Goal: Task Accomplishment & Management: Use online tool/utility

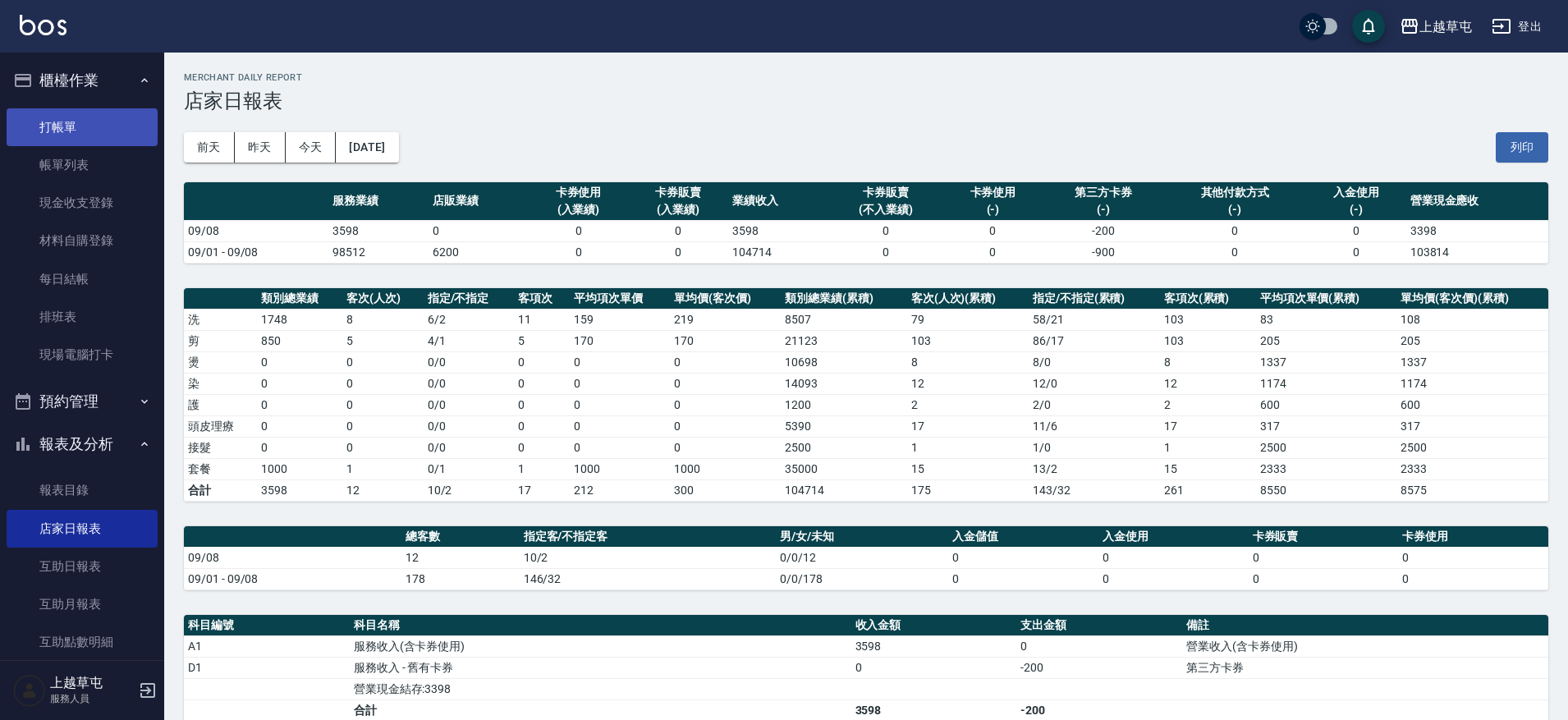
click at [49, 118] on link "打帳單" at bounding box center [82, 127] width 151 height 38
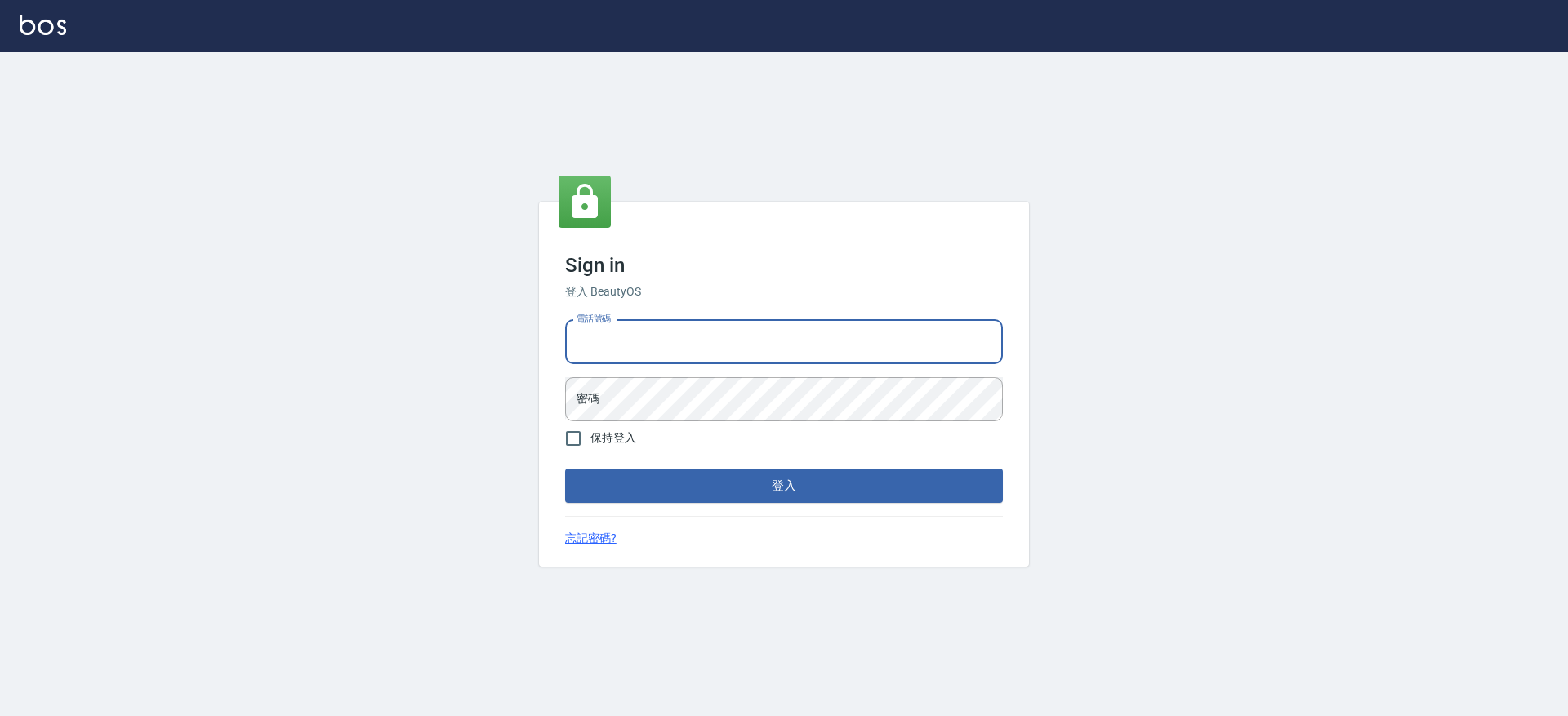
click at [765, 335] on input "電話號碼" at bounding box center [784, 342] width 438 height 44
type input "2380118"
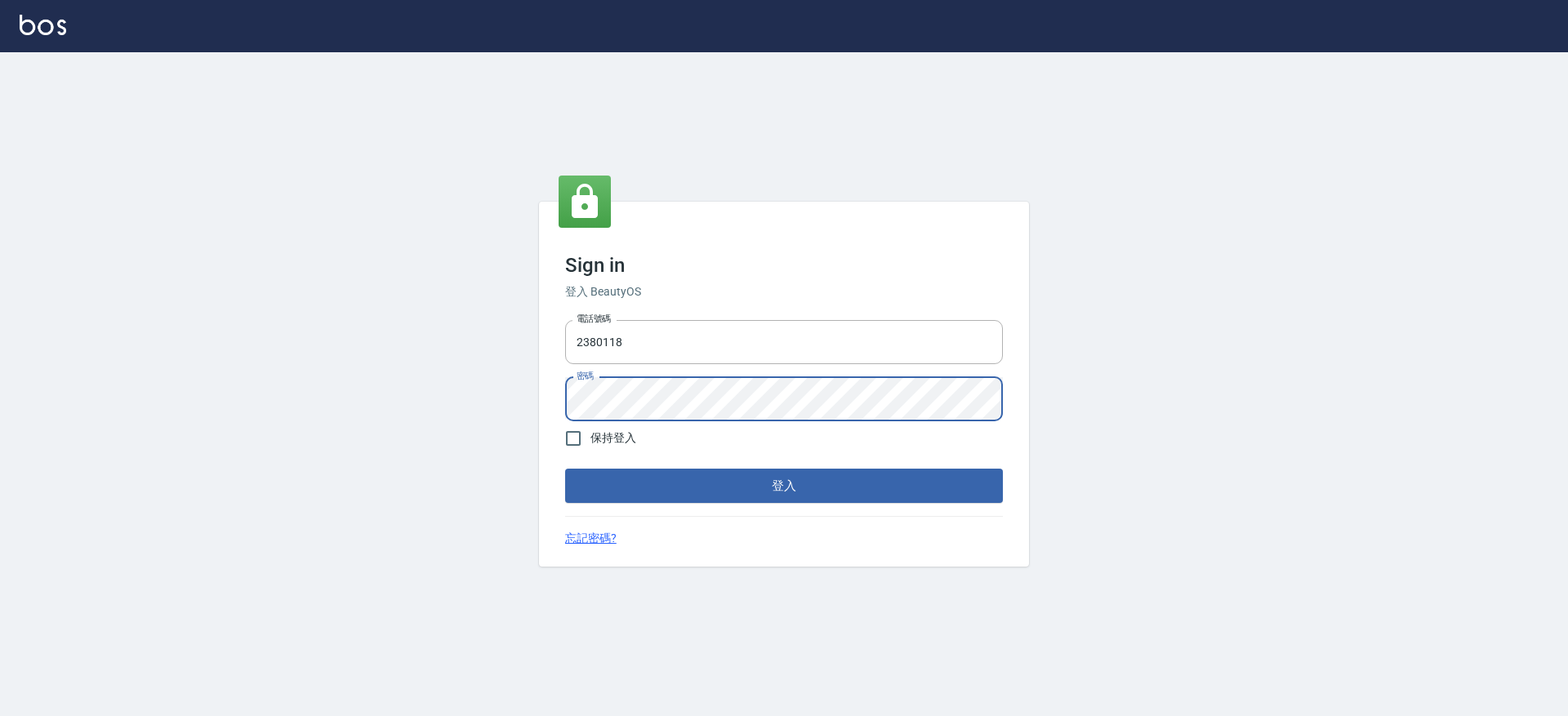
click at [565, 469] on button "登入" at bounding box center [784, 486] width 438 height 34
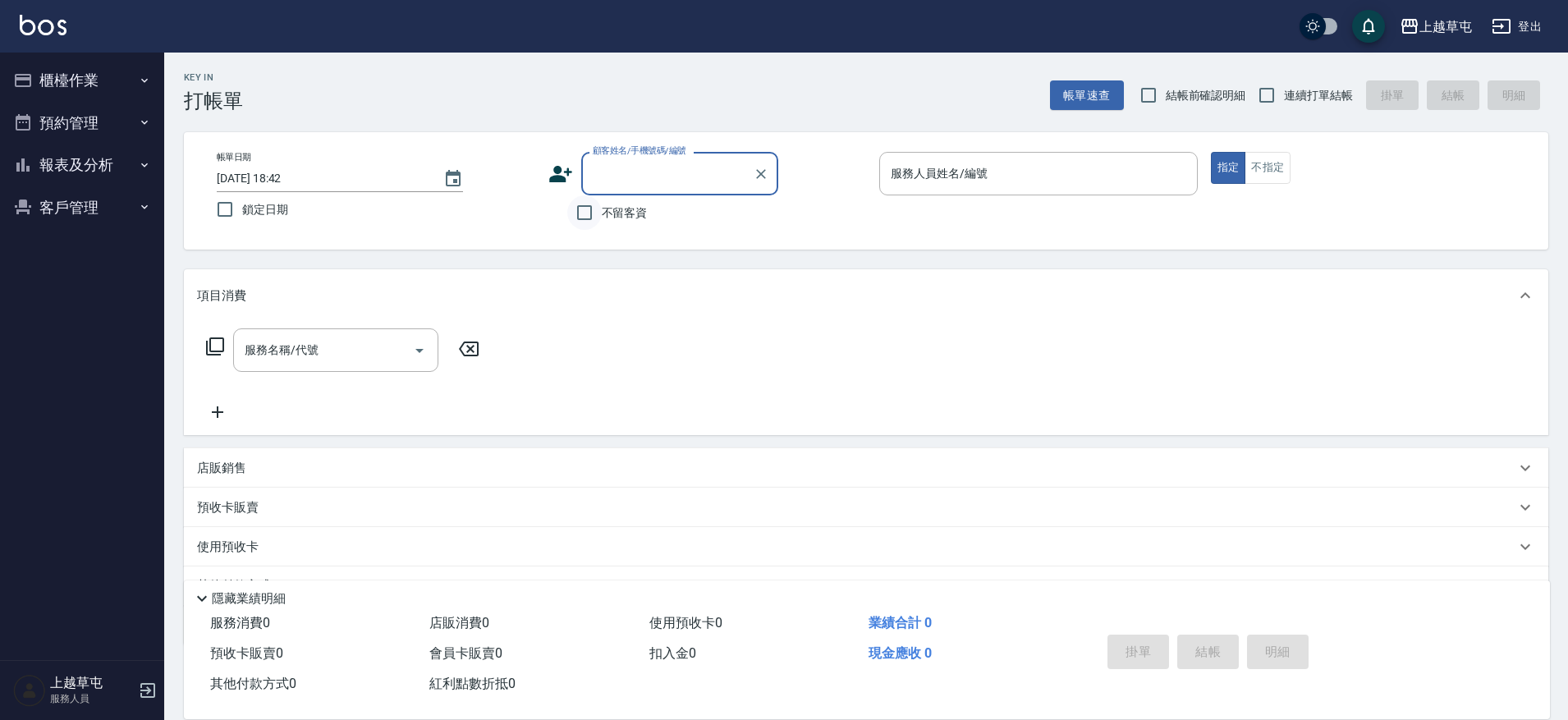
click at [597, 217] on input "不留客資" at bounding box center [584, 212] width 34 height 34
checkbox input "true"
click at [1263, 100] on input "連續打單結帳" at bounding box center [1267, 95] width 34 height 34
checkbox input "true"
click at [1151, 168] on input "服務人員姓名/編號" at bounding box center [1038, 173] width 304 height 28
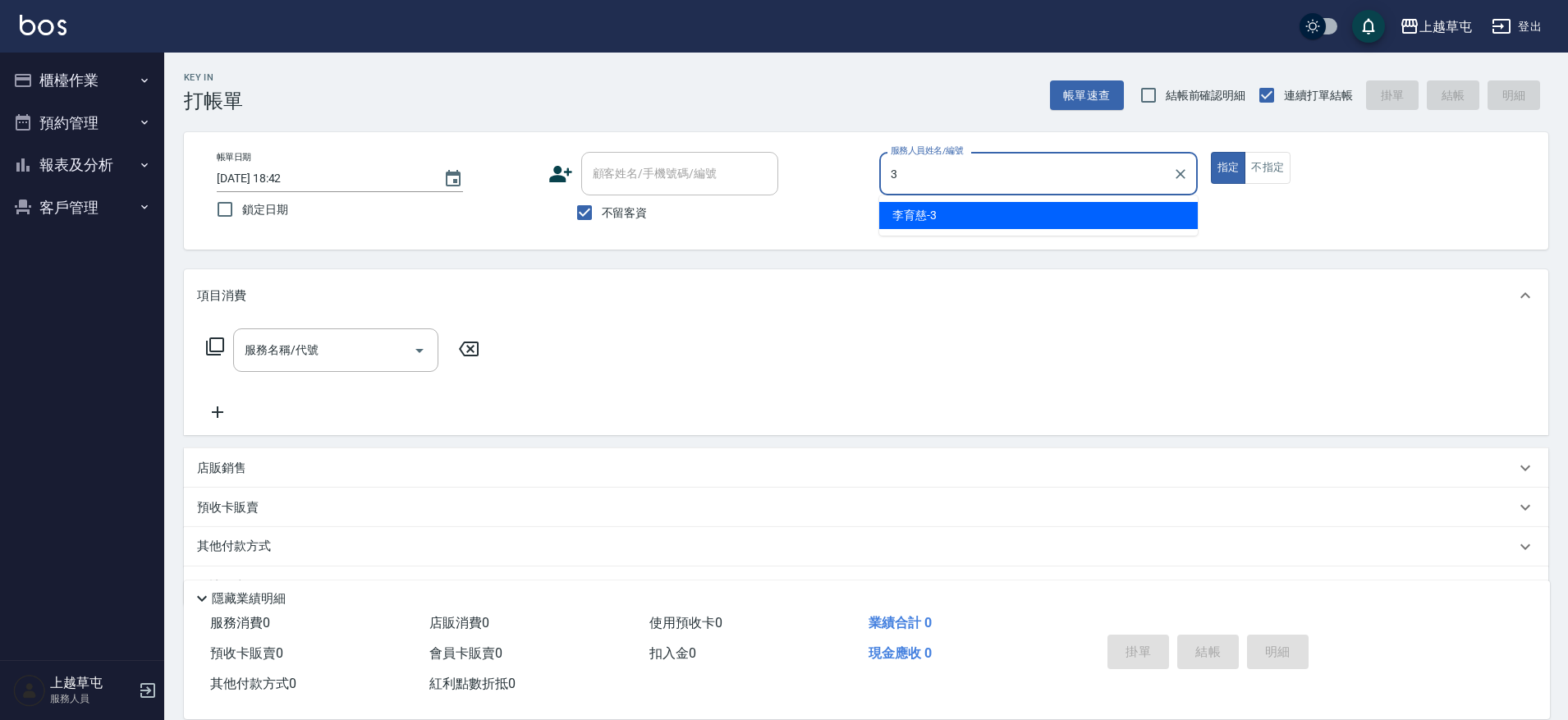
type input "[PERSON_NAME]-3"
type button "true"
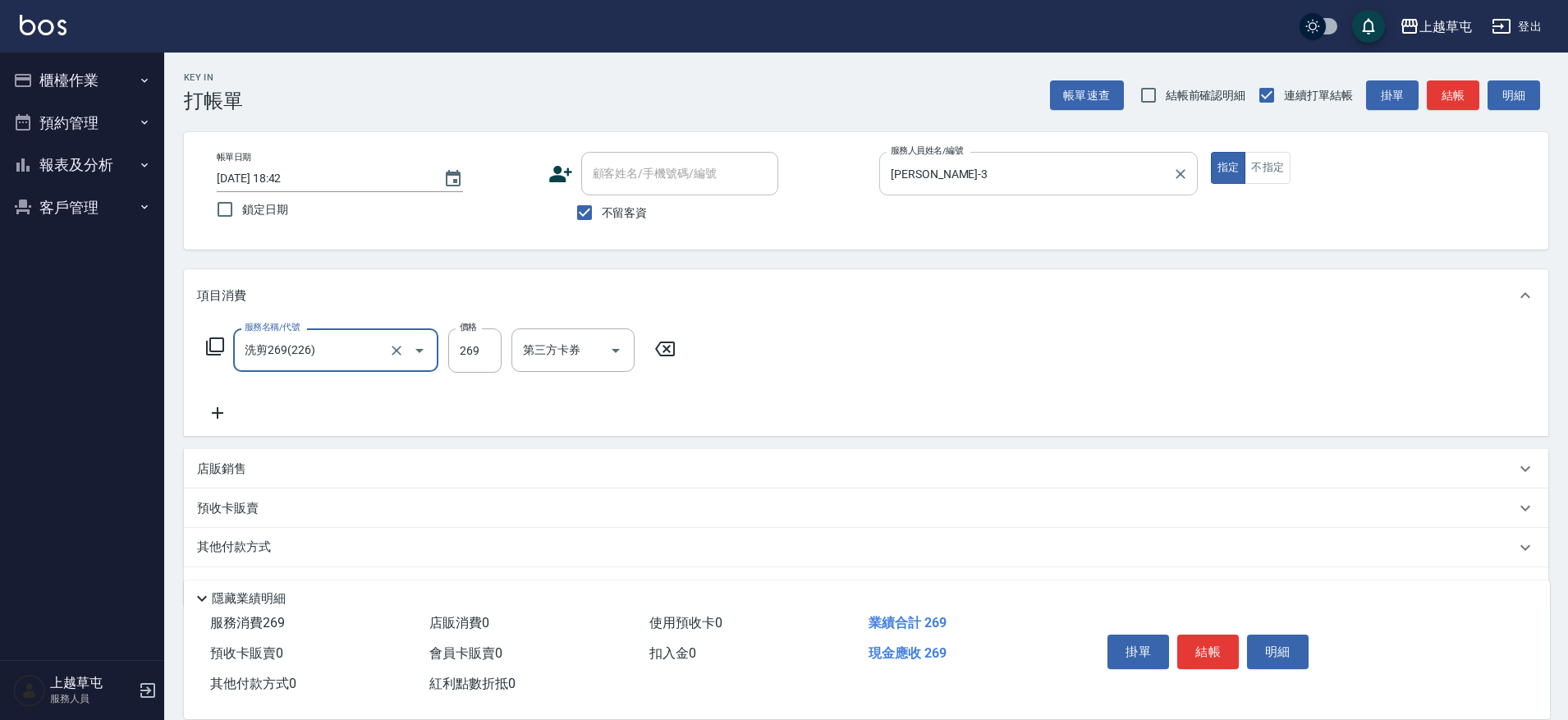
type input "洗剪269(226)"
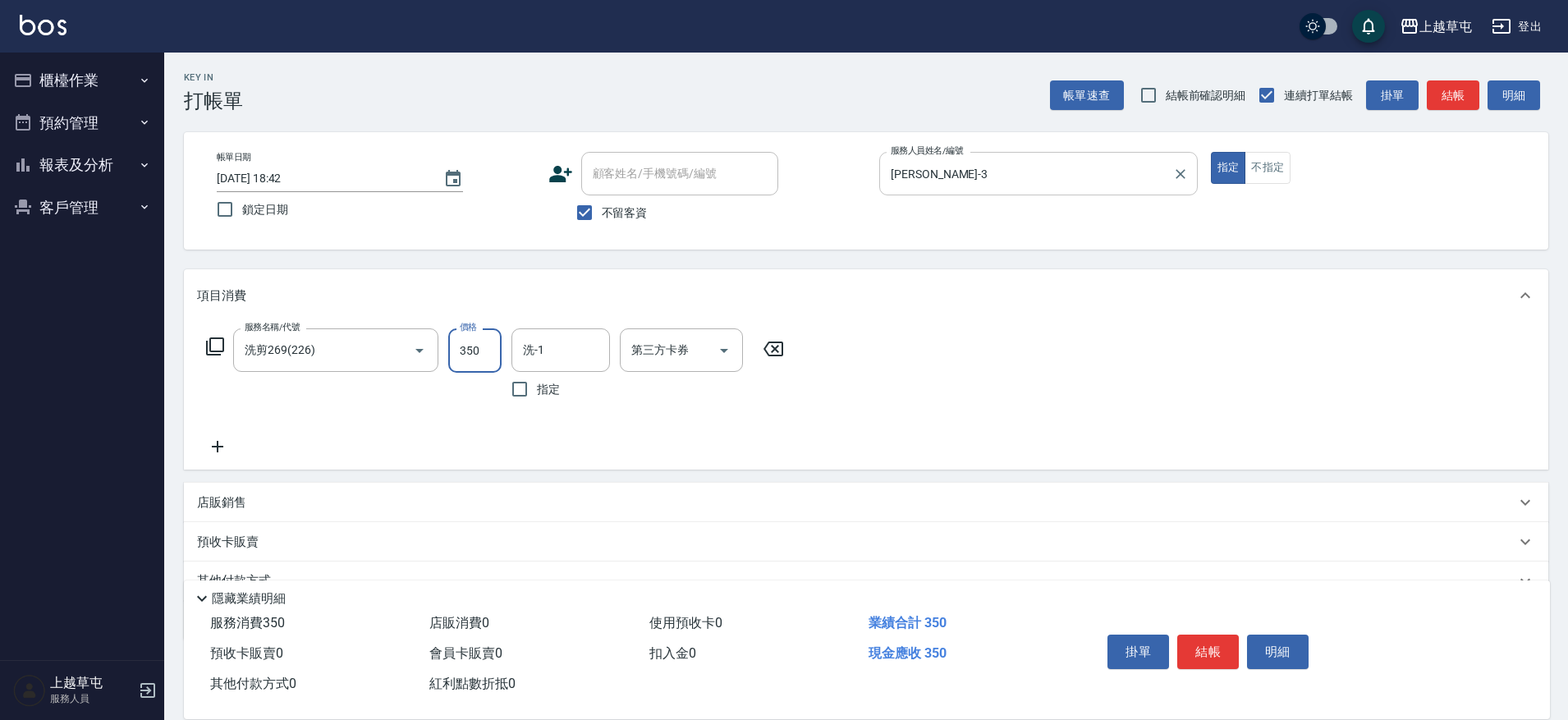
type input "350"
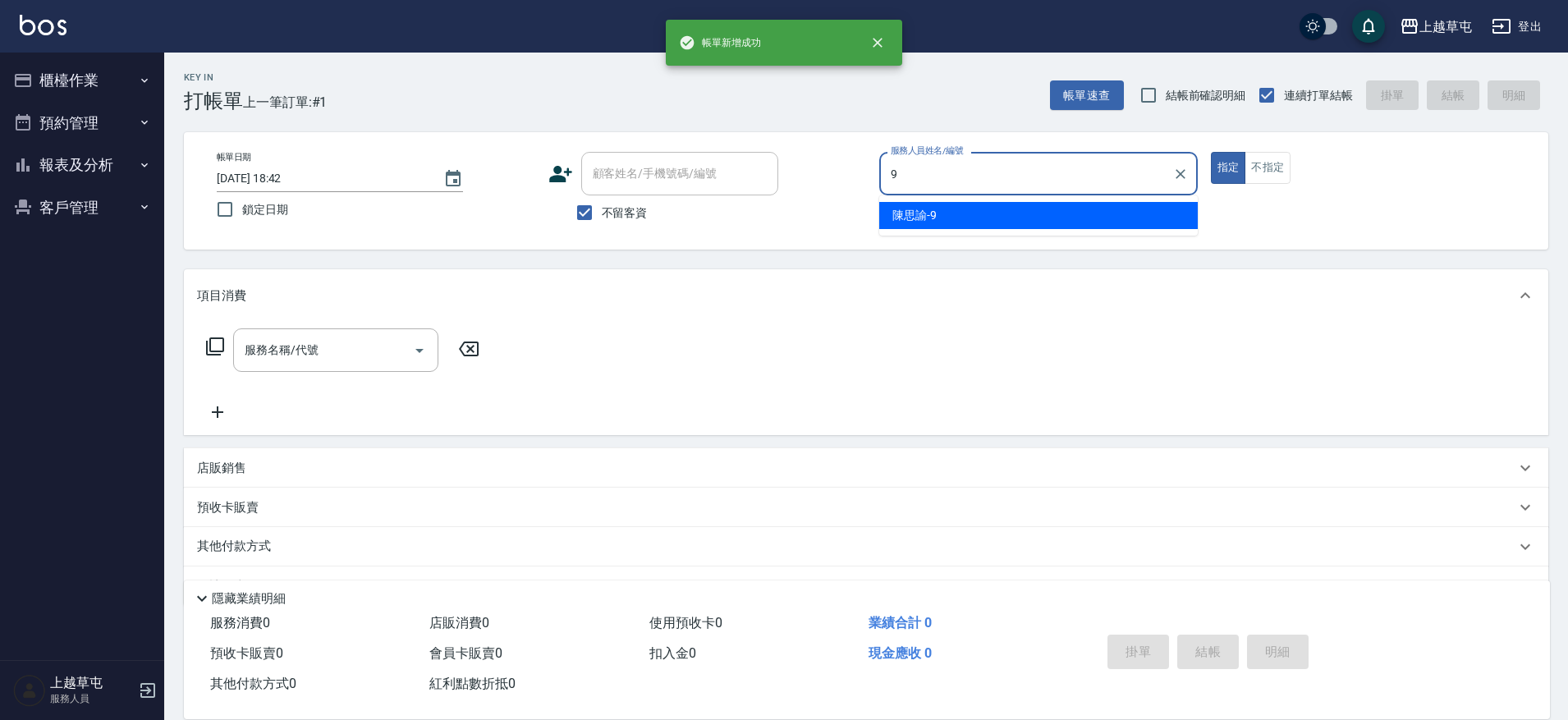
type input "[PERSON_NAME]-9"
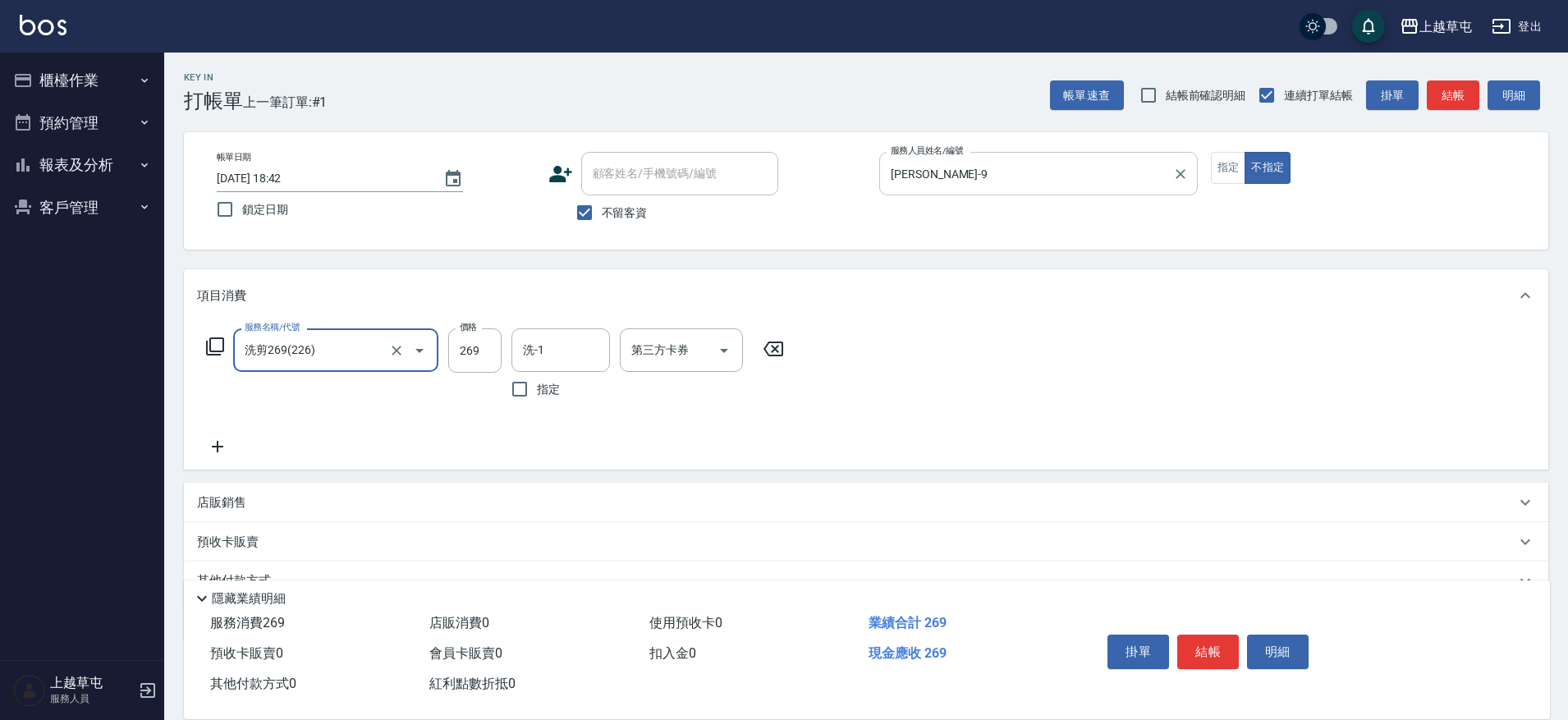
type input "洗剪269(226)"
type input "300"
type input "[PERSON_NAME]-35"
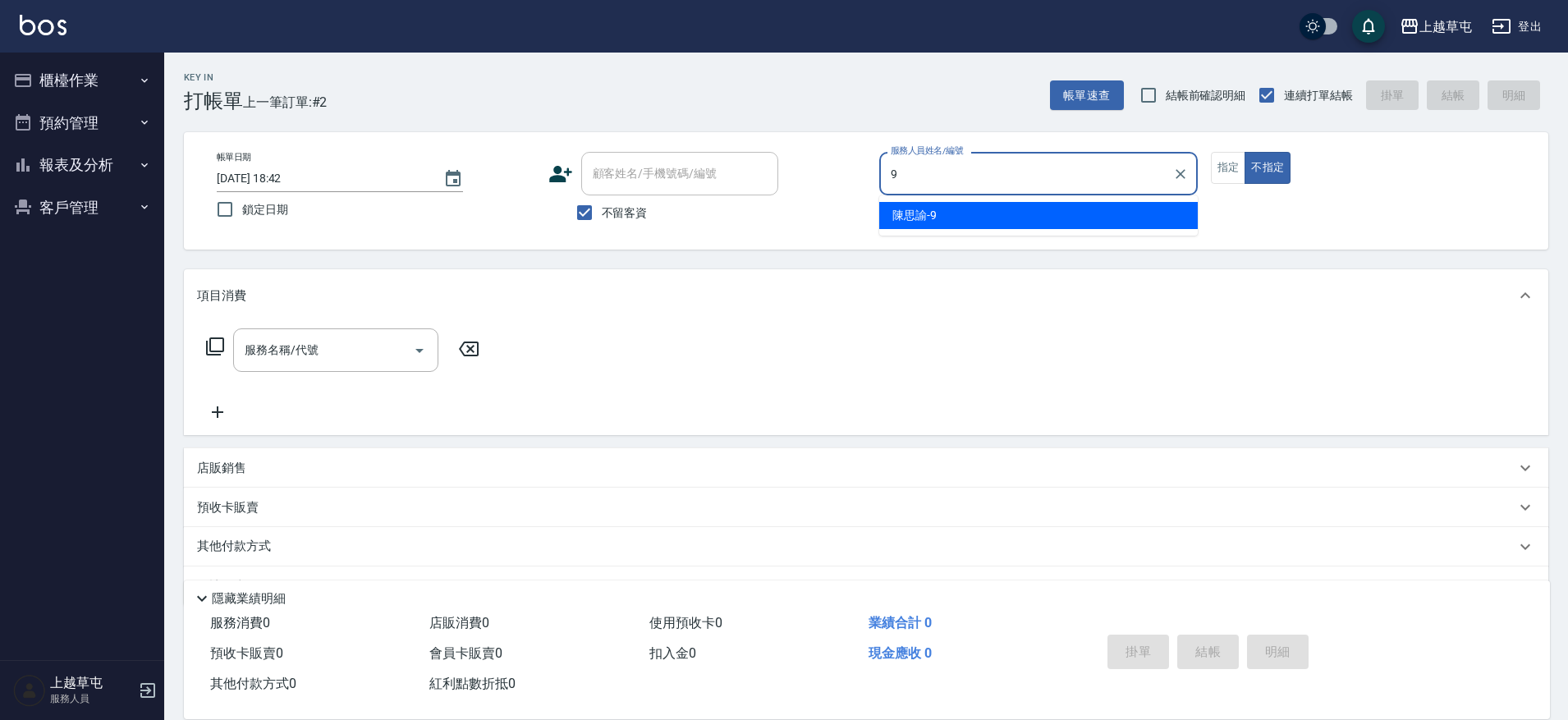
type input "[PERSON_NAME]-9"
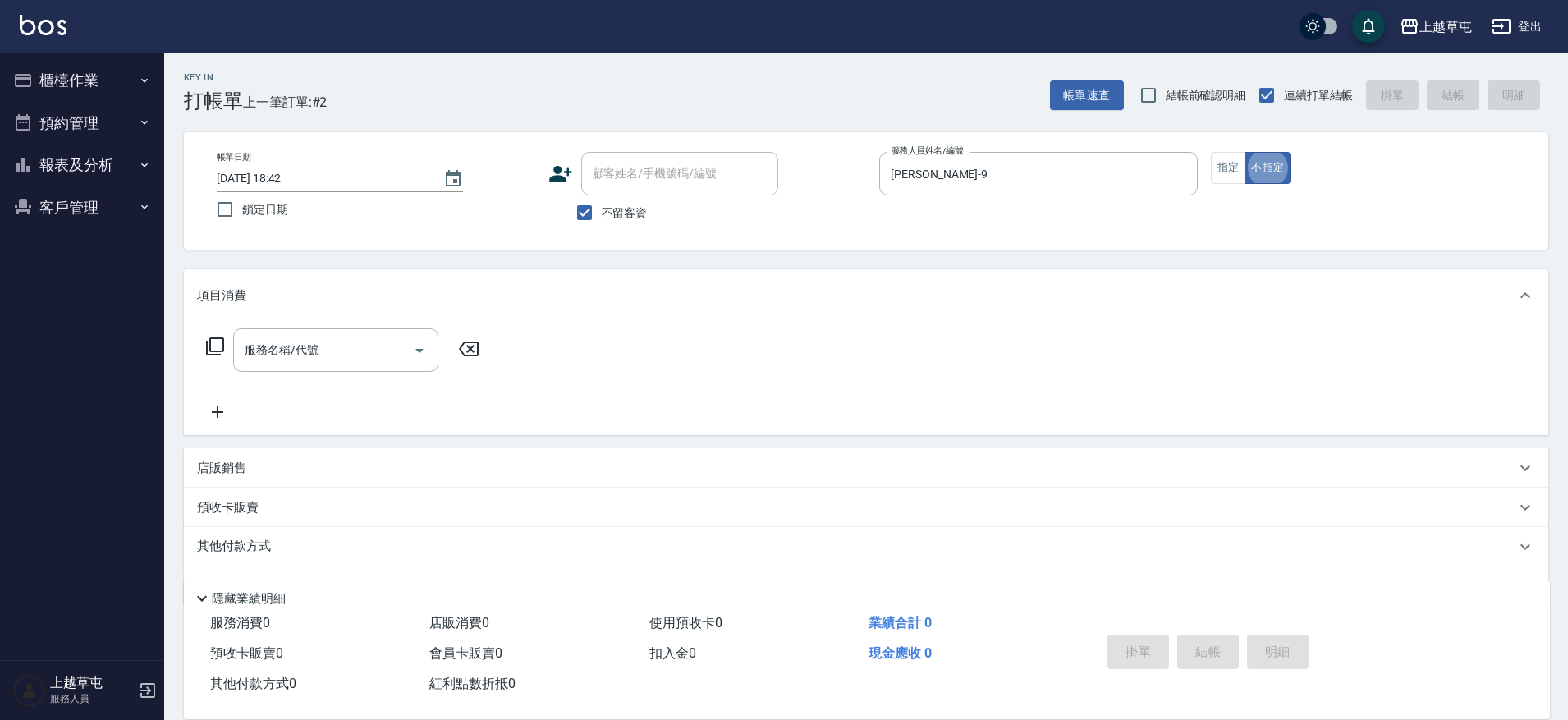
type button "false"
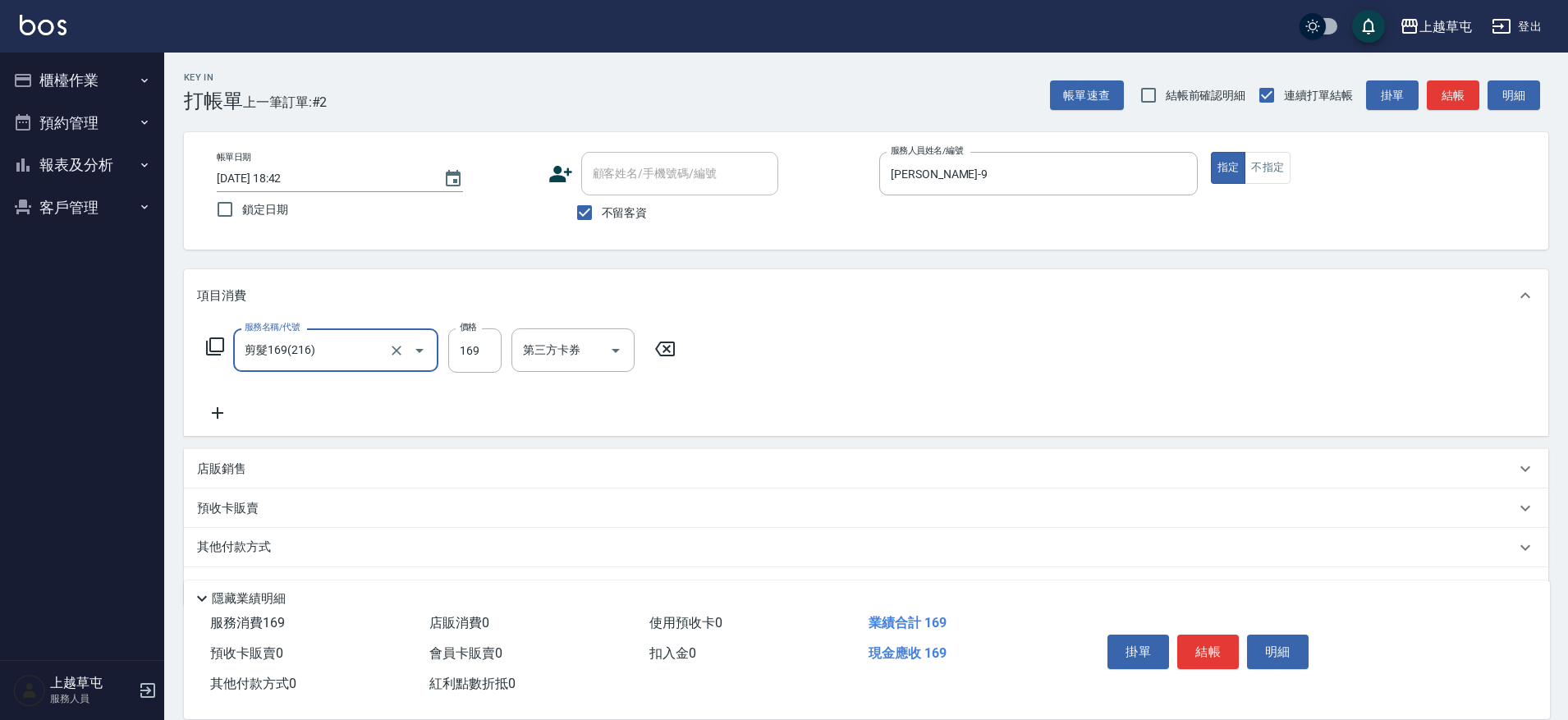
type input "剪髮169(216)"
type input "300"
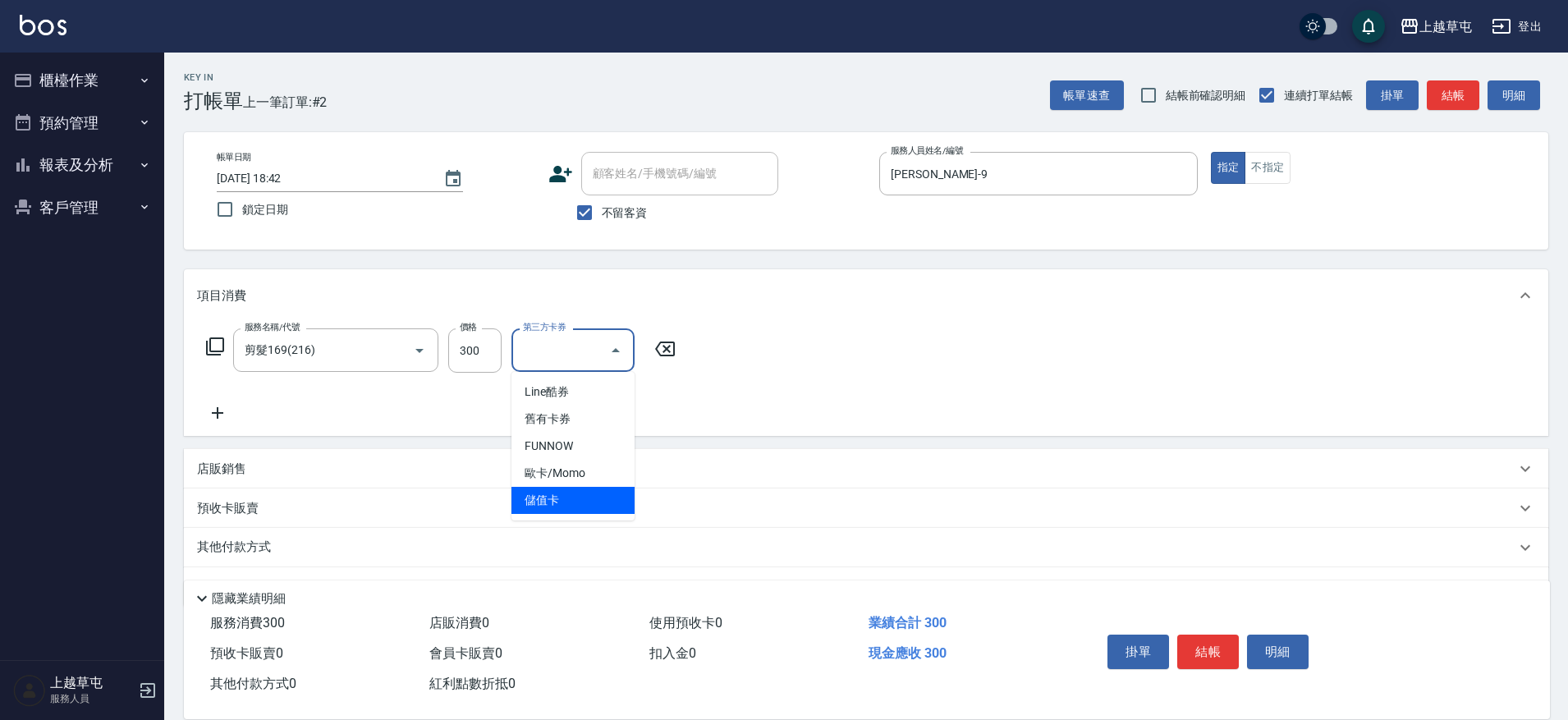
type input "儲值卡"
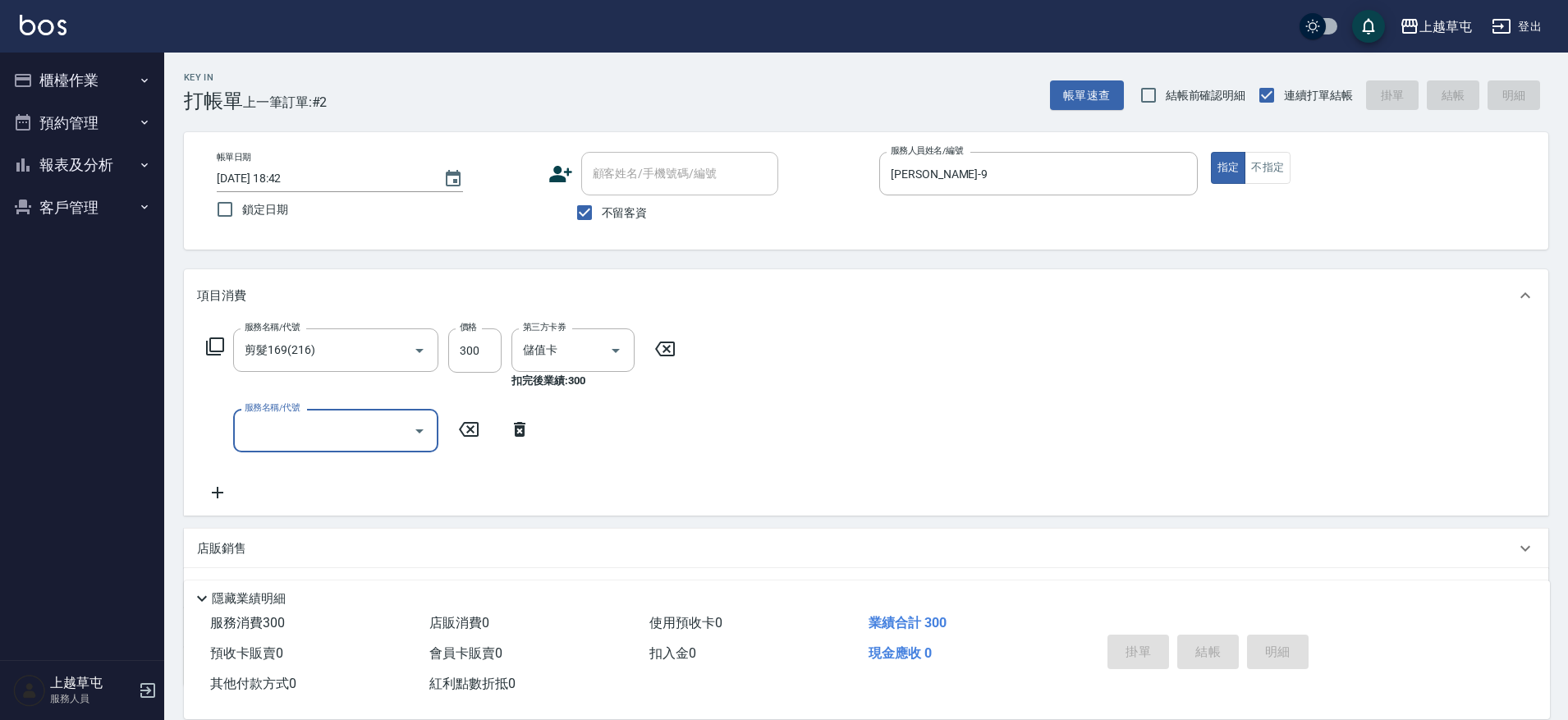
type input "[DATE] 18:43"
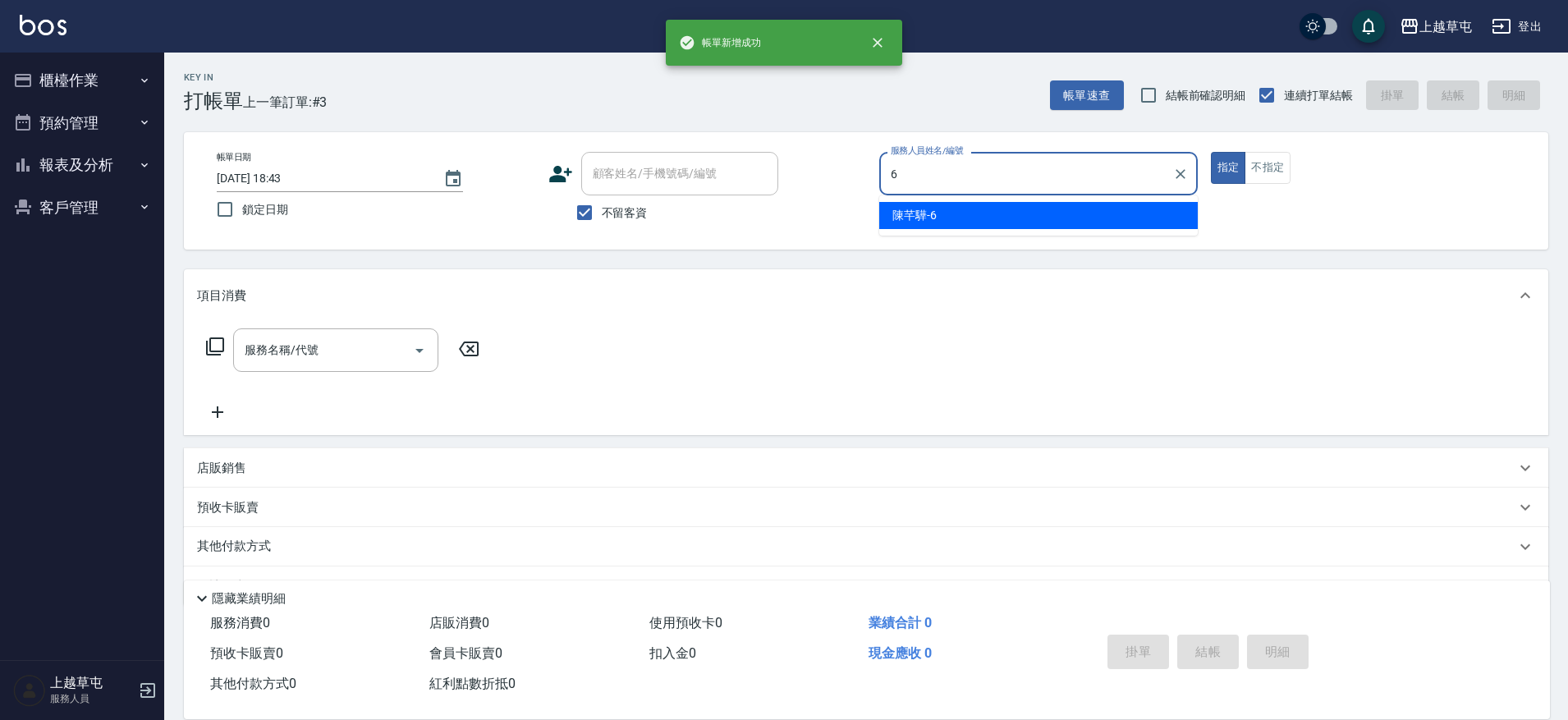
type input "[PERSON_NAME]-6"
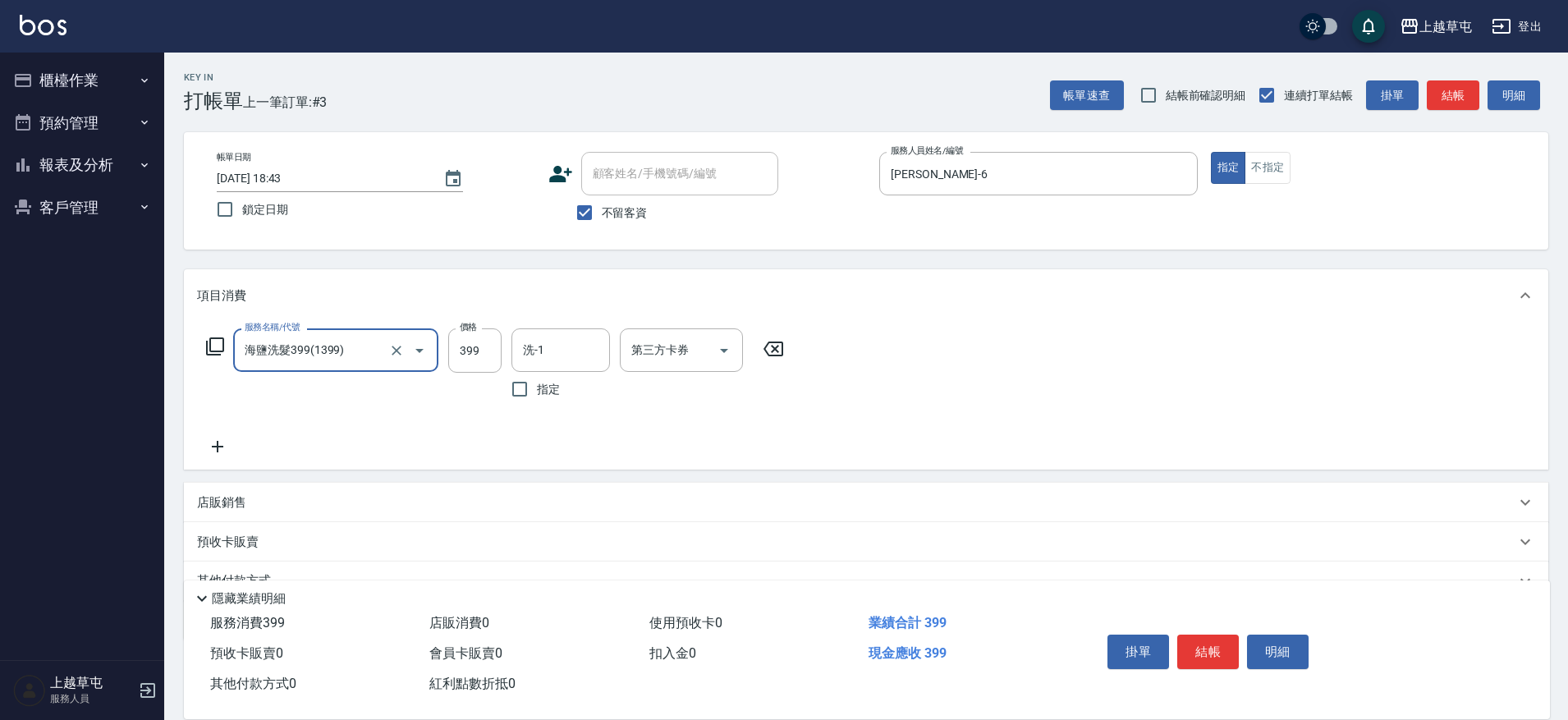
type input "海鹽洗髮399(1399)"
type input "[PERSON_NAME]-35"
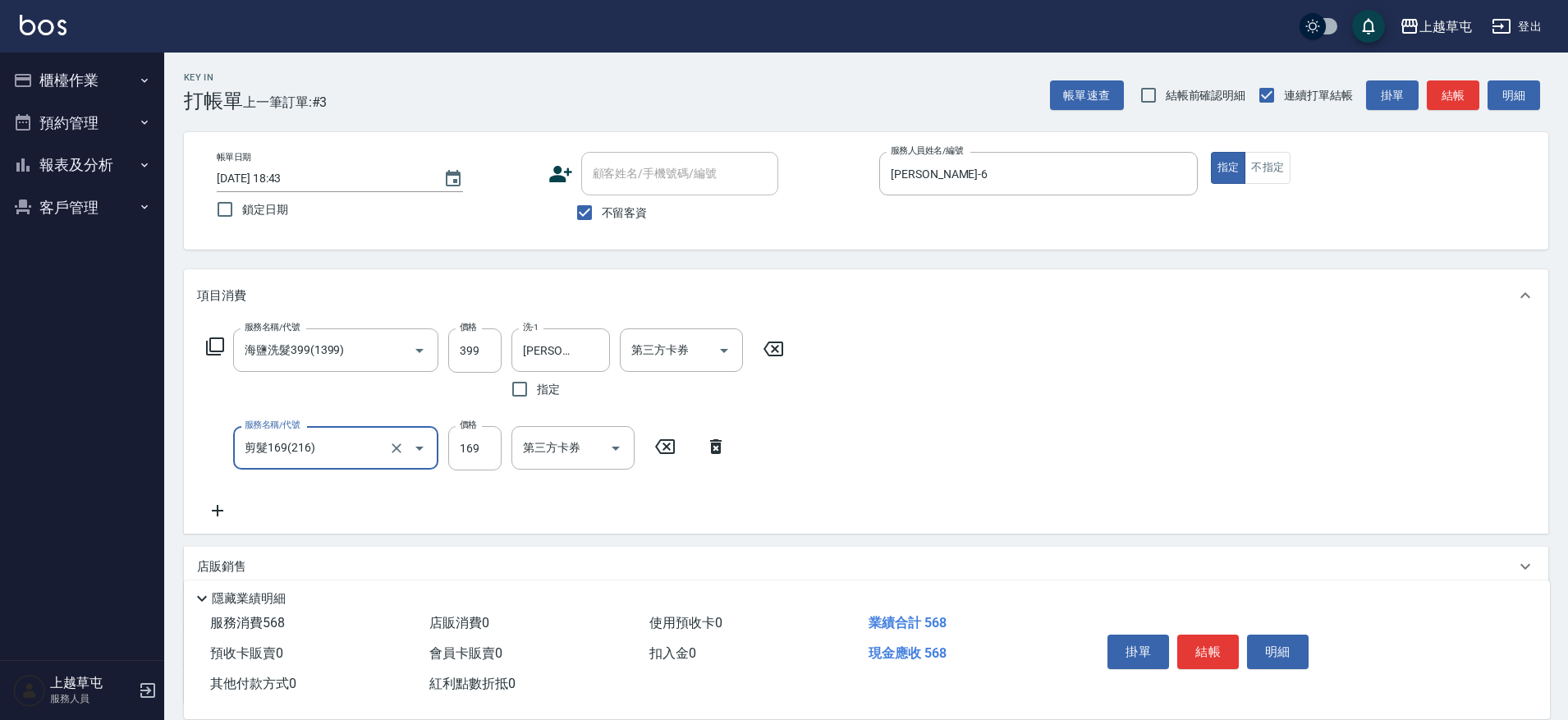
type input "剪髮169(216)"
type input "200"
type input "儲值卡"
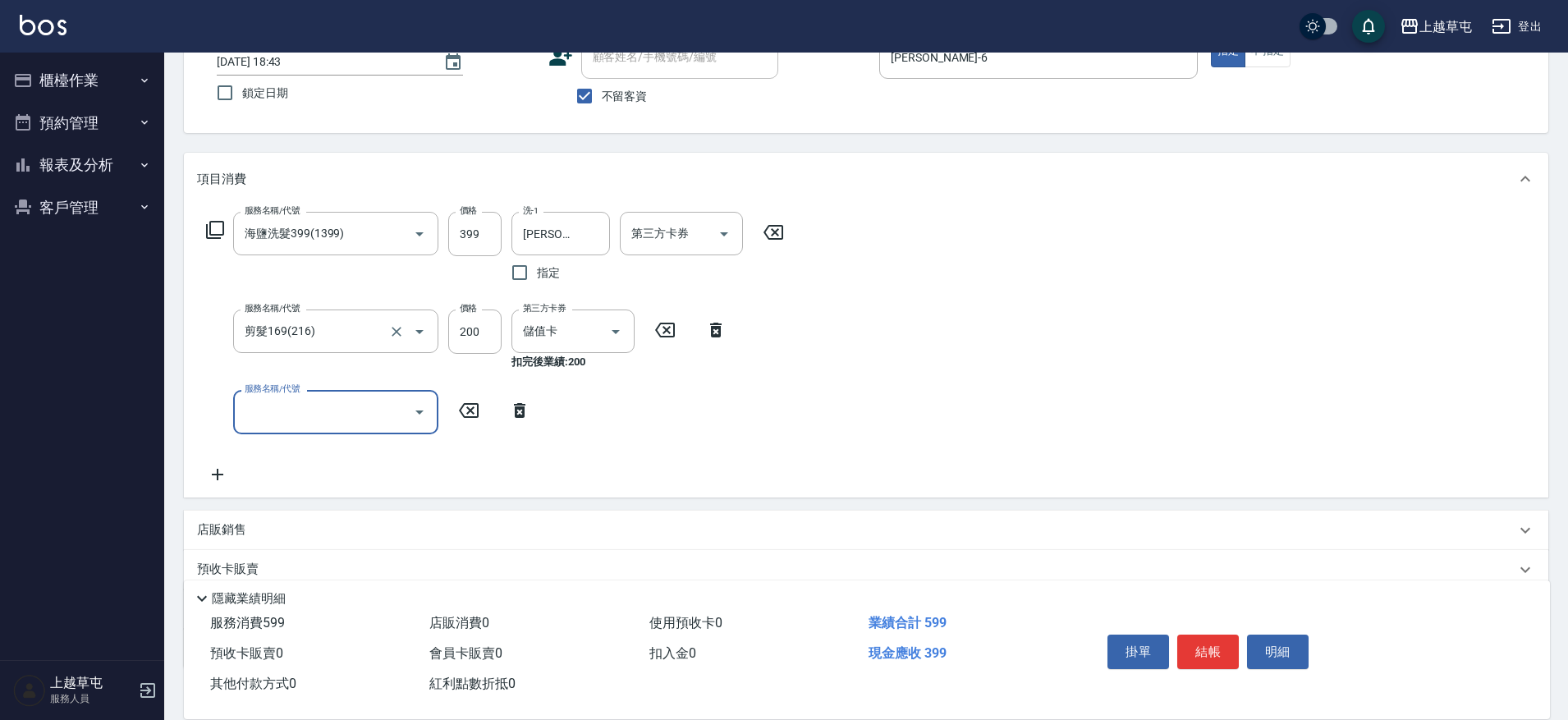
scroll to position [223, 0]
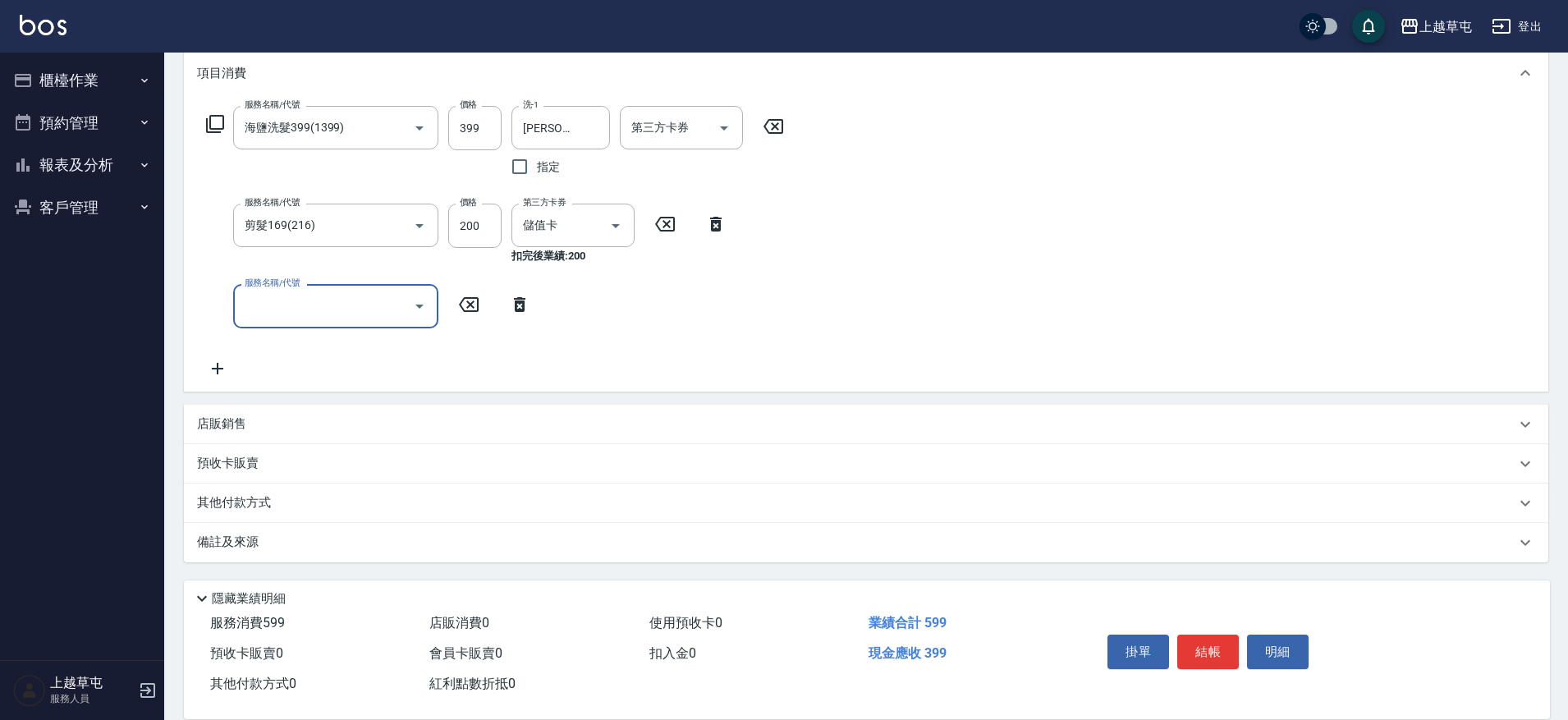
click at [221, 421] on p "店販銷售" at bounding box center [222, 424] width 49 height 17
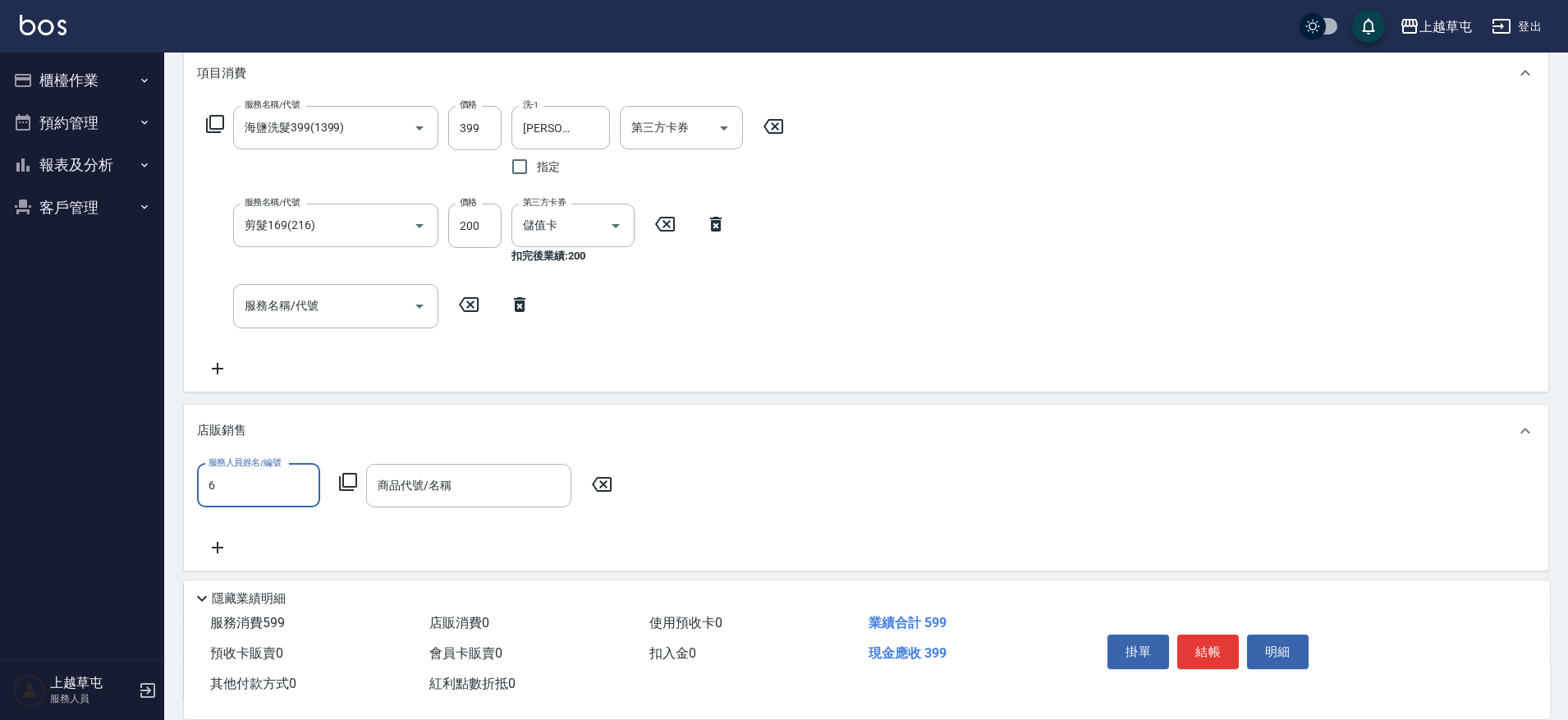
scroll to position [0, 0]
type input "[PERSON_NAME]-6"
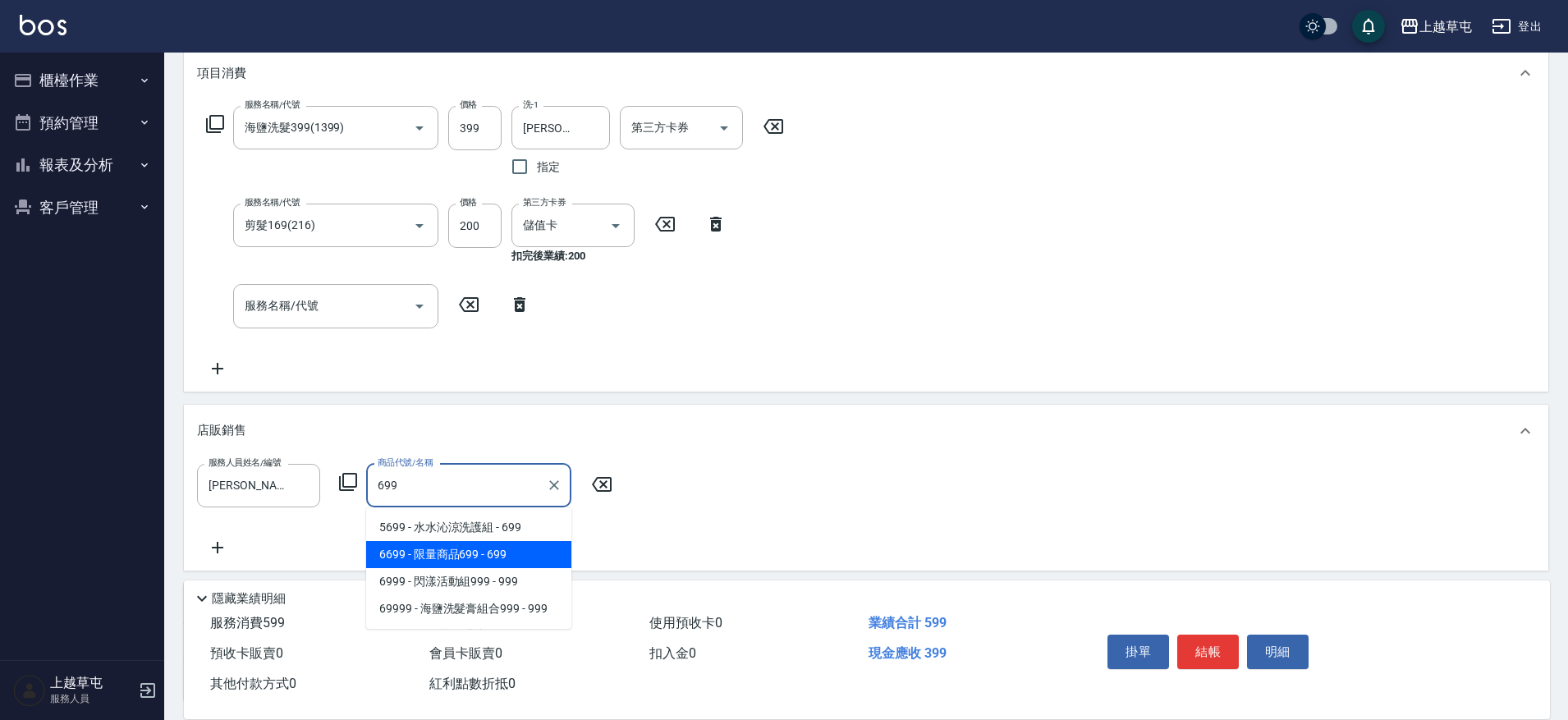
type input "限量商品699"
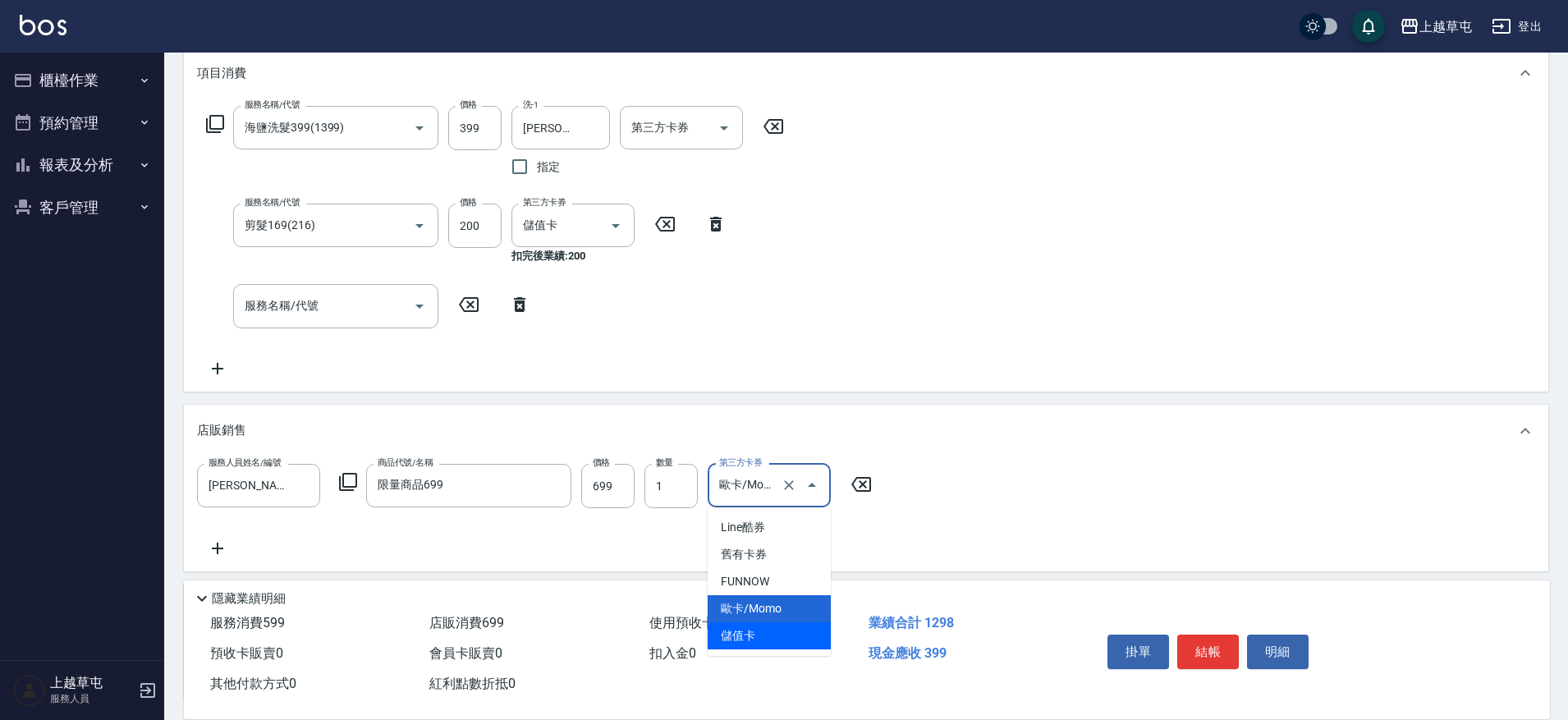
type input "儲值卡"
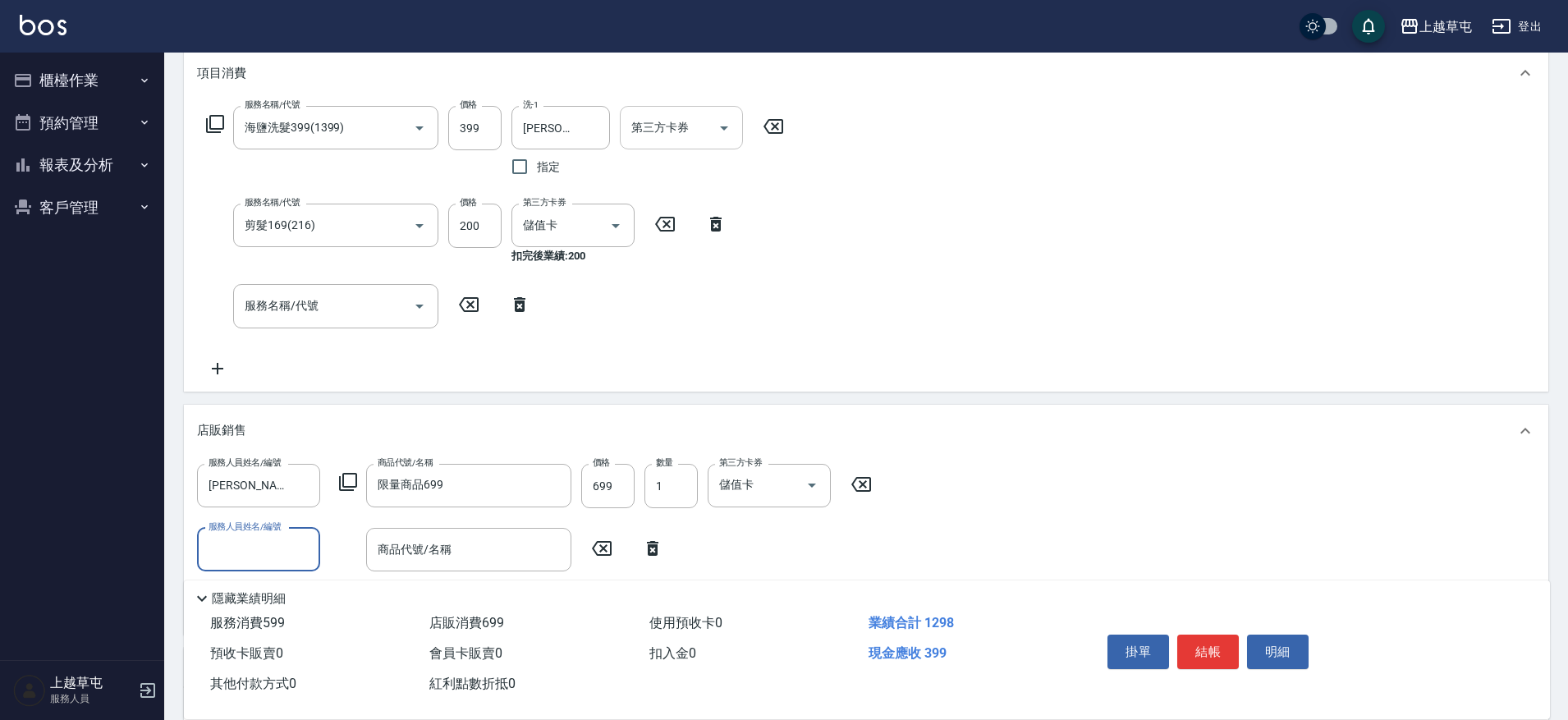
click at [683, 127] on div "第三方卡券 第三方卡券" at bounding box center [682, 128] width 123 height 44
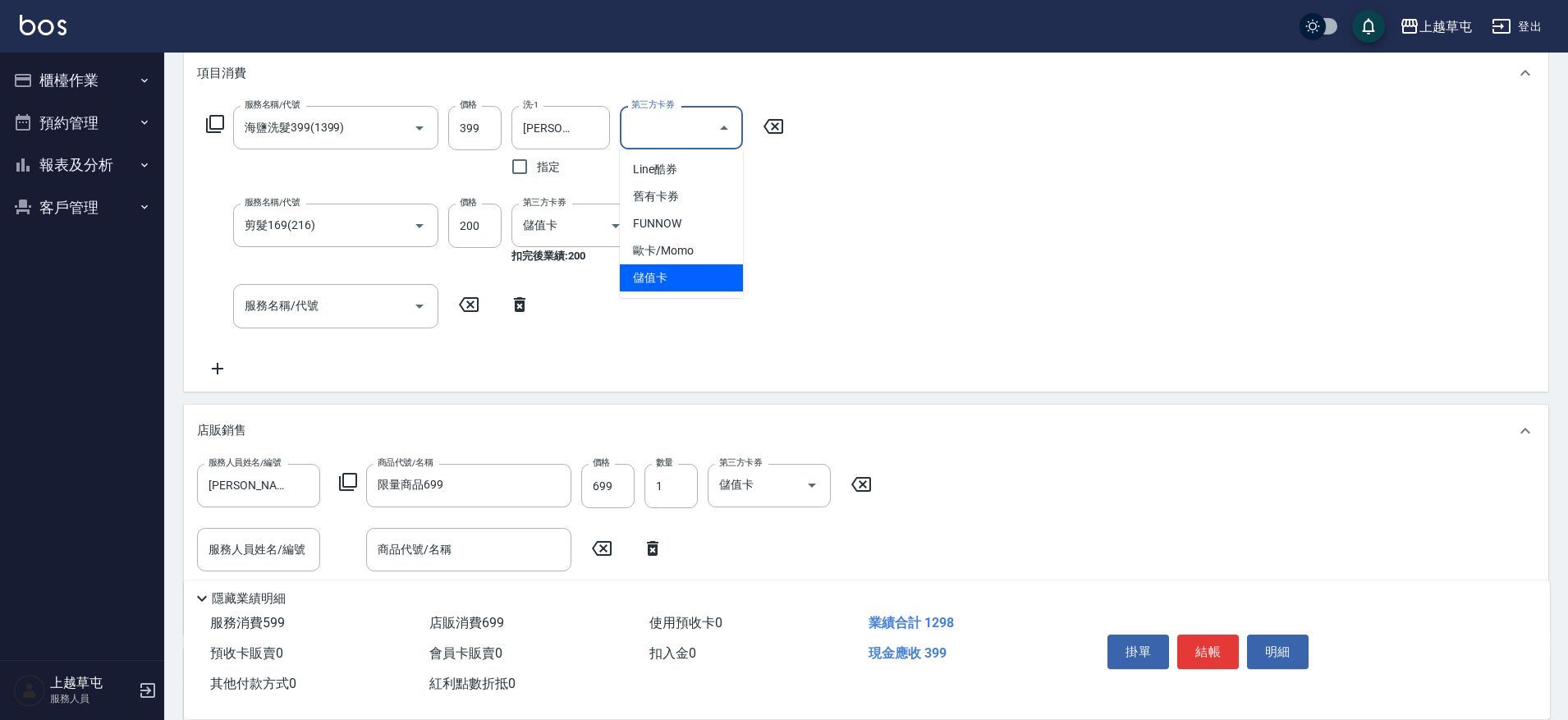
click at [669, 287] on span "儲值卡" at bounding box center [682, 278] width 123 height 27
type input "儲值卡"
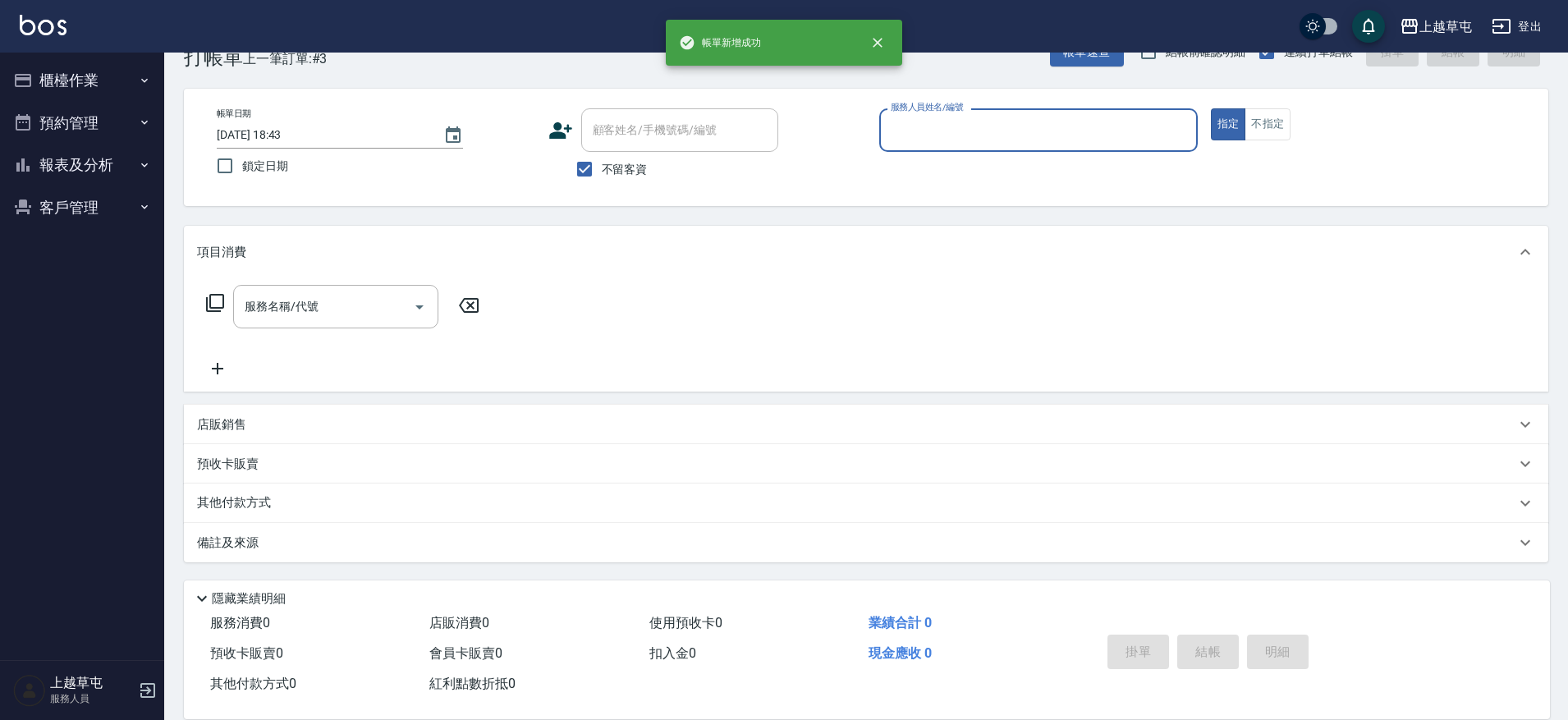
scroll to position [44, 0]
type input "[PERSON_NAME]-9"
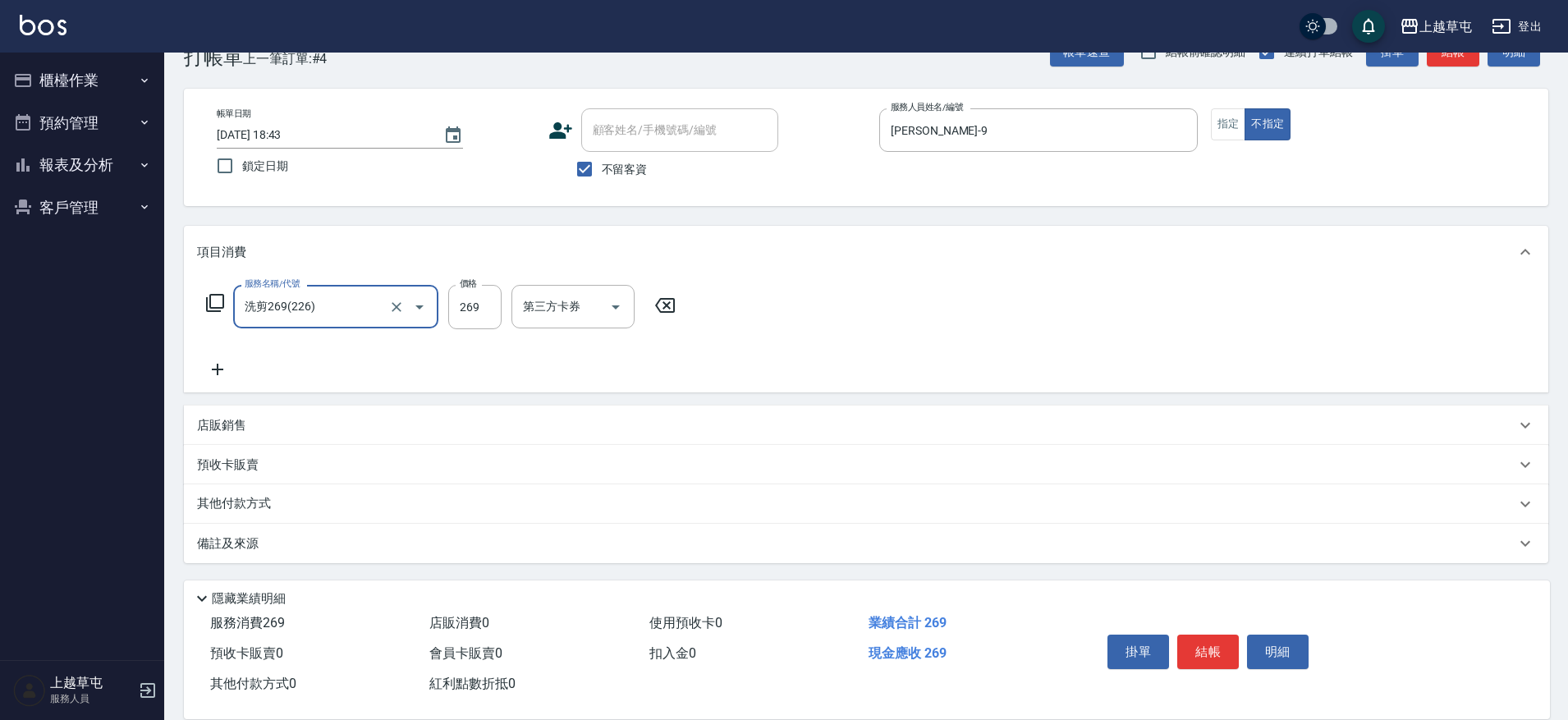
type input "洗剪269(226)"
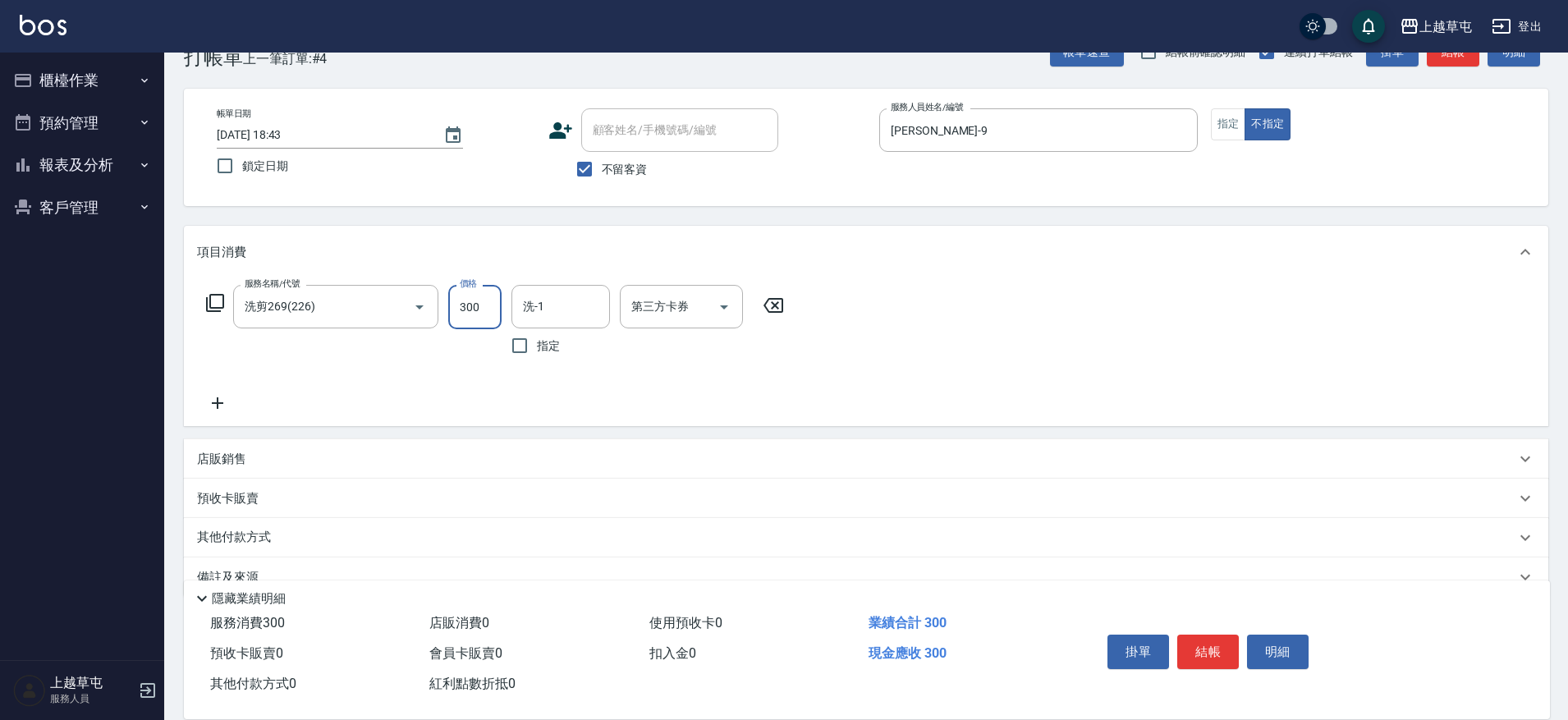
type input "300"
type input "[PERSON_NAME]-25"
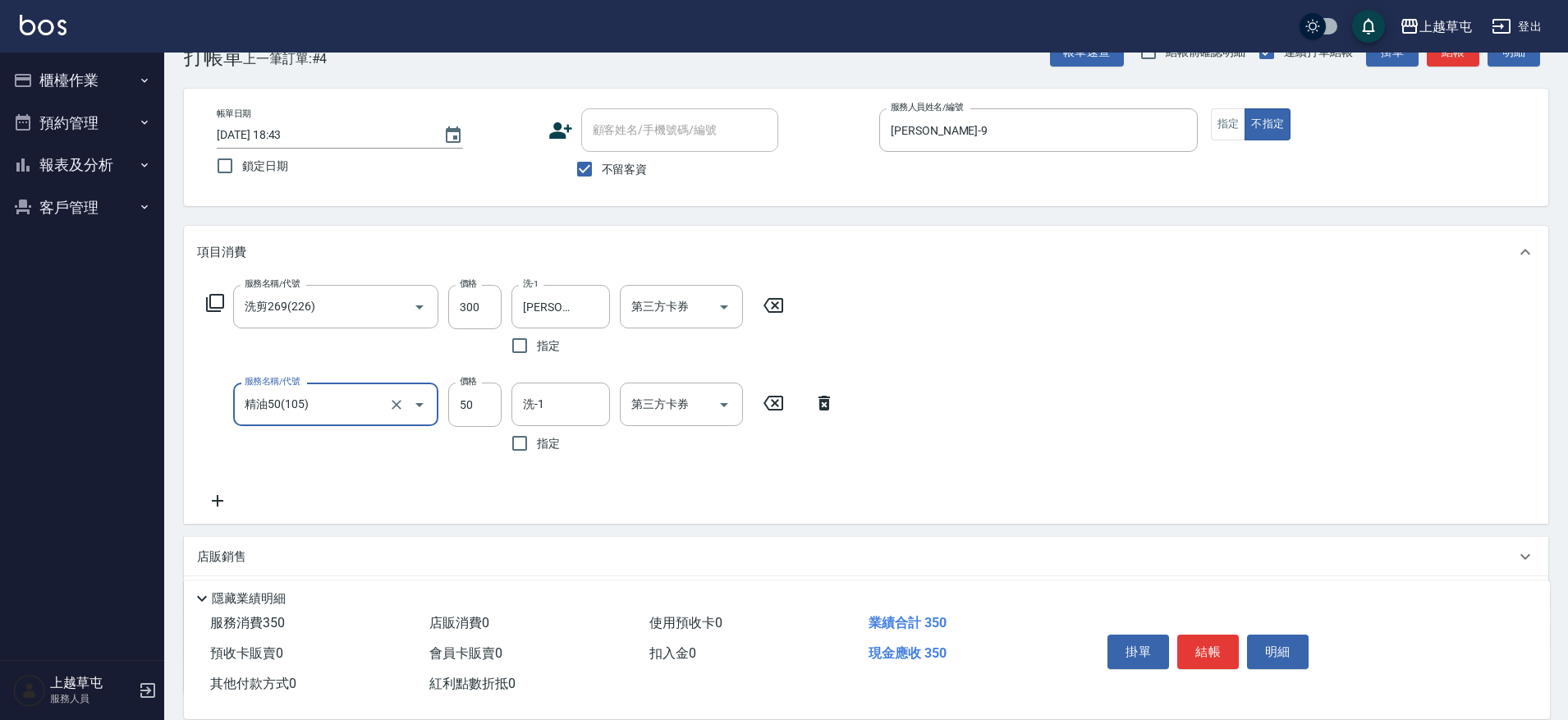
type input "精油50(105)"
type input "258"
click at [561, 392] on input "洗-1" at bounding box center [561, 405] width 83 height 28
type input "[PERSON_NAME]-25"
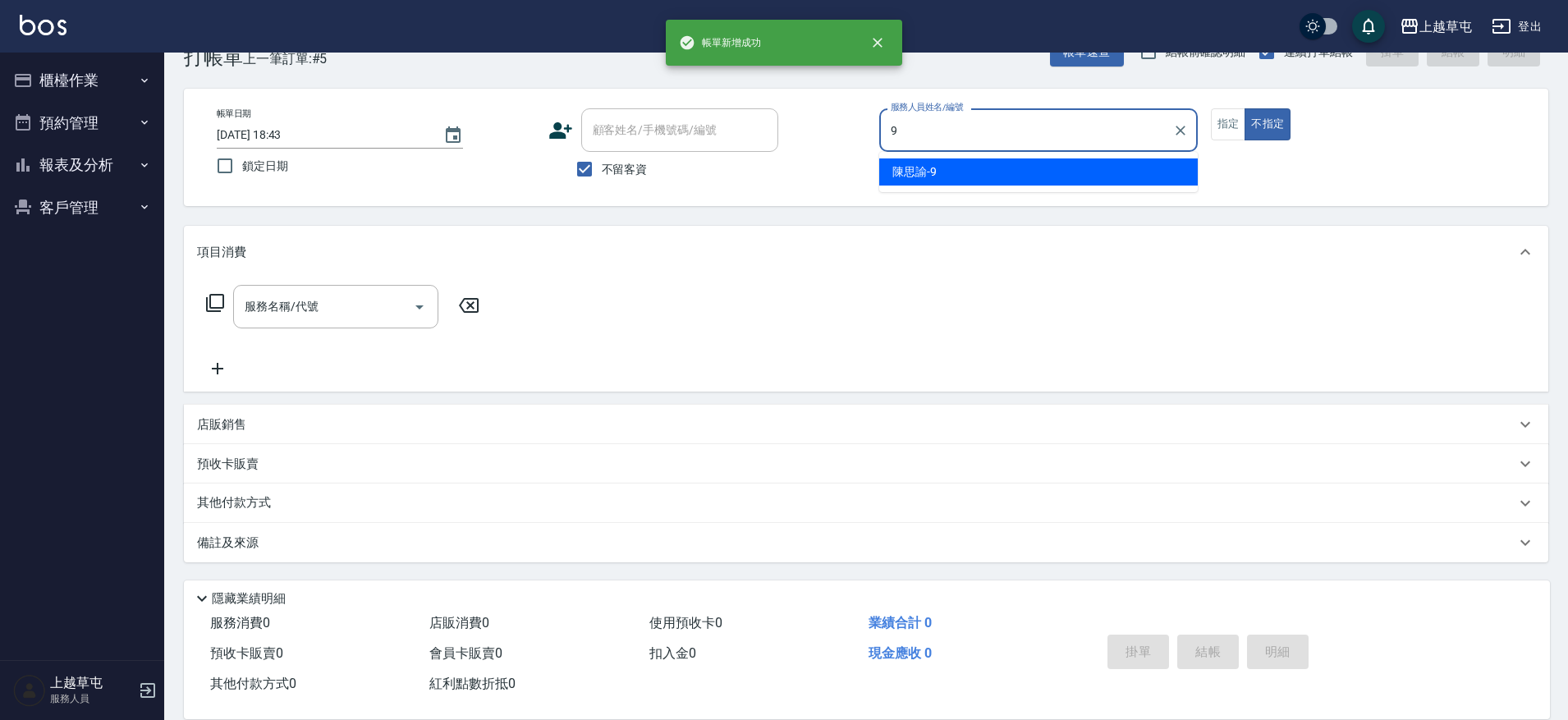
type input "[PERSON_NAME]-9"
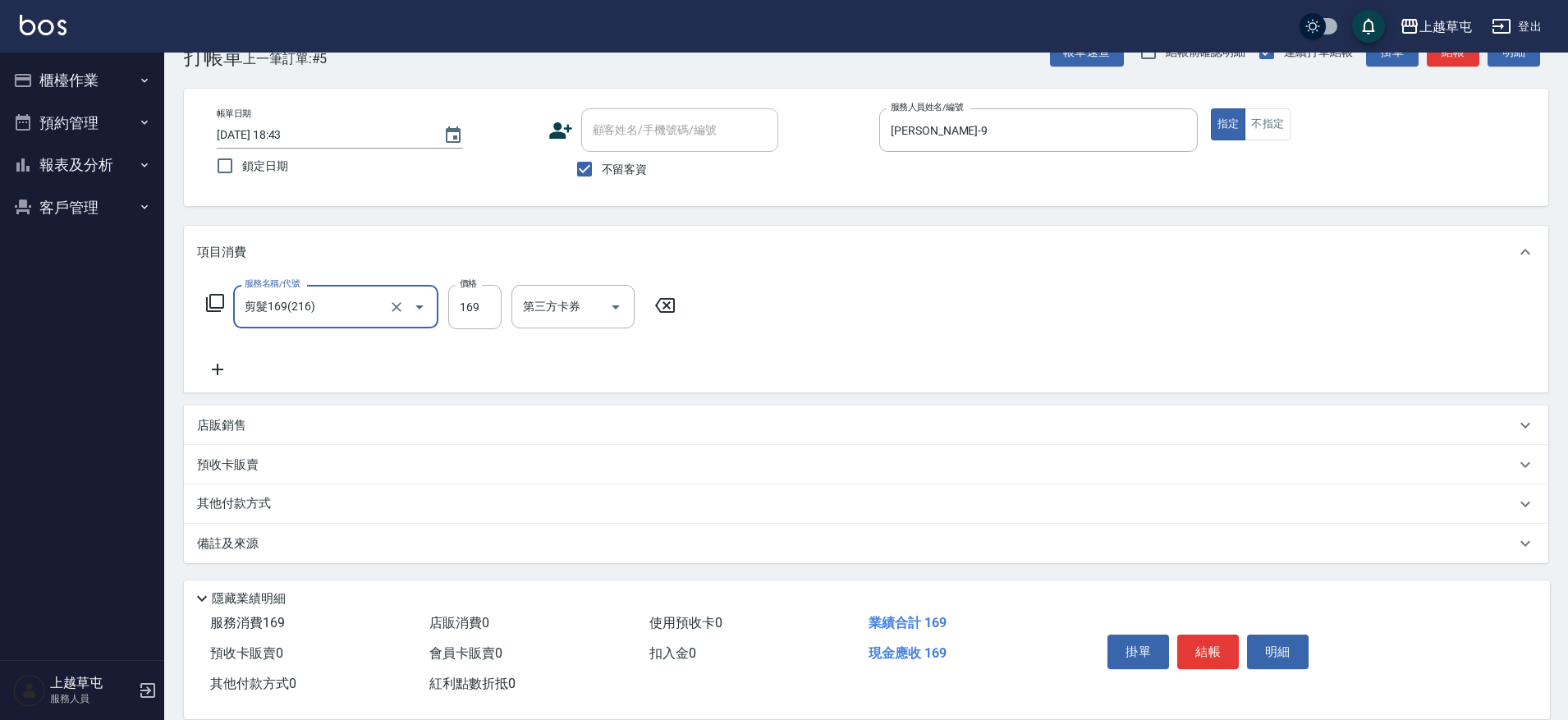
type input "剪髮169(216)"
type input "350"
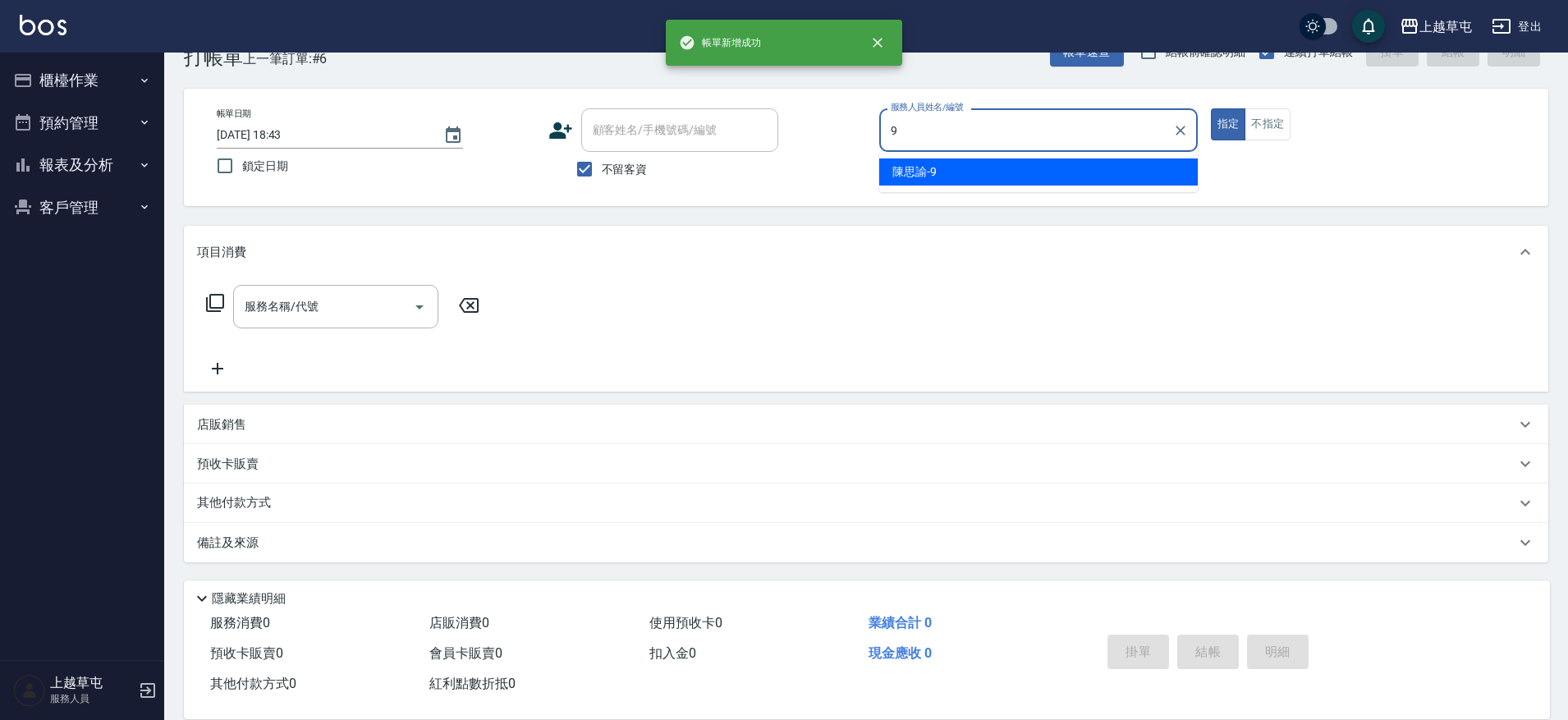
type input "[PERSON_NAME]-9"
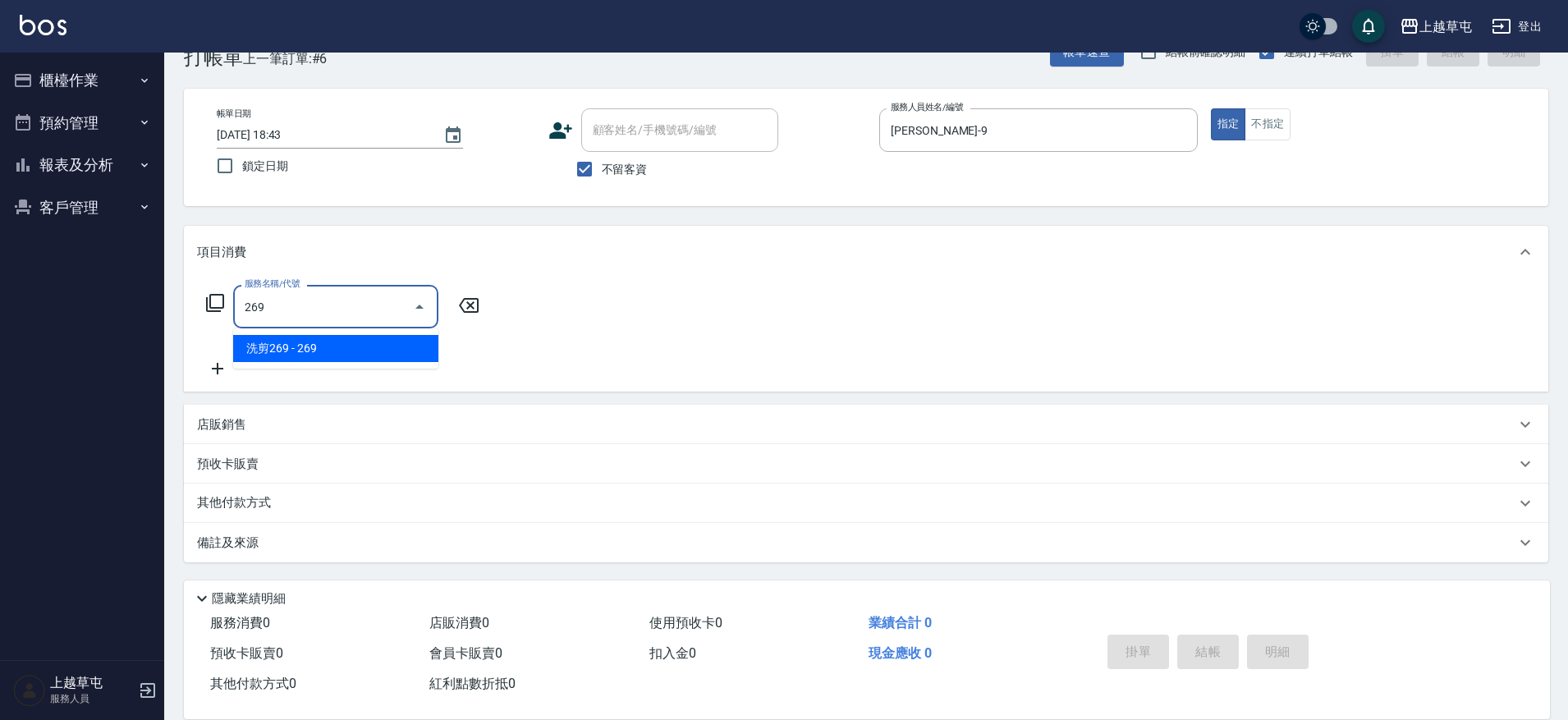
type input "洗剪269(226)"
type input "燙染A4899(01)"
type input "洗剪269(226)"
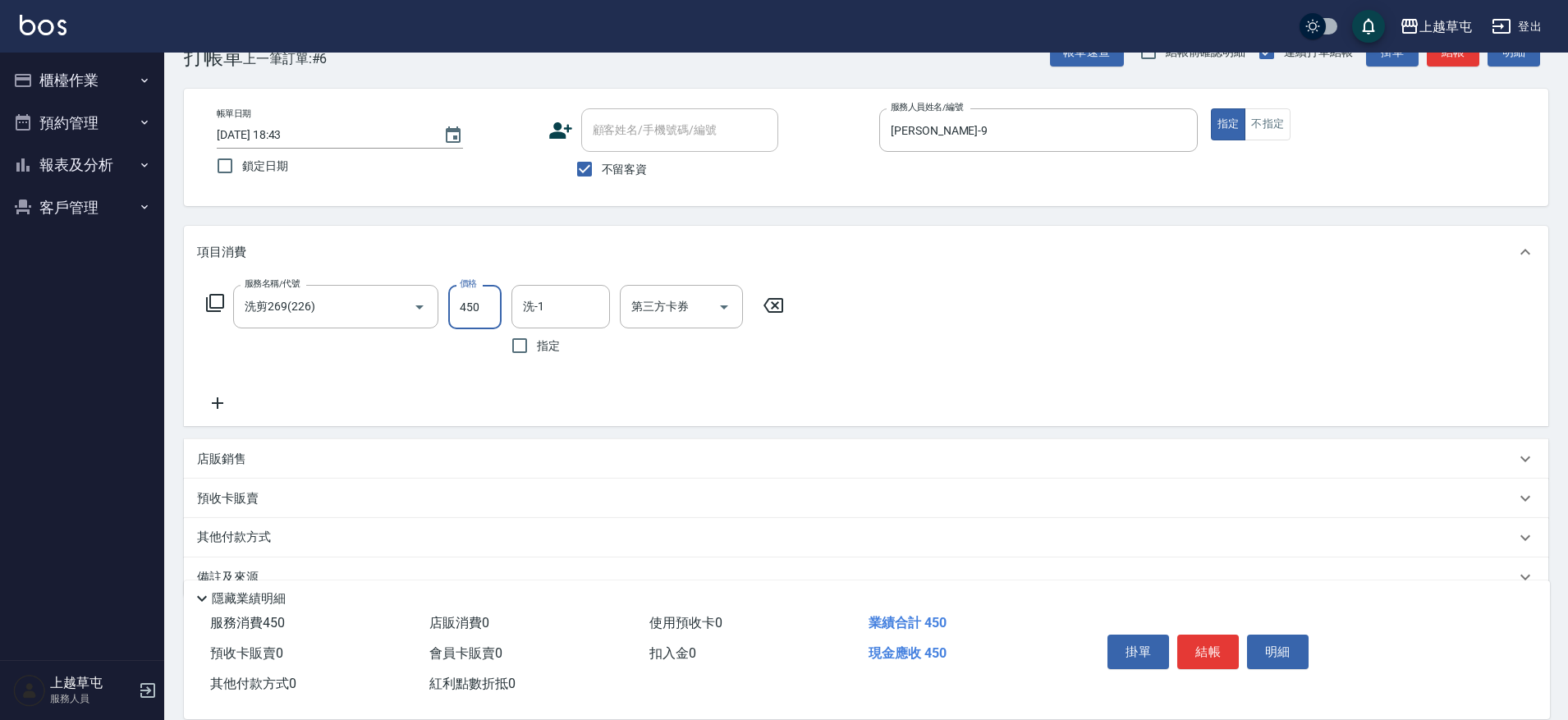
type input "450"
type input "[PERSON_NAME]-25"
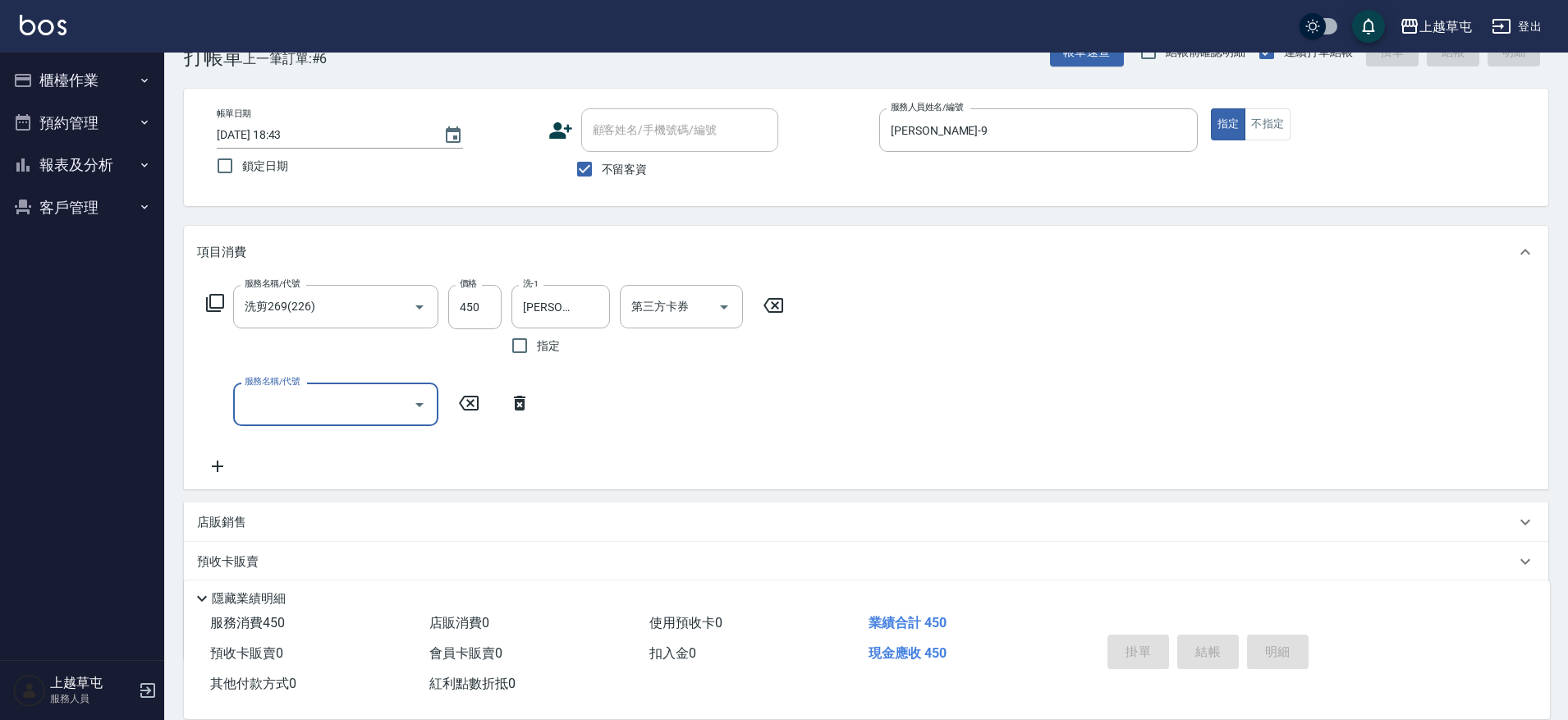
type input "[DATE] 18:44"
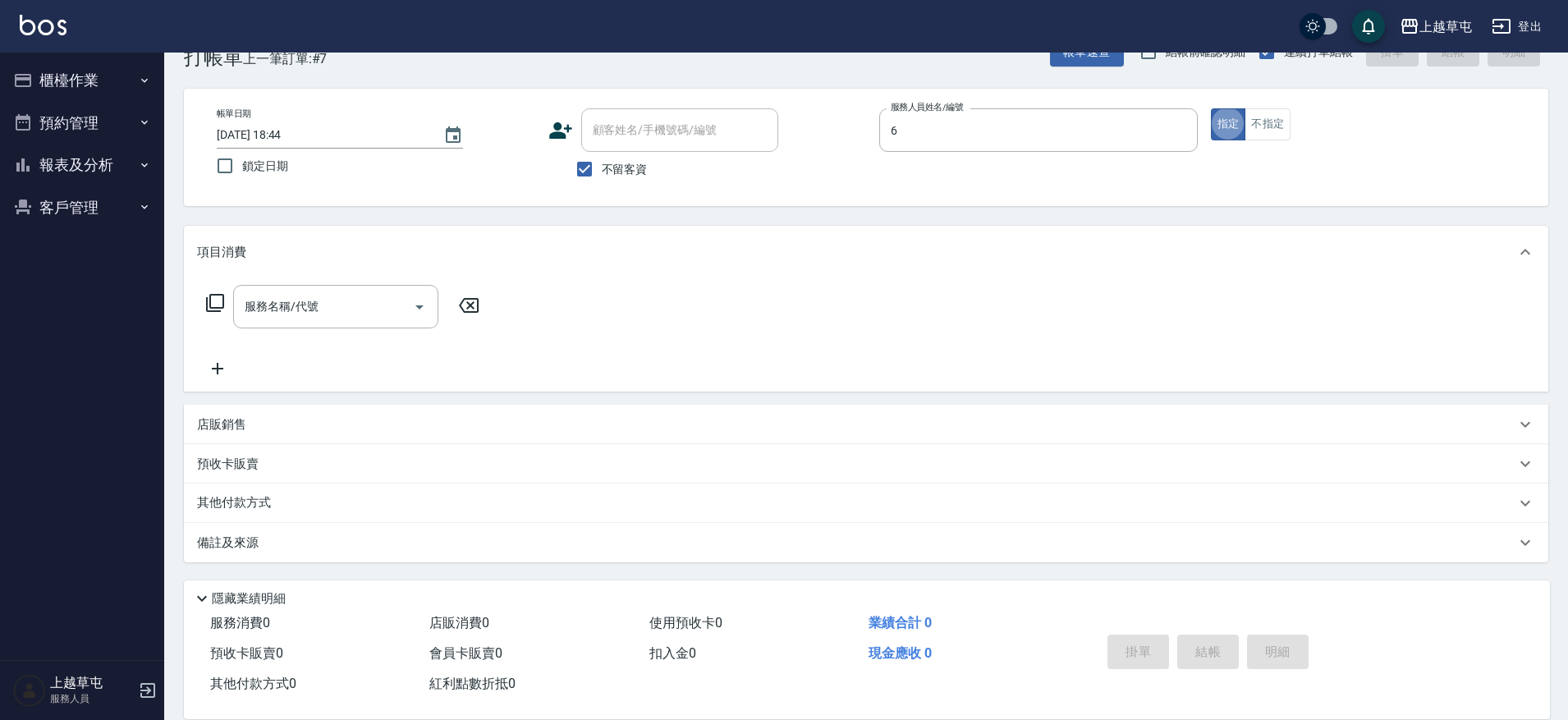
type input "[PERSON_NAME]-6"
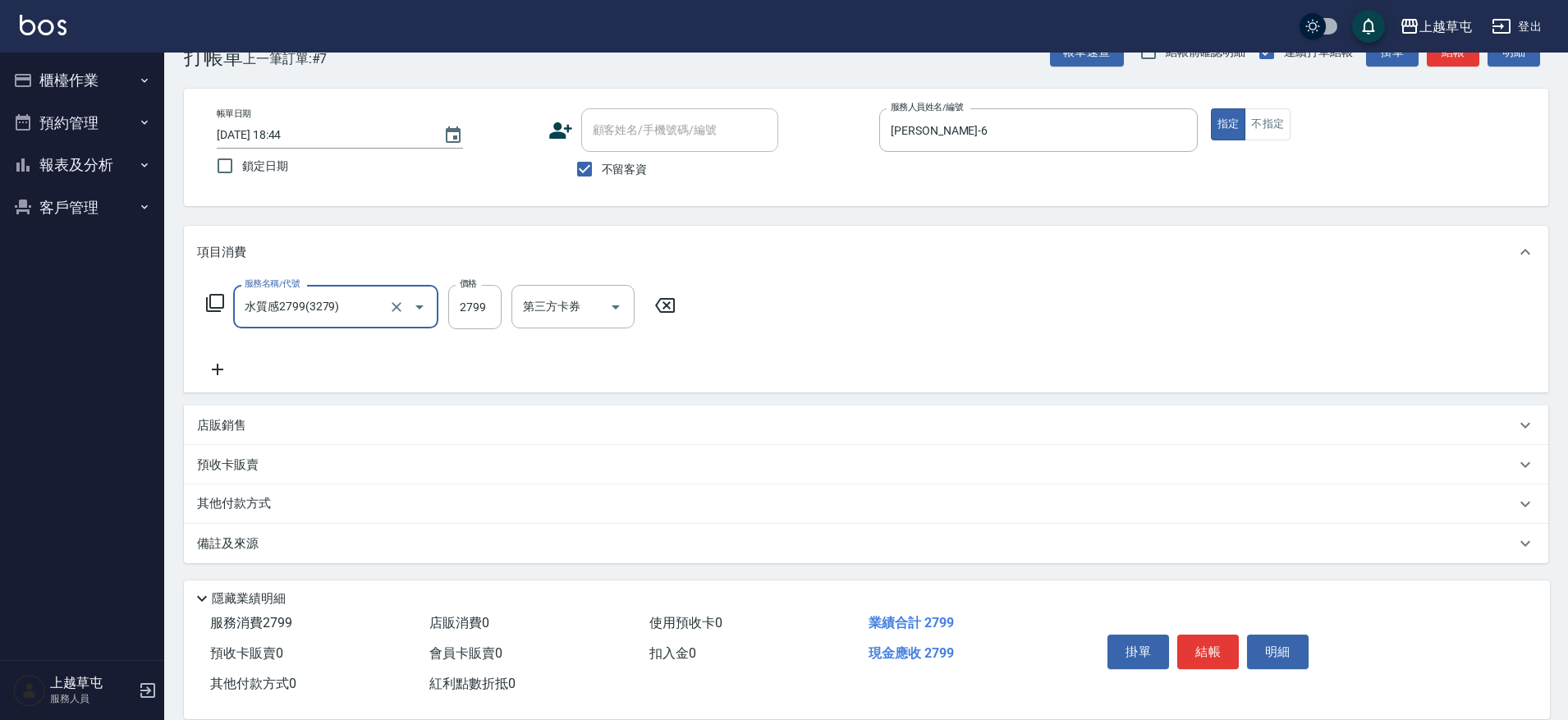
type input "水質感2799(3279)"
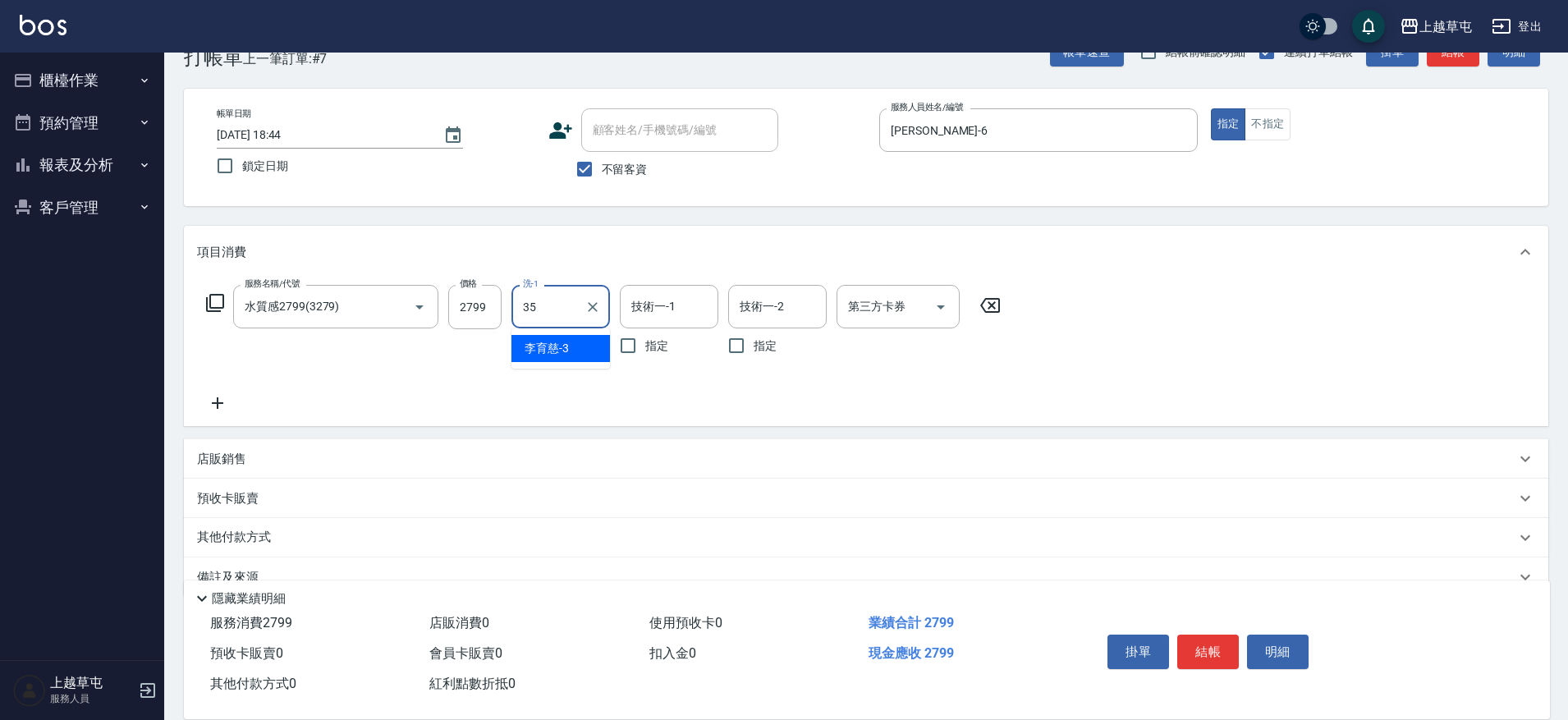
type input "[PERSON_NAME]-35"
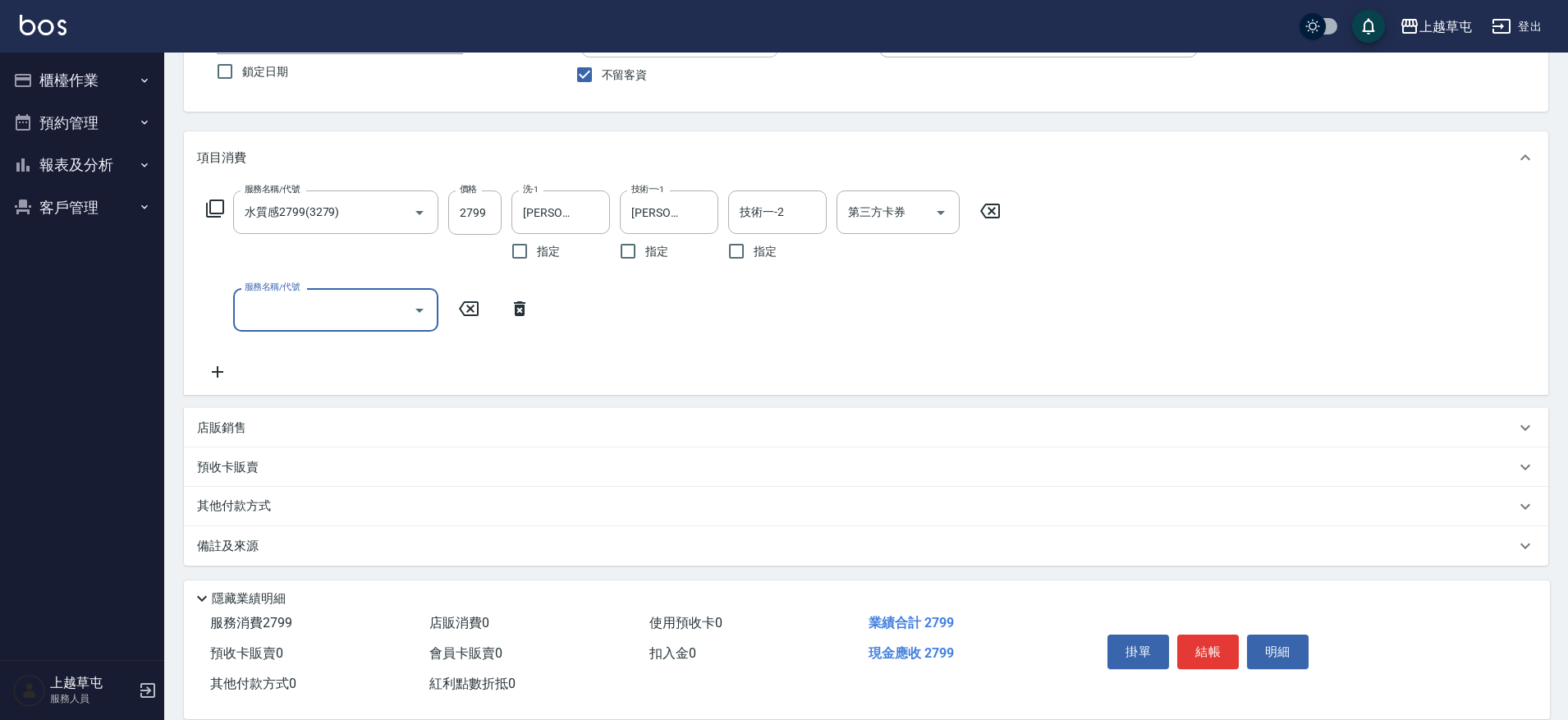
scroll to position [141, 0]
click at [234, 423] on p "店販銷售" at bounding box center [222, 425] width 49 height 17
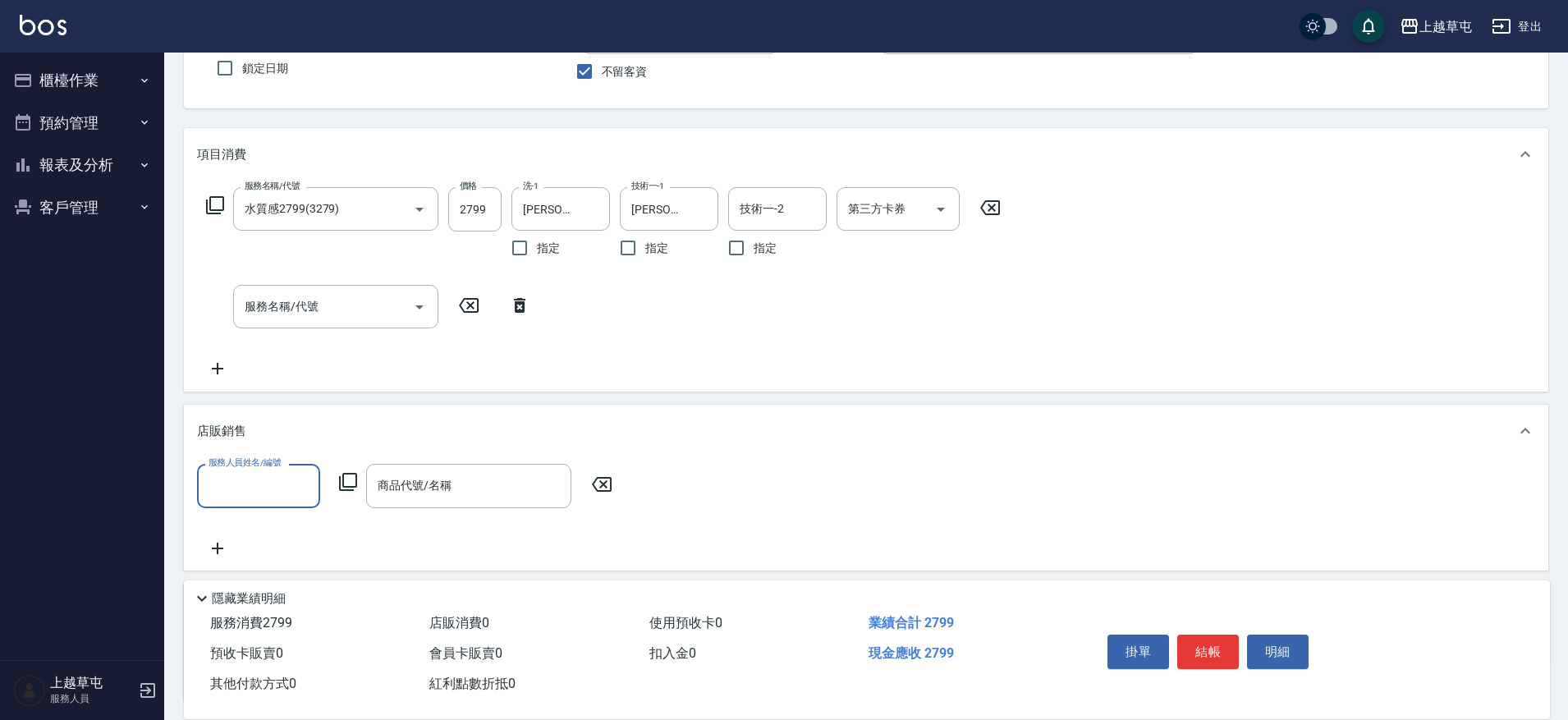
scroll to position [0, 0]
type input "[PERSON_NAME]-6"
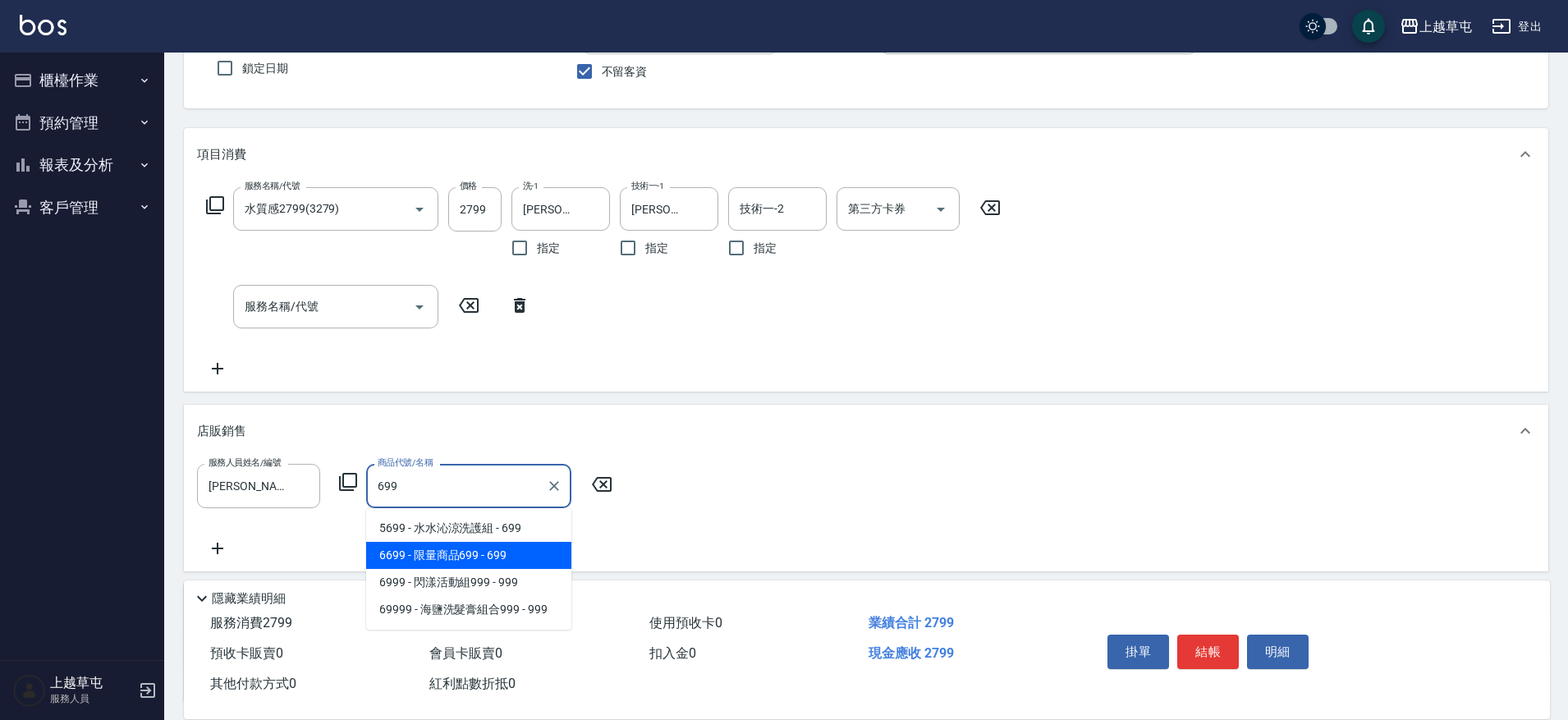
type input "限量商品699"
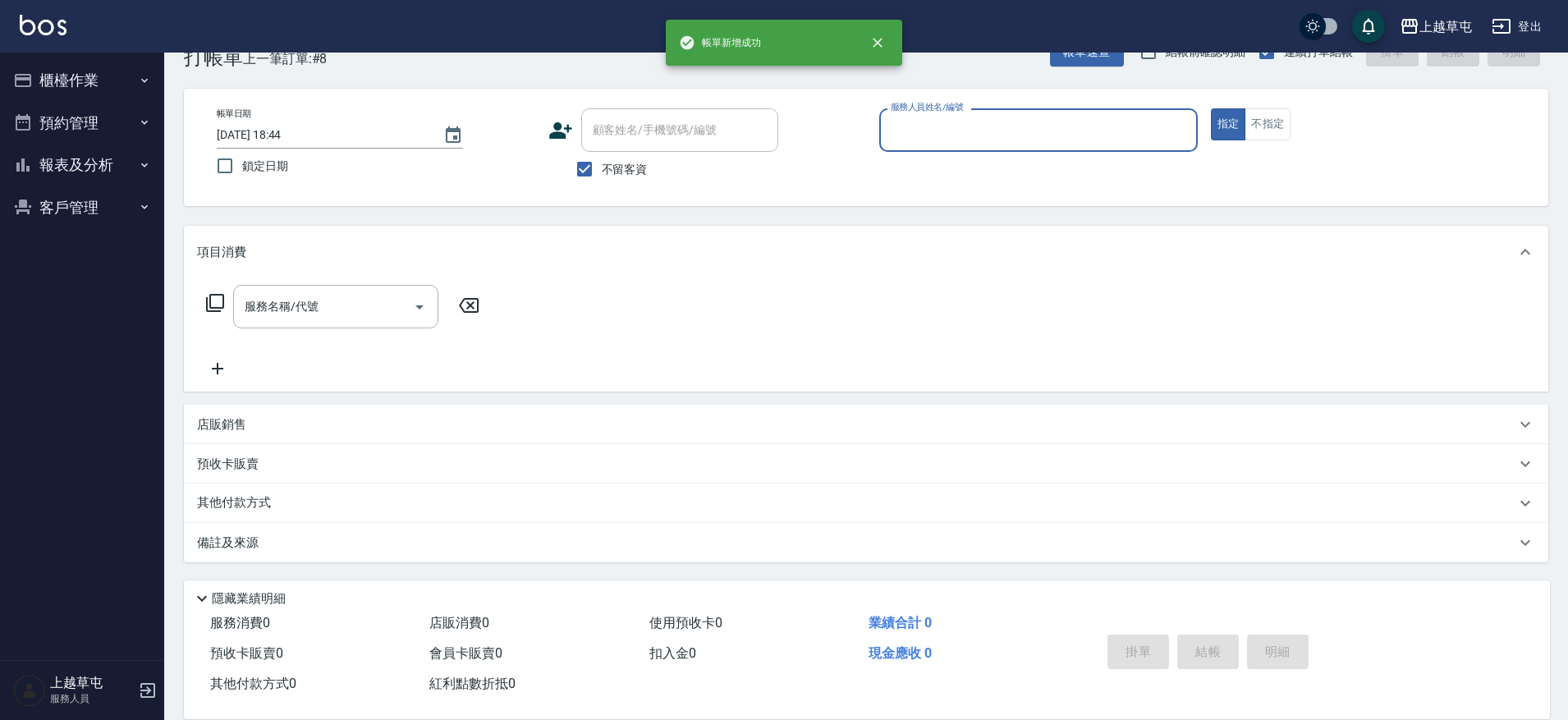
scroll to position [44, 0]
type input "9"
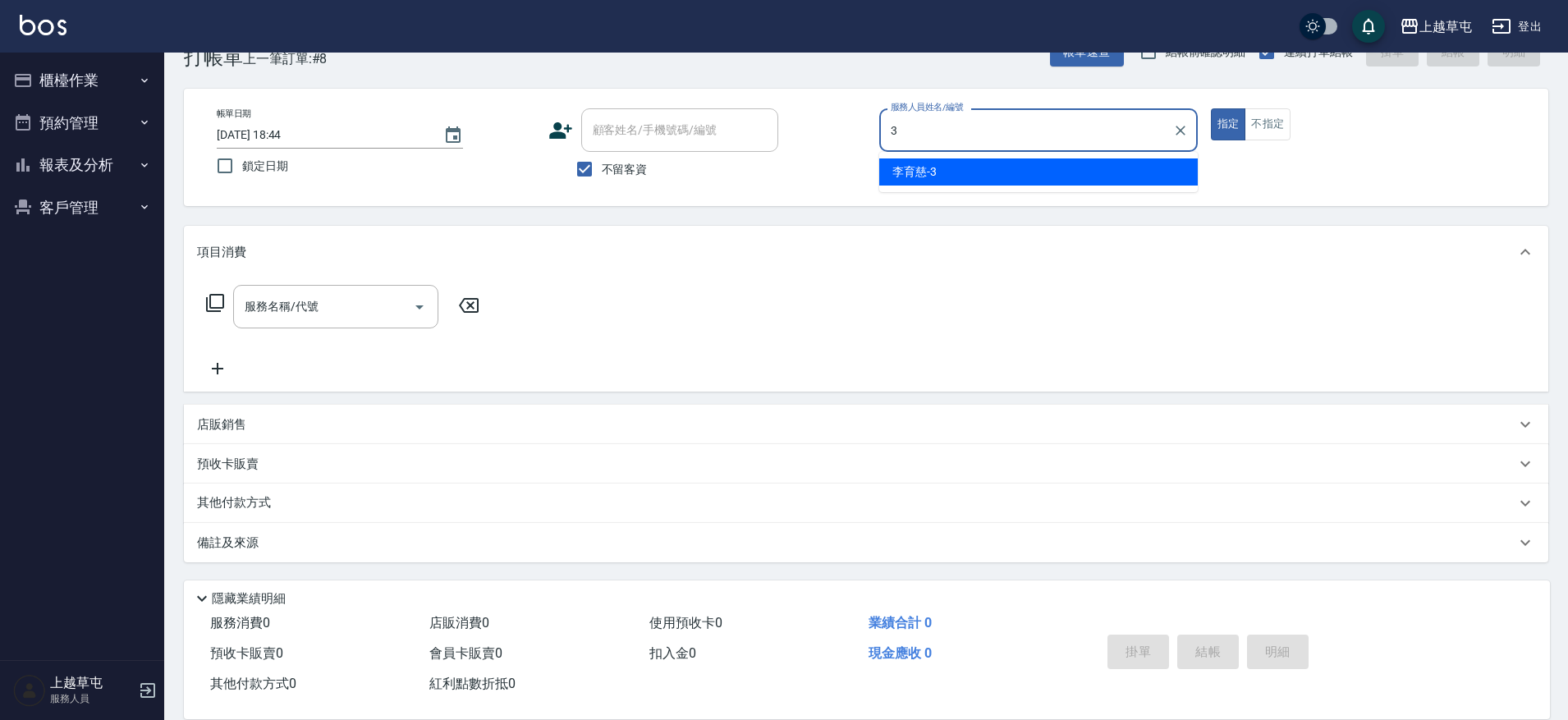
type input "[PERSON_NAME]-3"
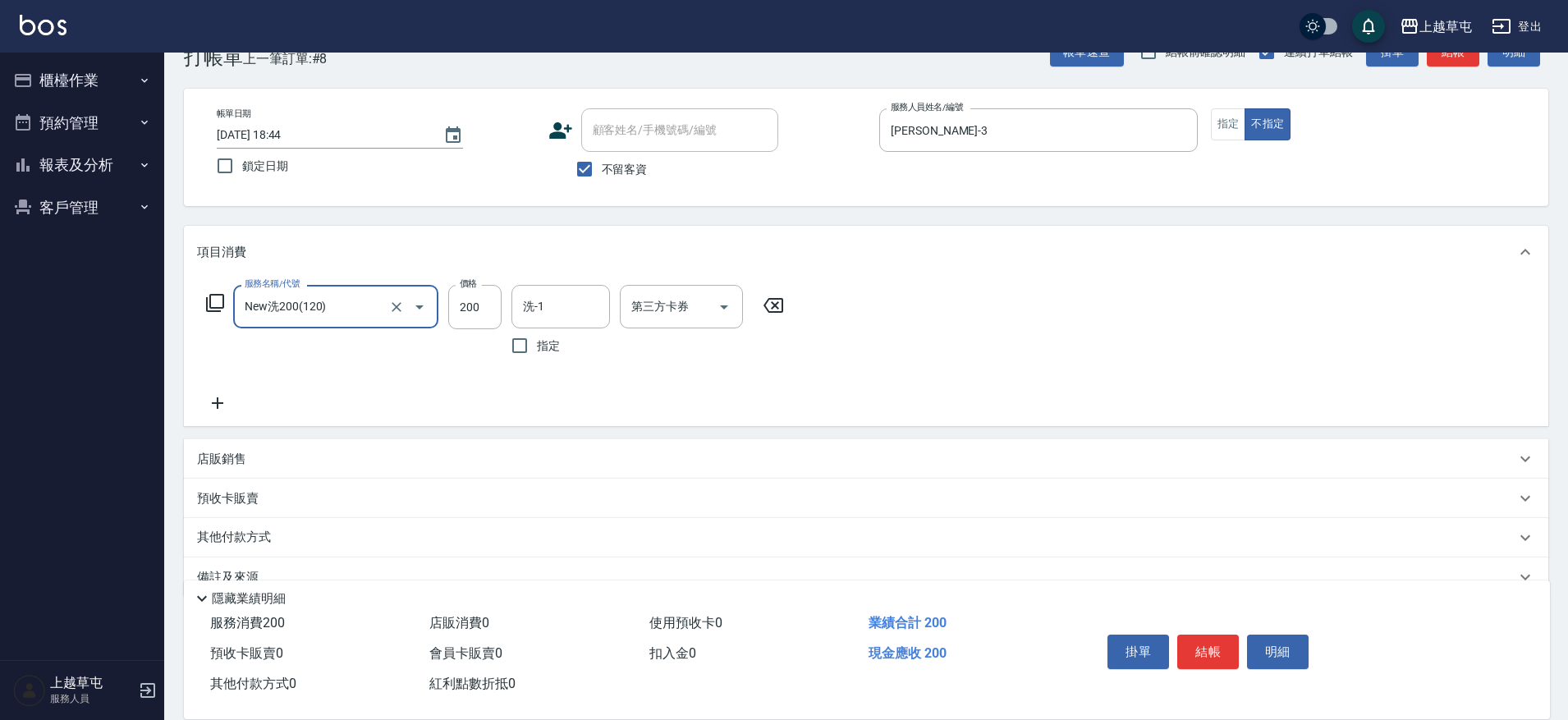
type input "New洗200(120)"
type input "[PERSON_NAME]-25"
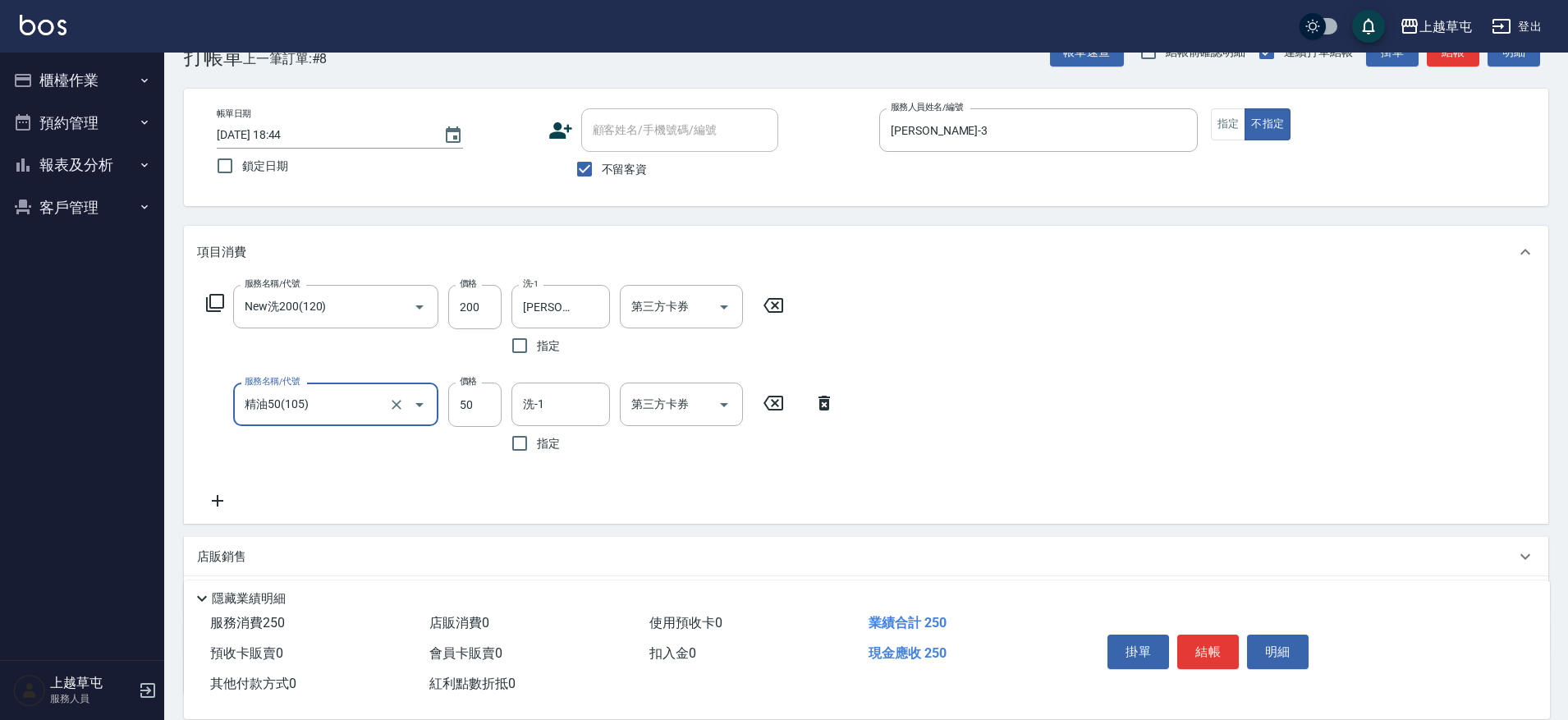
type input "精油50(105)"
type input "[PERSON_NAME]-25"
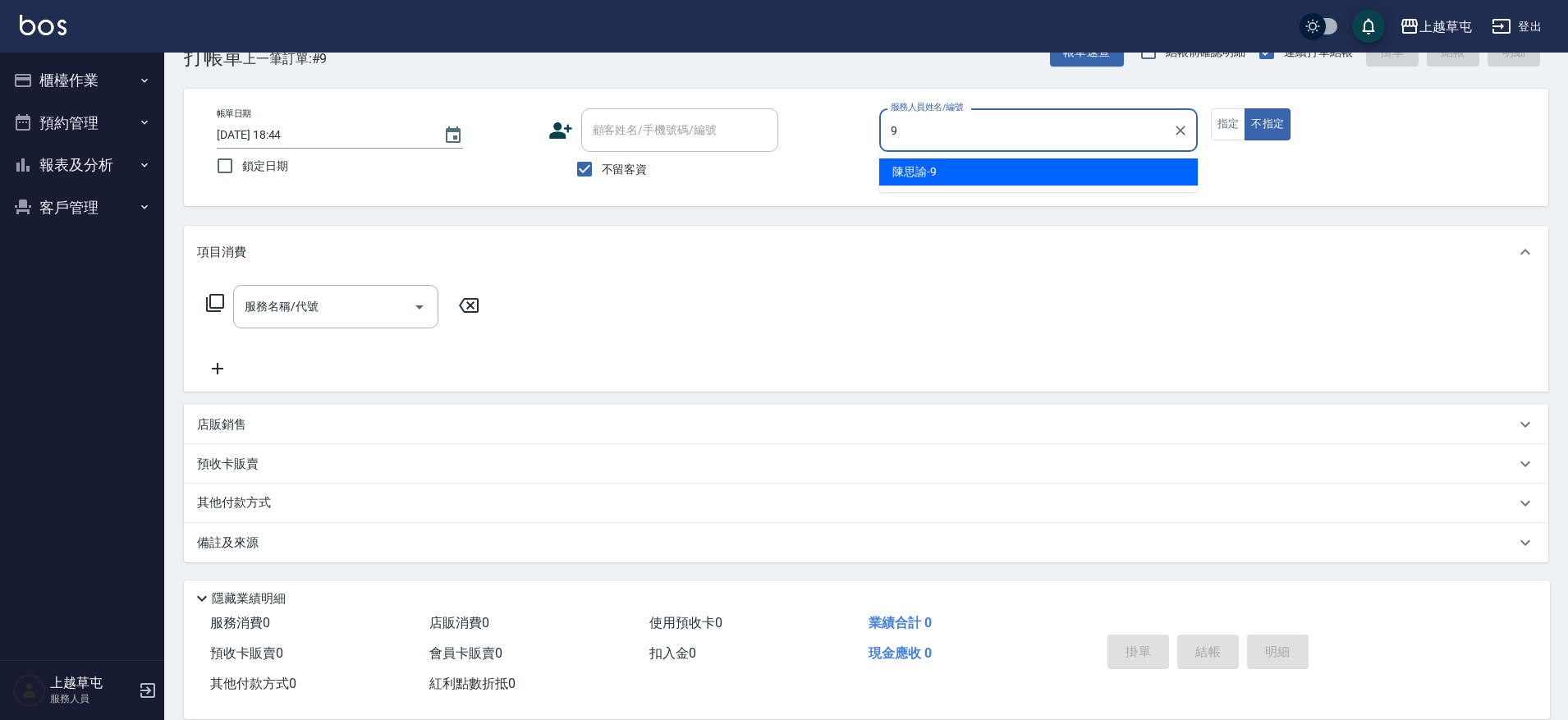
type input "[PERSON_NAME]-9"
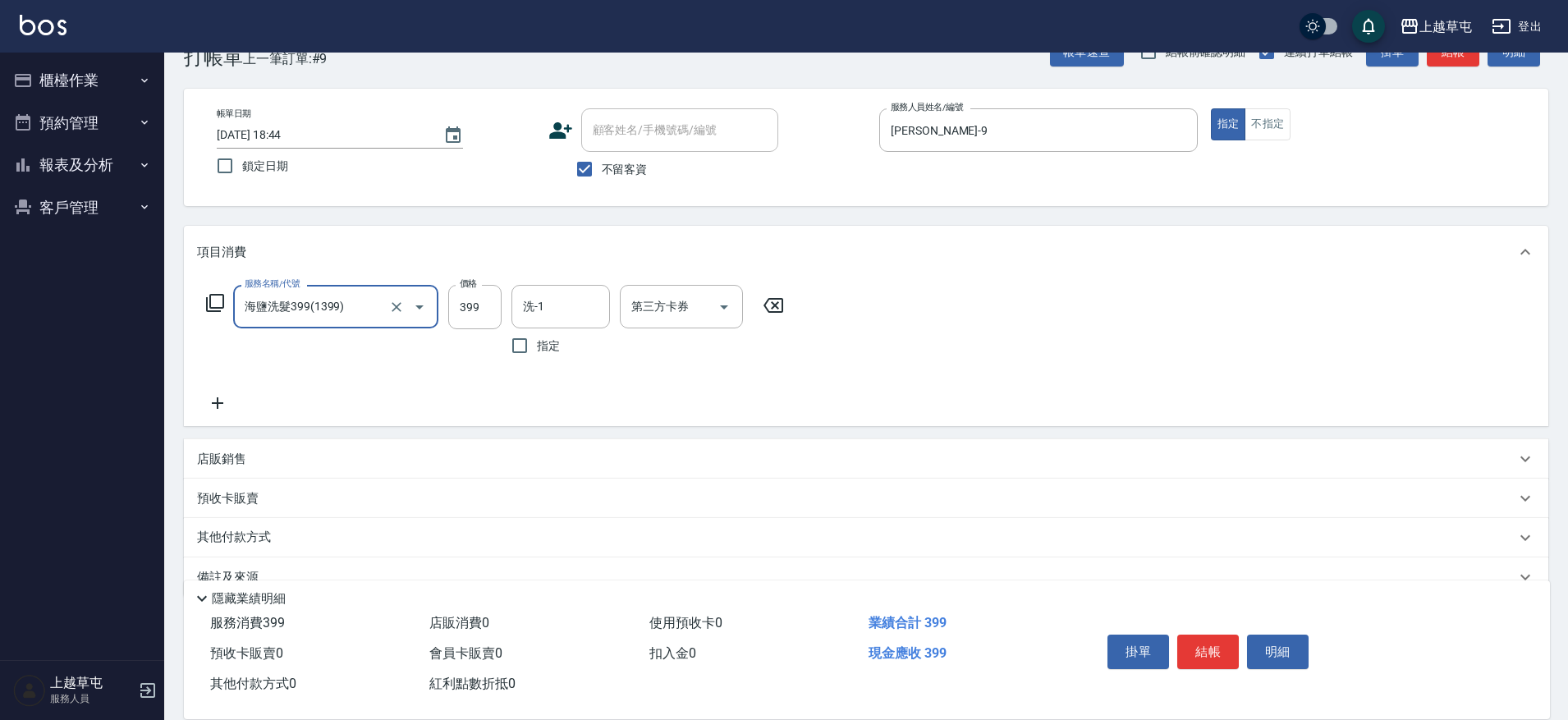
type input "海鹽洗髮399(1399)"
type input "[PERSON_NAME]-35"
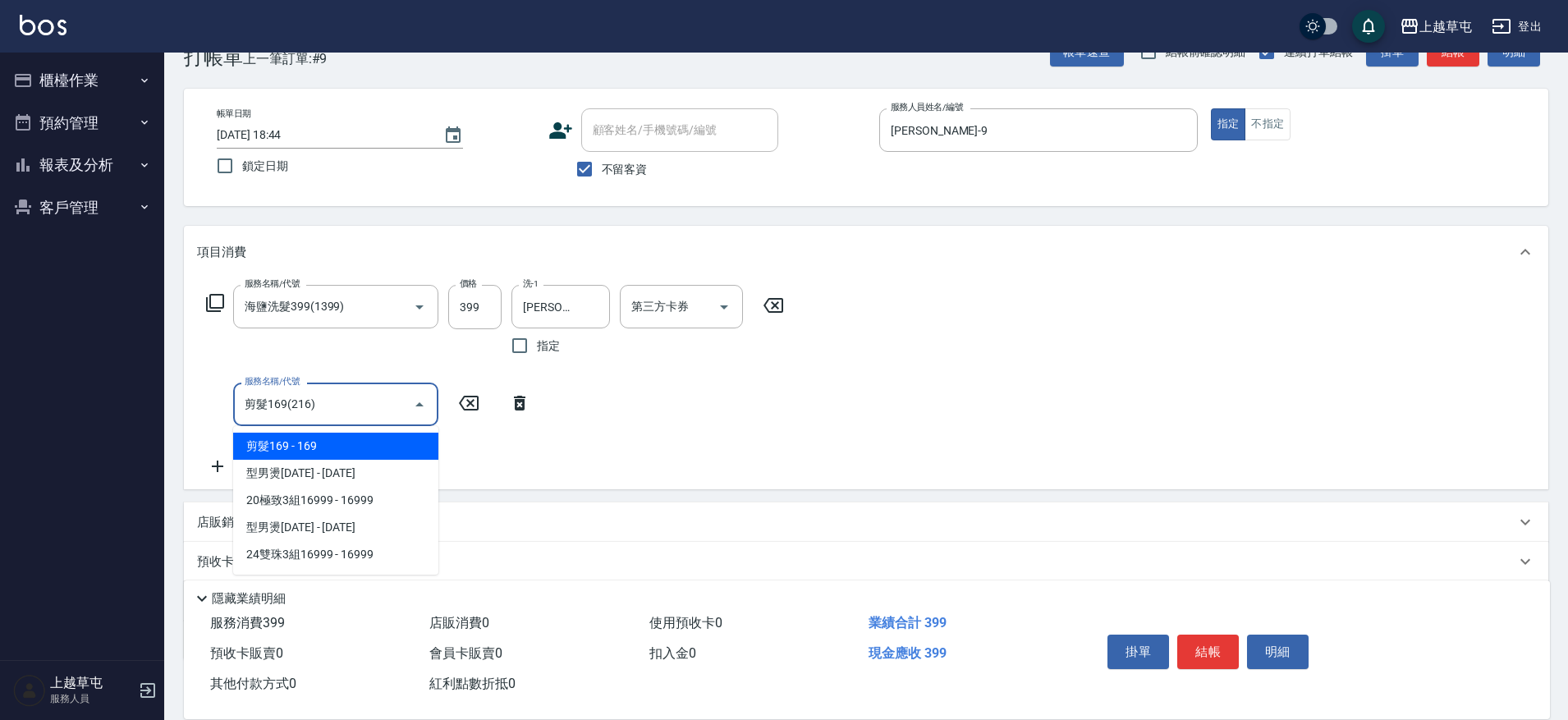
type input "剪髮169(216)"
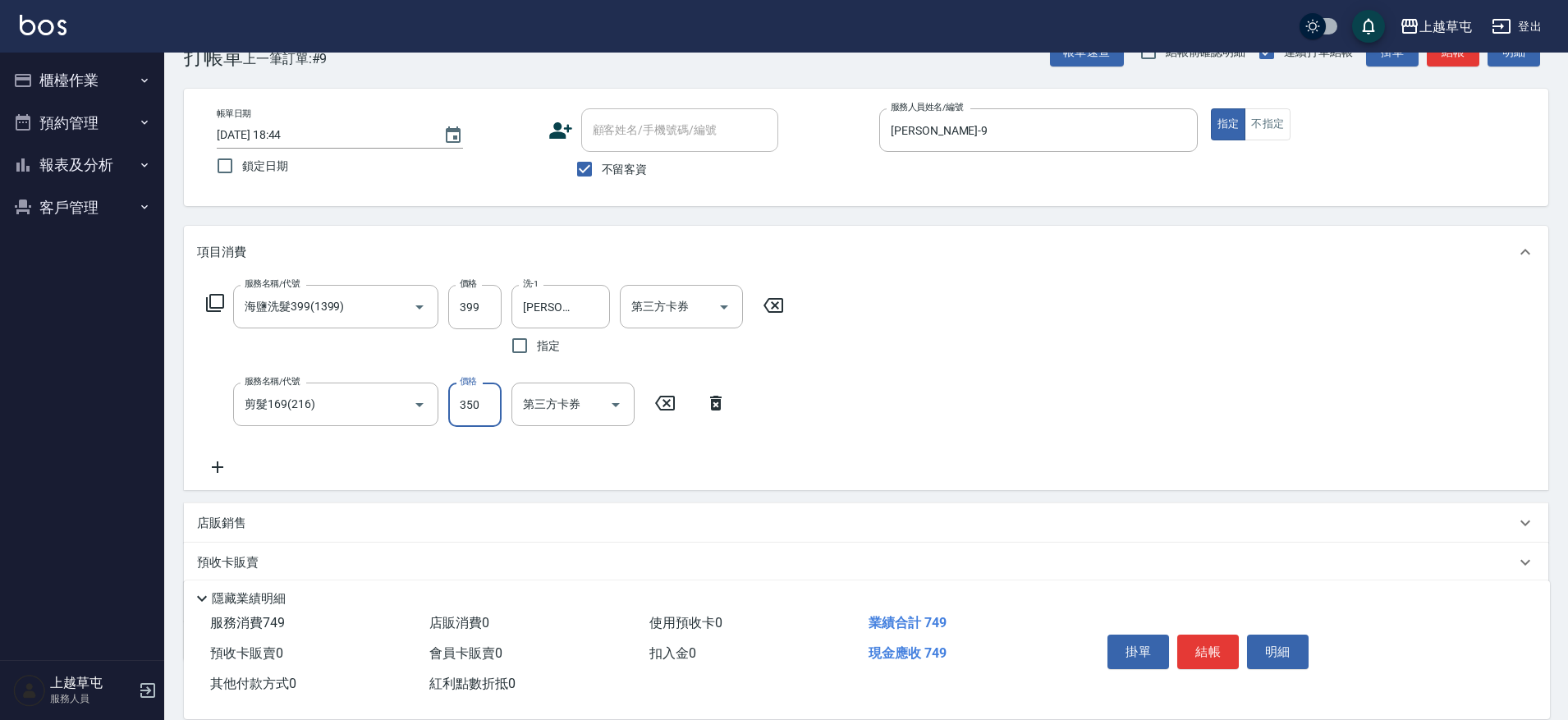
type input "350"
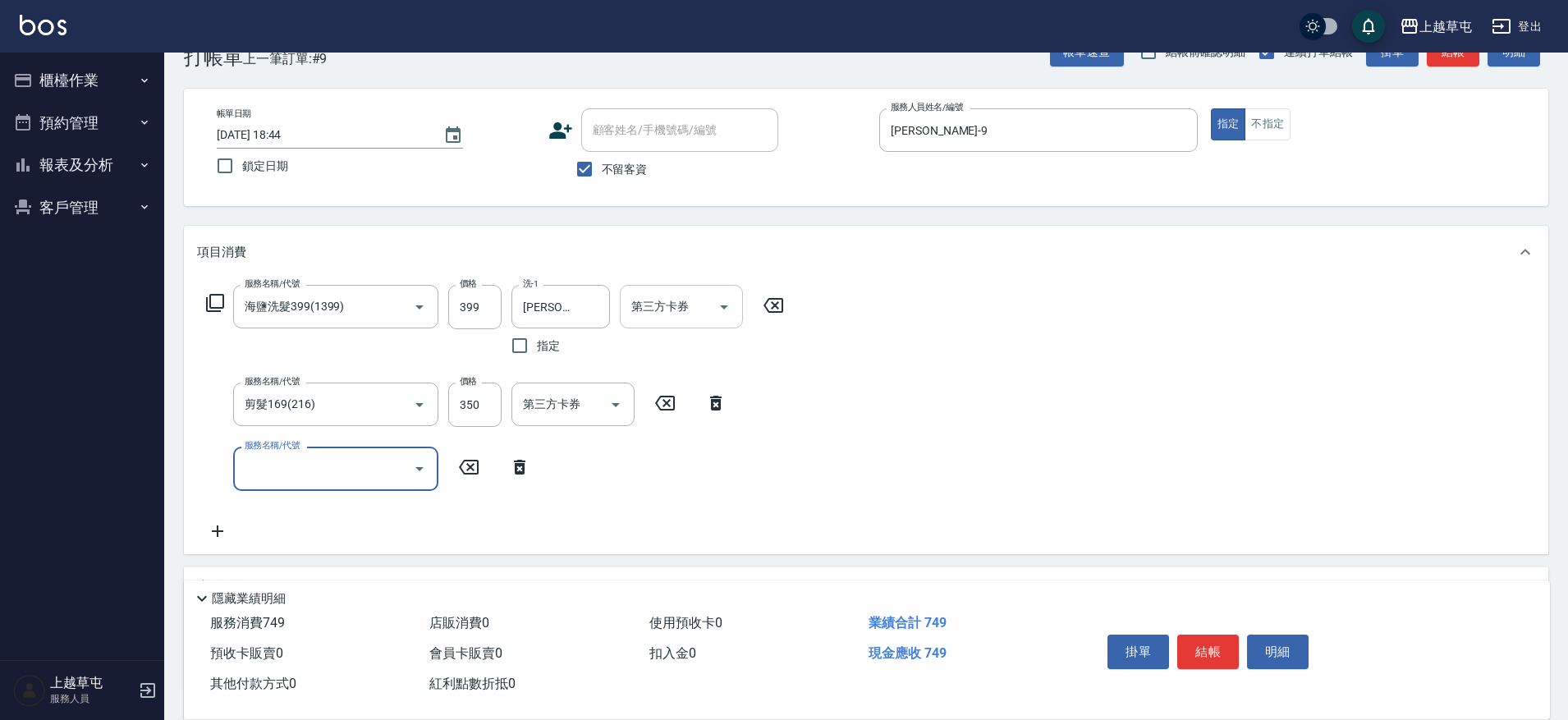
click at [660, 299] on div "第三方卡券 第三方卡券" at bounding box center [682, 307] width 123 height 44
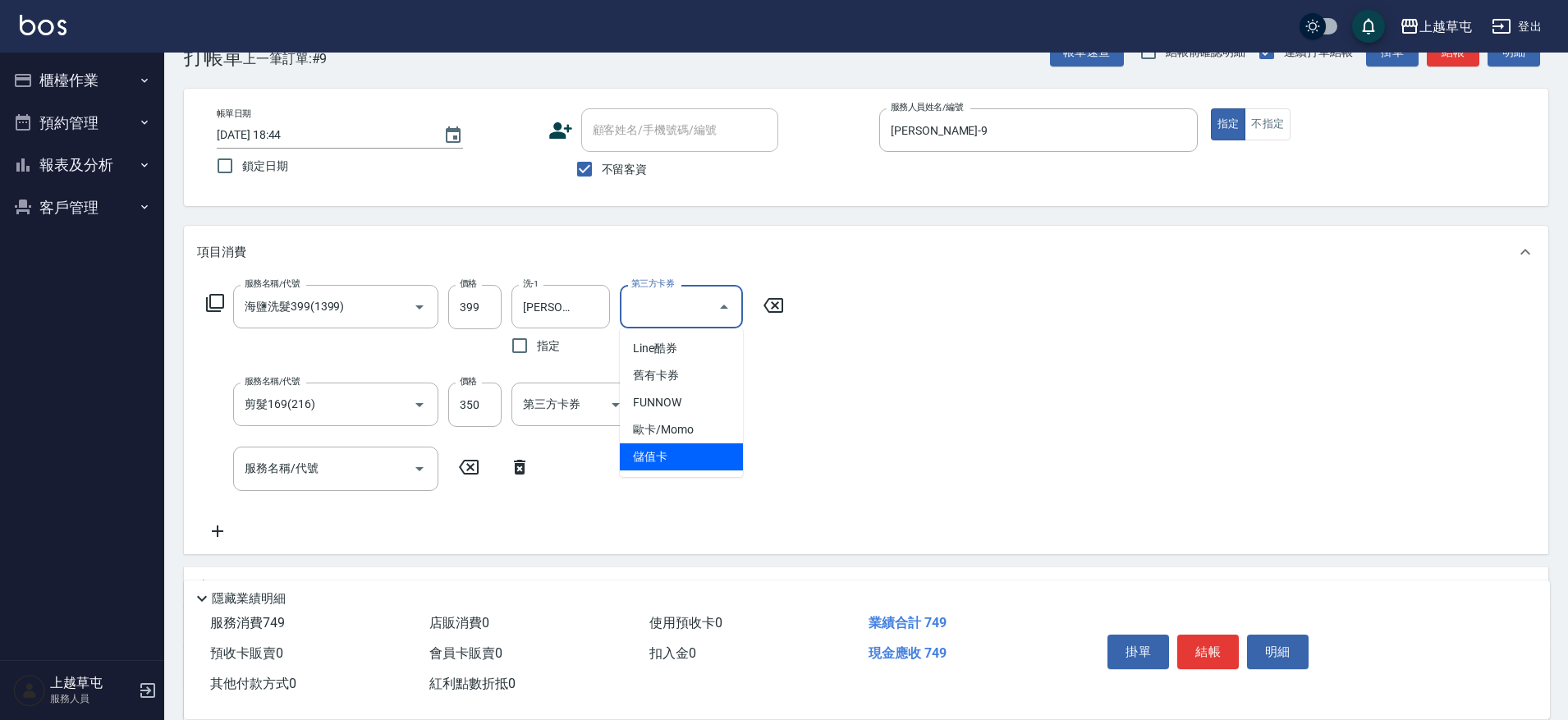
click at [675, 460] on span "儲值卡" at bounding box center [682, 457] width 123 height 27
type input "儲值卡"
click at [548, 405] on input "第三方卡券" at bounding box center [561, 405] width 83 height 28
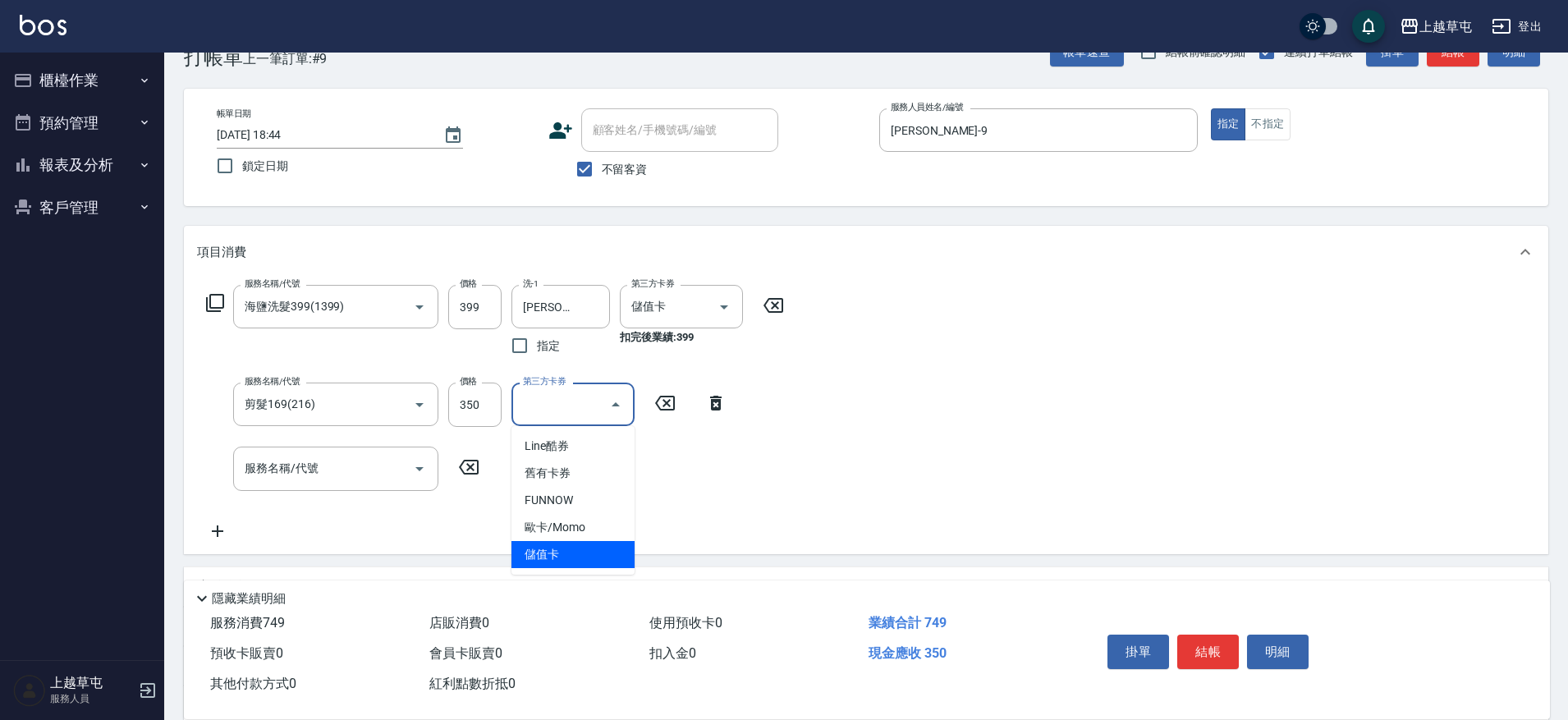
click at [591, 552] on span "儲值卡" at bounding box center [573, 554] width 123 height 27
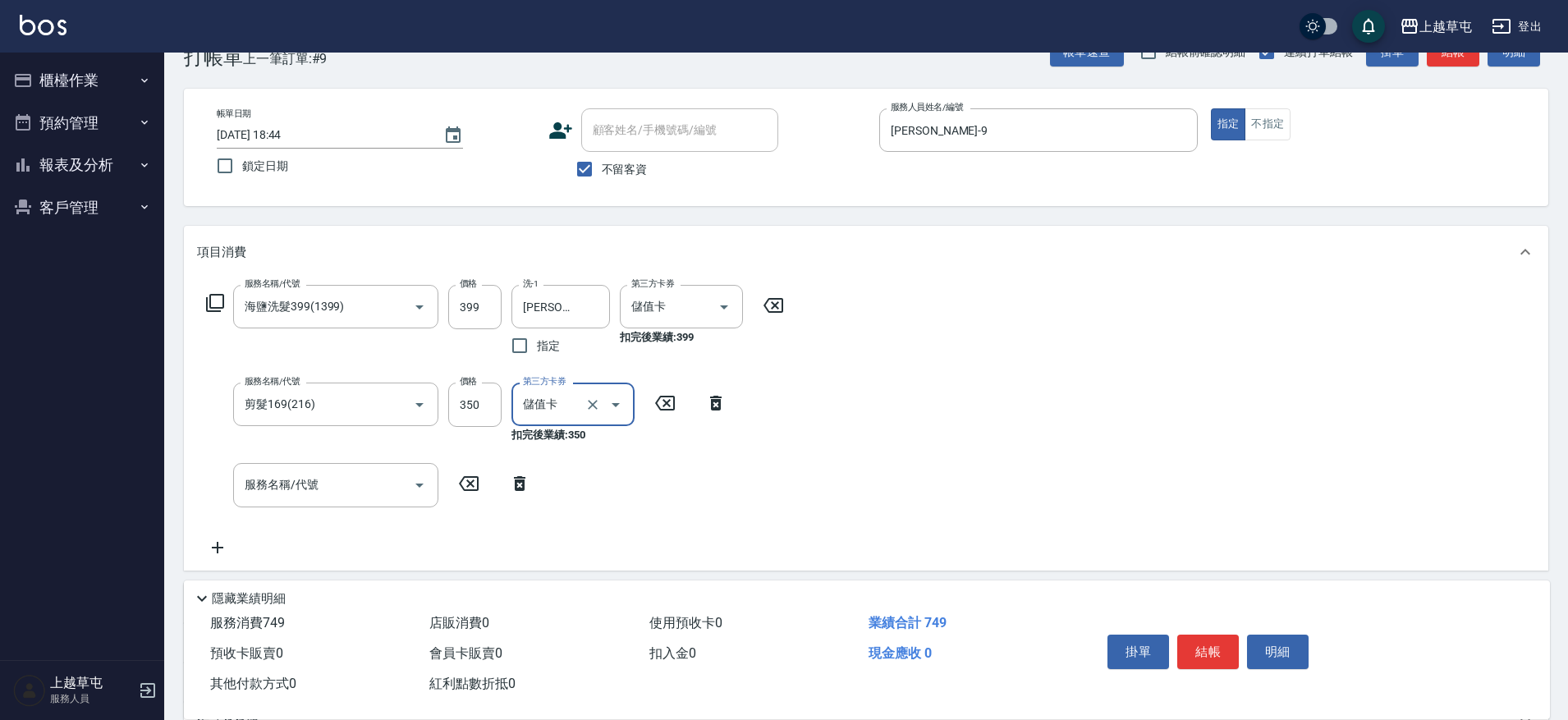
type input "儲值卡"
click at [340, 475] on input "服務名稱/代號" at bounding box center [323, 485] width 166 height 28
type input "5"
drag, startPoint x: 1183, startPoint y: 438, endPoint x: 1126, endPoint y: 441, distance: 57.1
click at [1181, 438] on div "服務名稱/代號 海鹽洗髮399(1399) 服務名稱/代號 價格 399 價格 洗-1 [PERSON_NAME]-35 洗-1 指定 第三方卡券 儲值卡 第…" at bounding box center [865, 424] width 1364 height 292
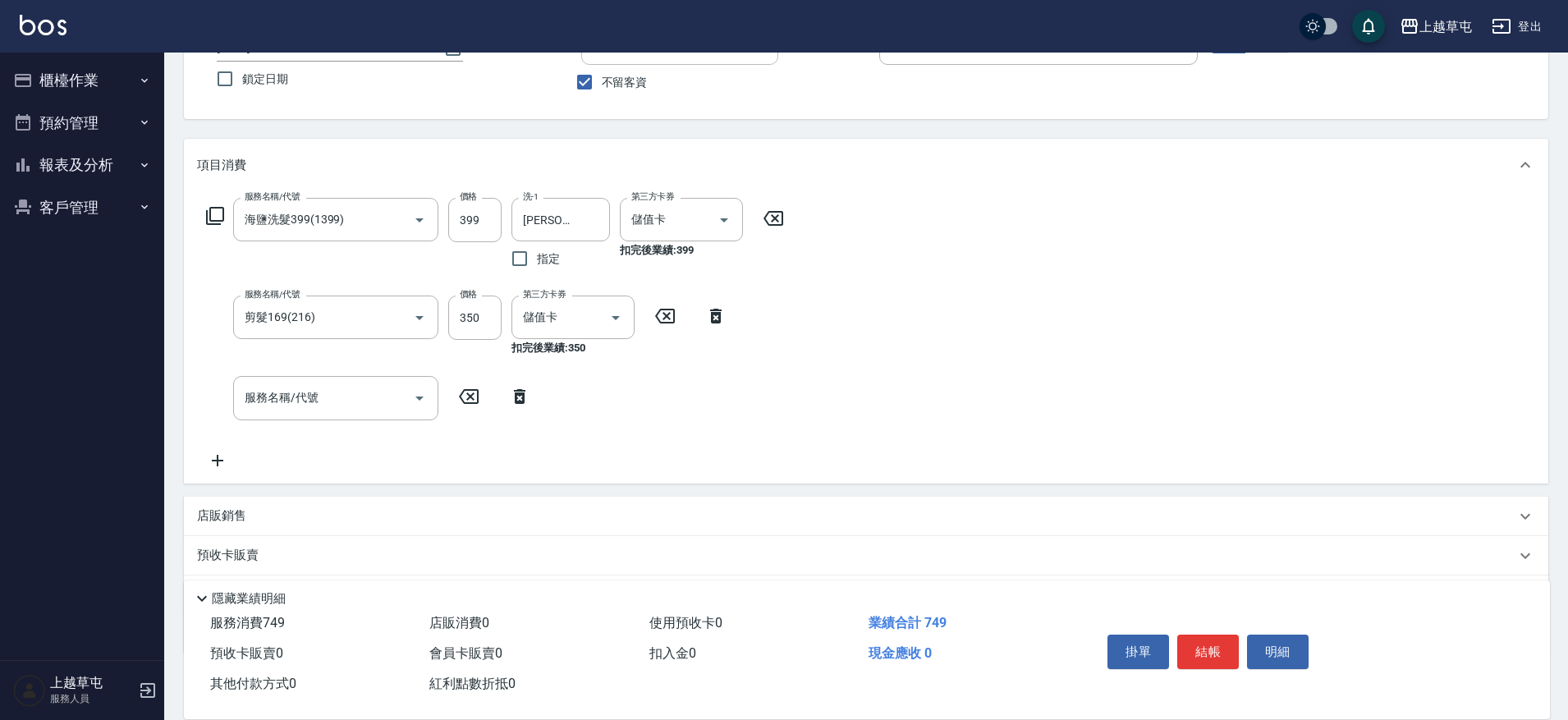
scroll to position [207, 0]
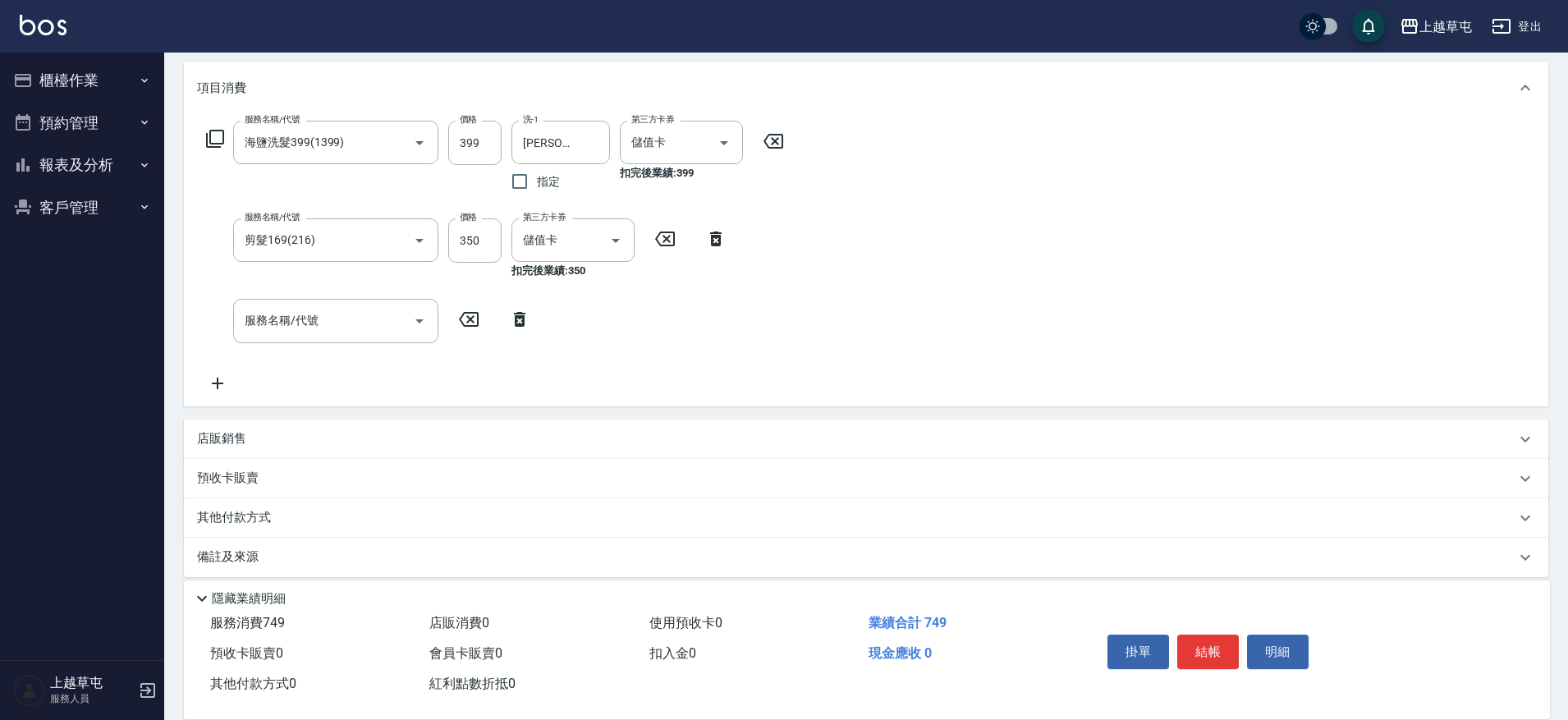
click at [208, 430] on p "店販銷售" at bounding box center [222, 439] width 49 height 17
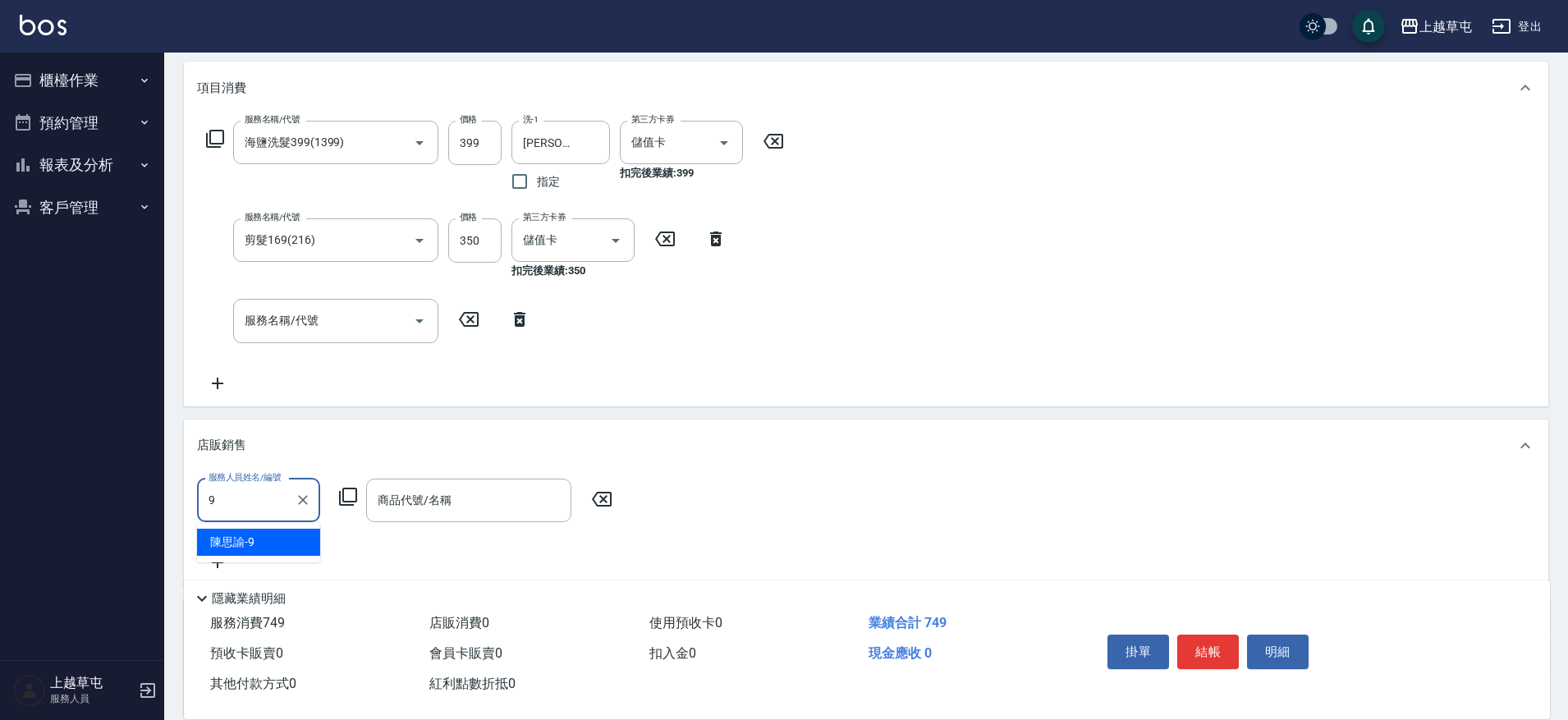
type input "[PERSON_NAME]-9"
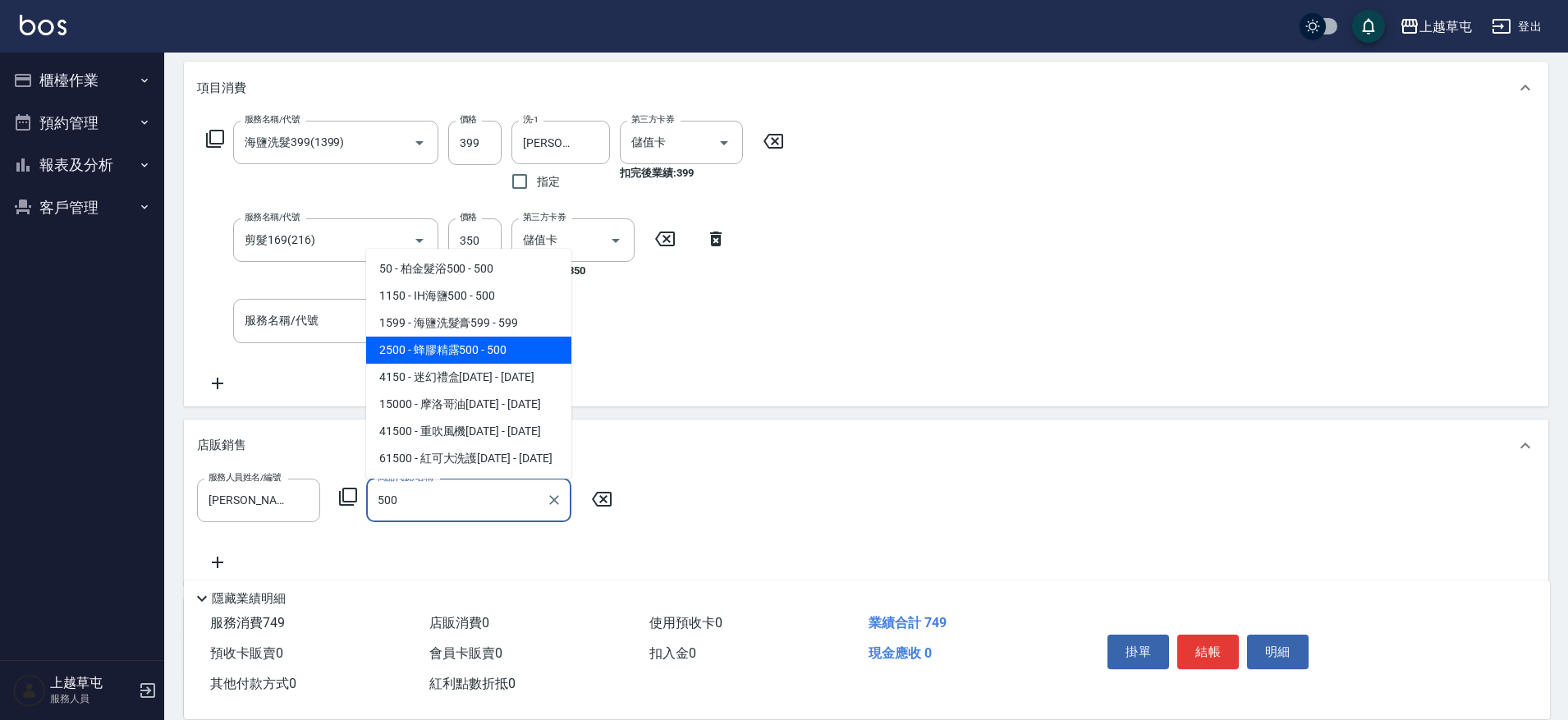
type input "蜂膠精露500"
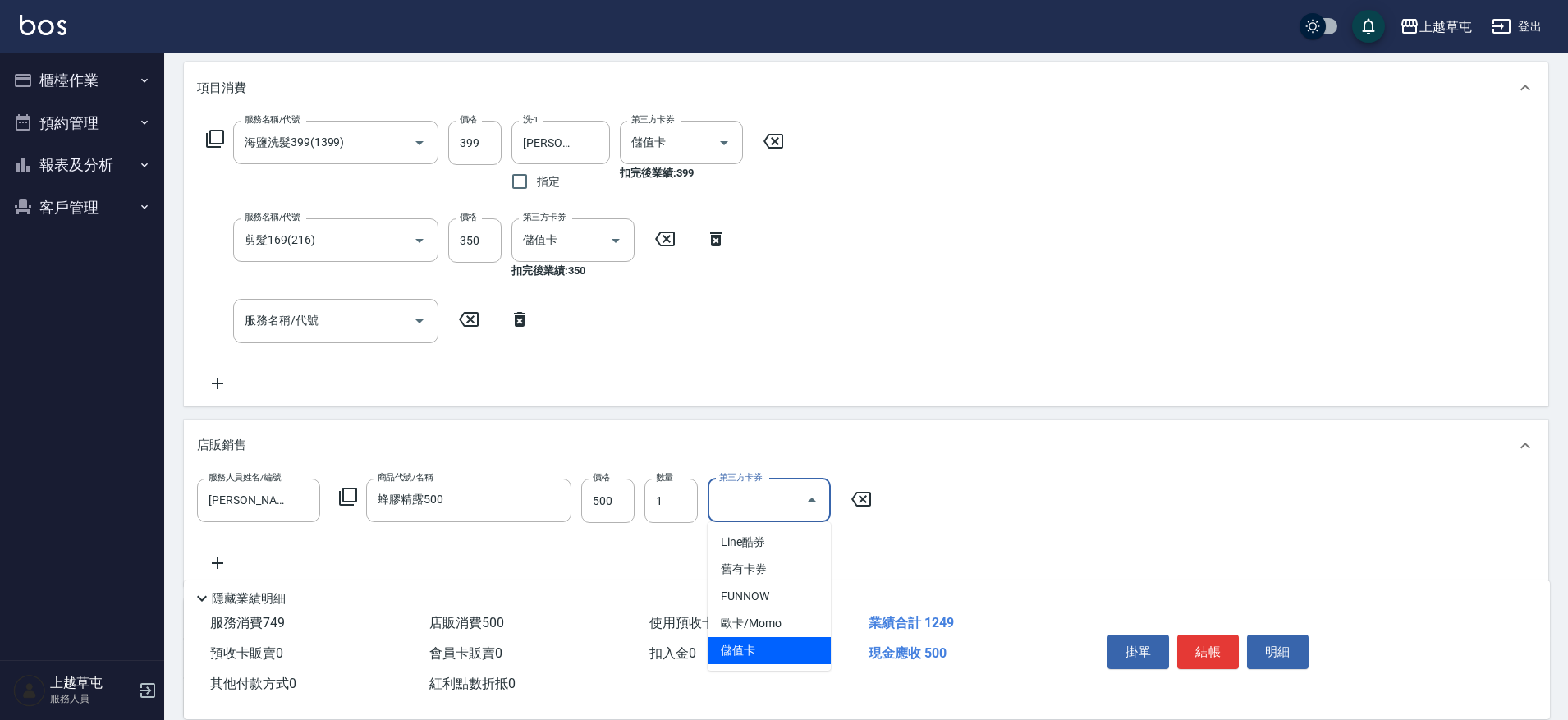
type input "儲值卡"
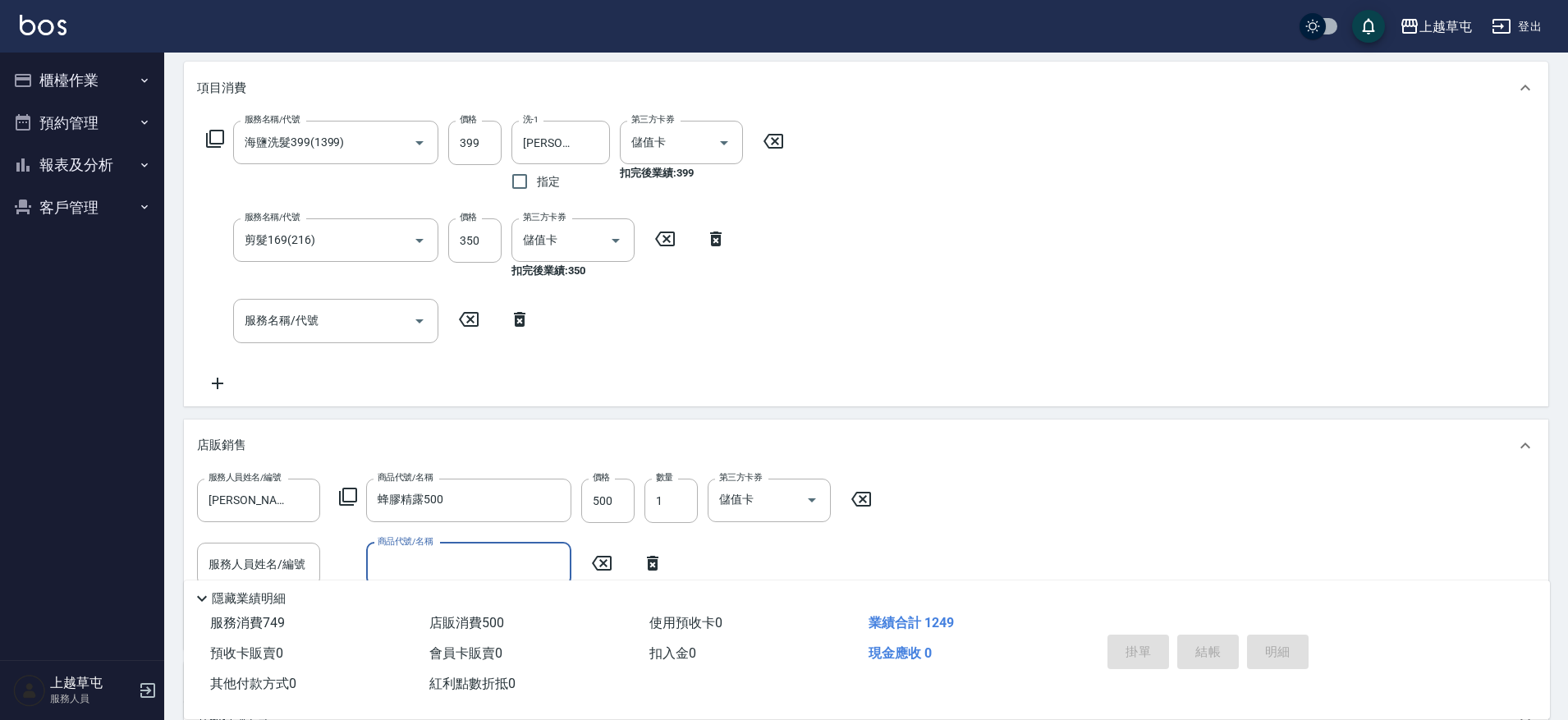
type input "[DATE] 18:45"
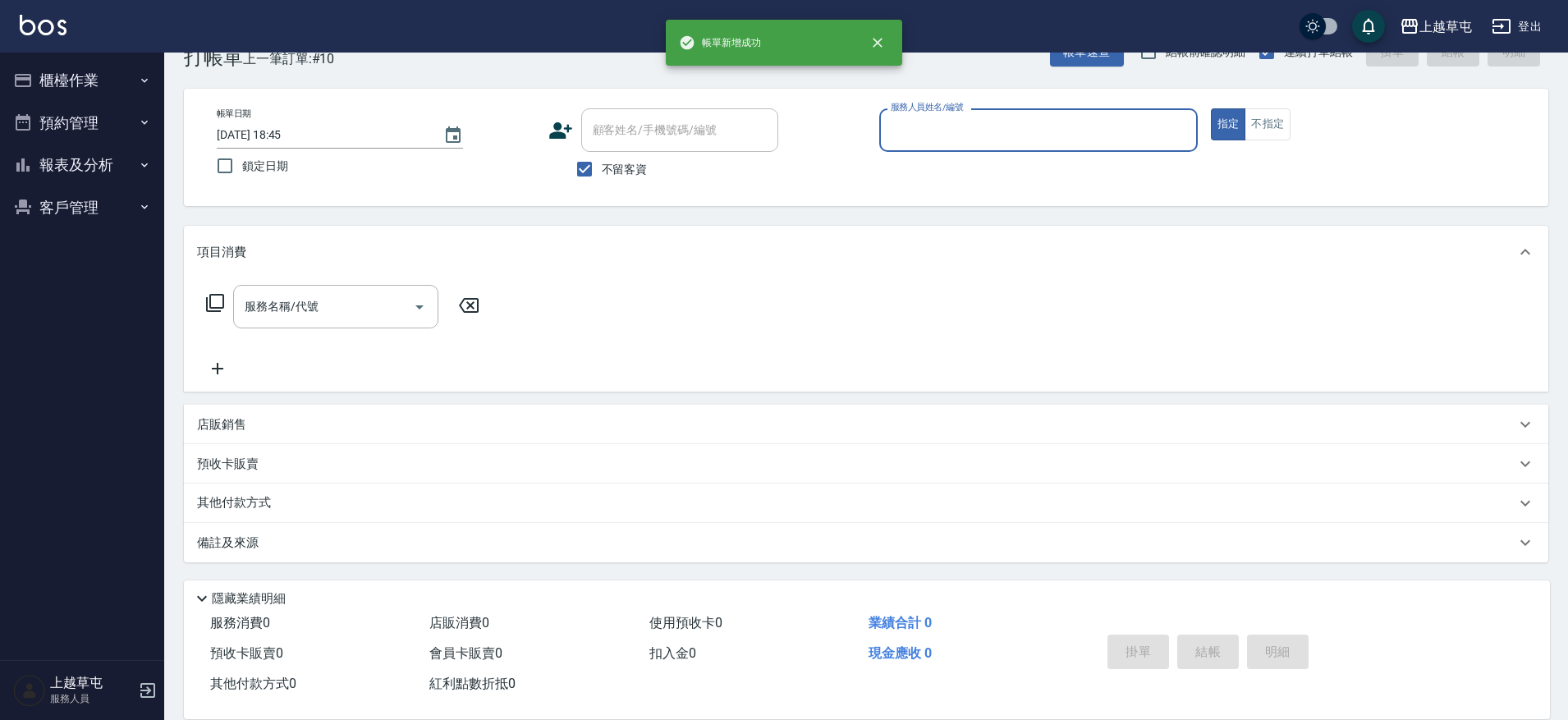
scroll to position [44, 0]
type input "[PERSON_NAME]-3"
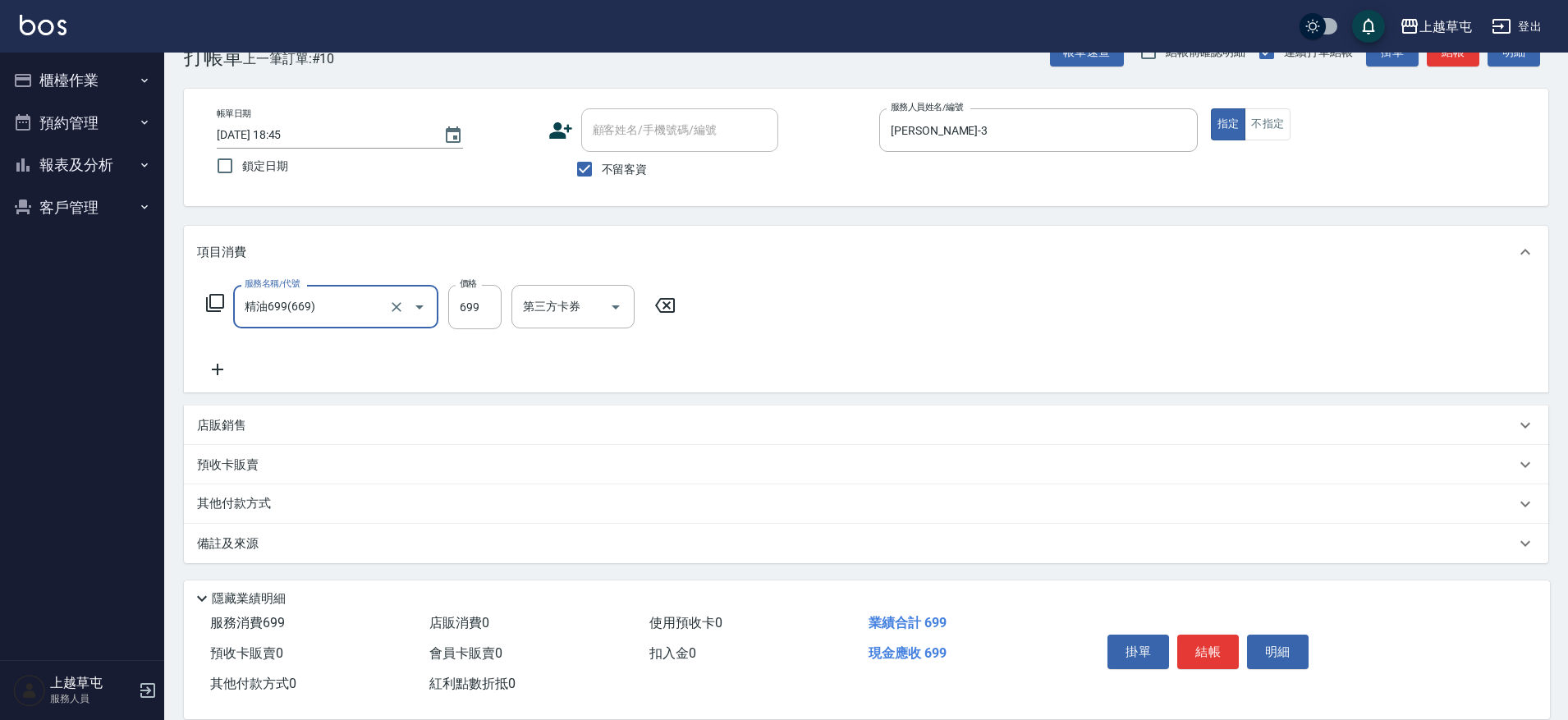
type input "精油699(669)"
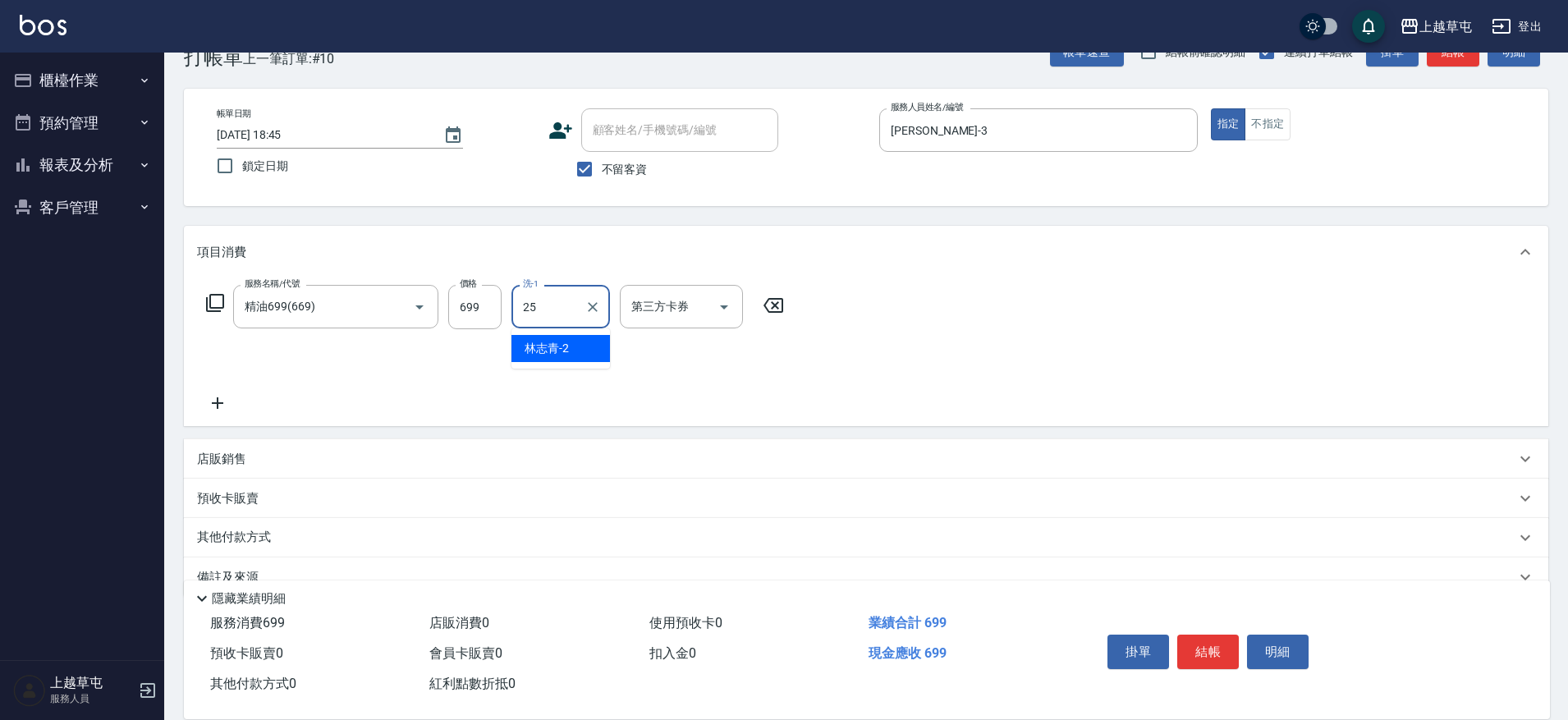
type input "[PERSON_NAME]-25"
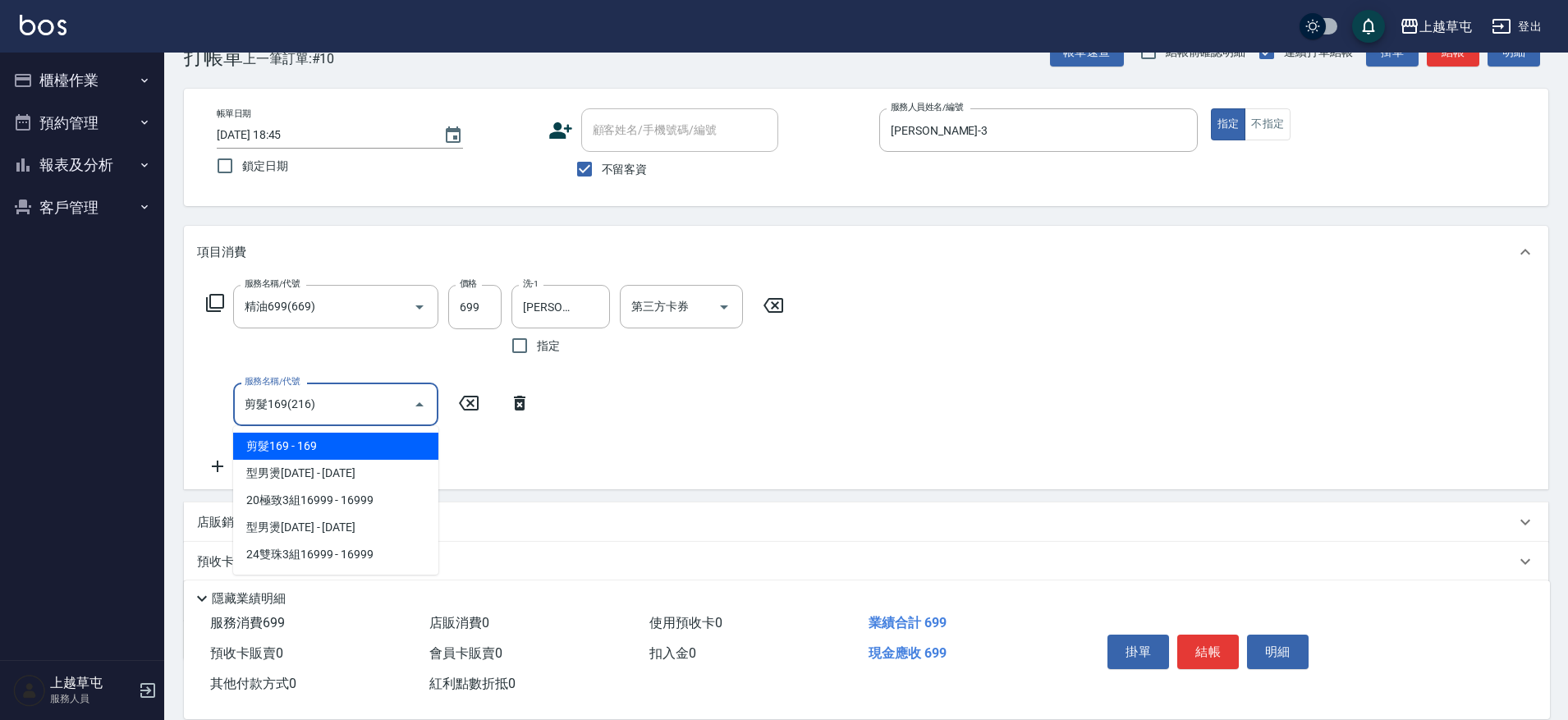
type input "剪髮169(216)"
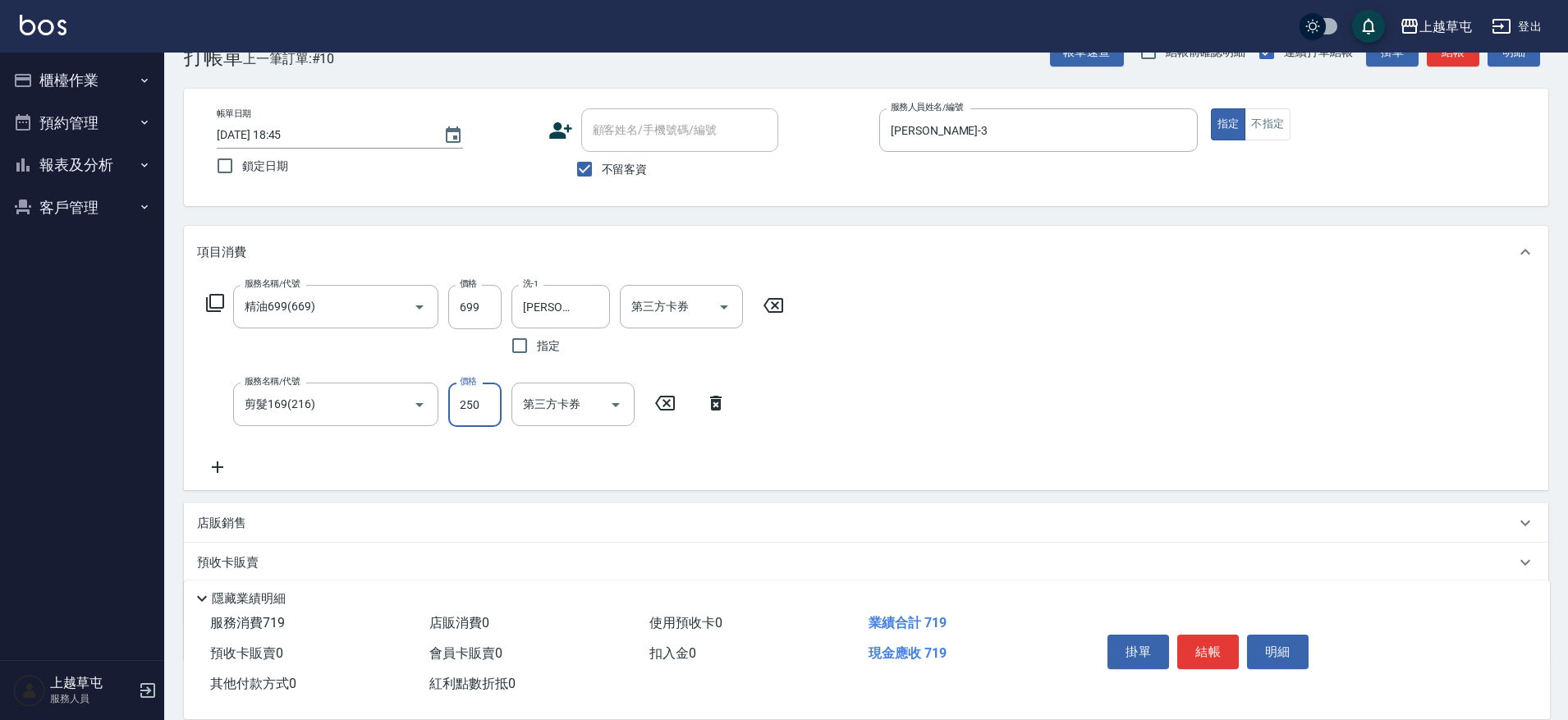
type input "250"
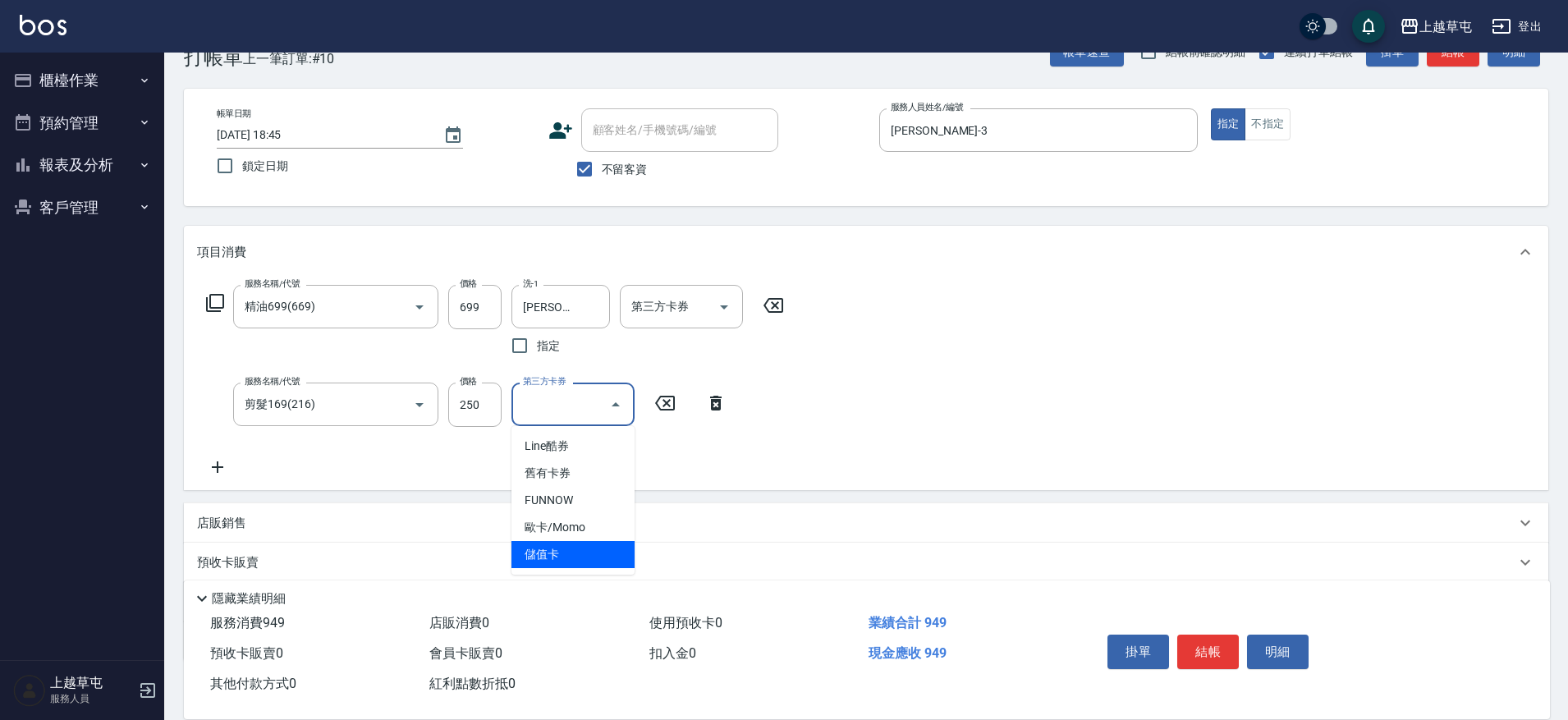
click at [1292, 341] on div "服務名稱/代號 精油699(669) 服務名稱/代號 價格 699 價格 洗-1 [PERSON_NAME]-25 洗-1 指定 第三方卡券 第三方卡券 服務…" at bounding box center [865, 385] width 1364 height 212
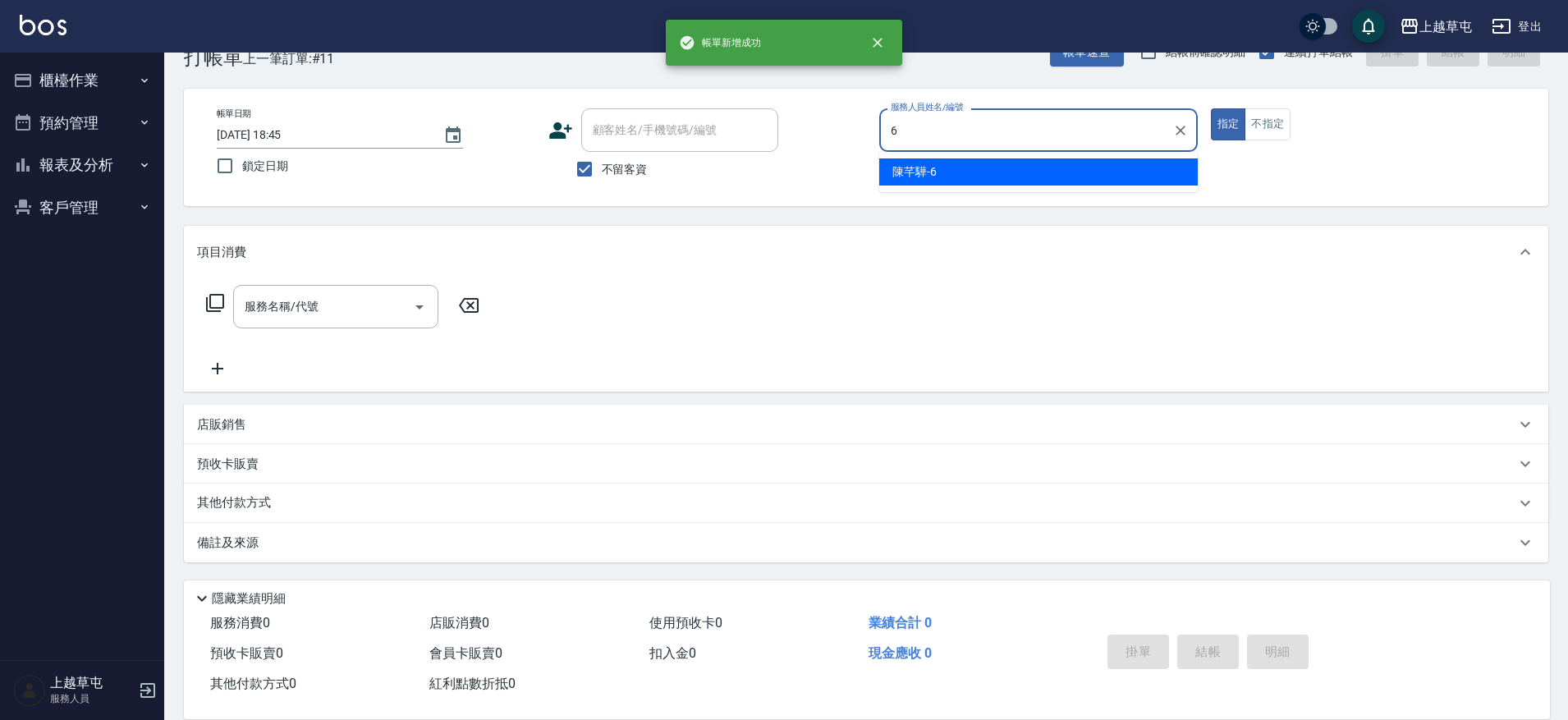
type input "[PERSON_NAME]-6"
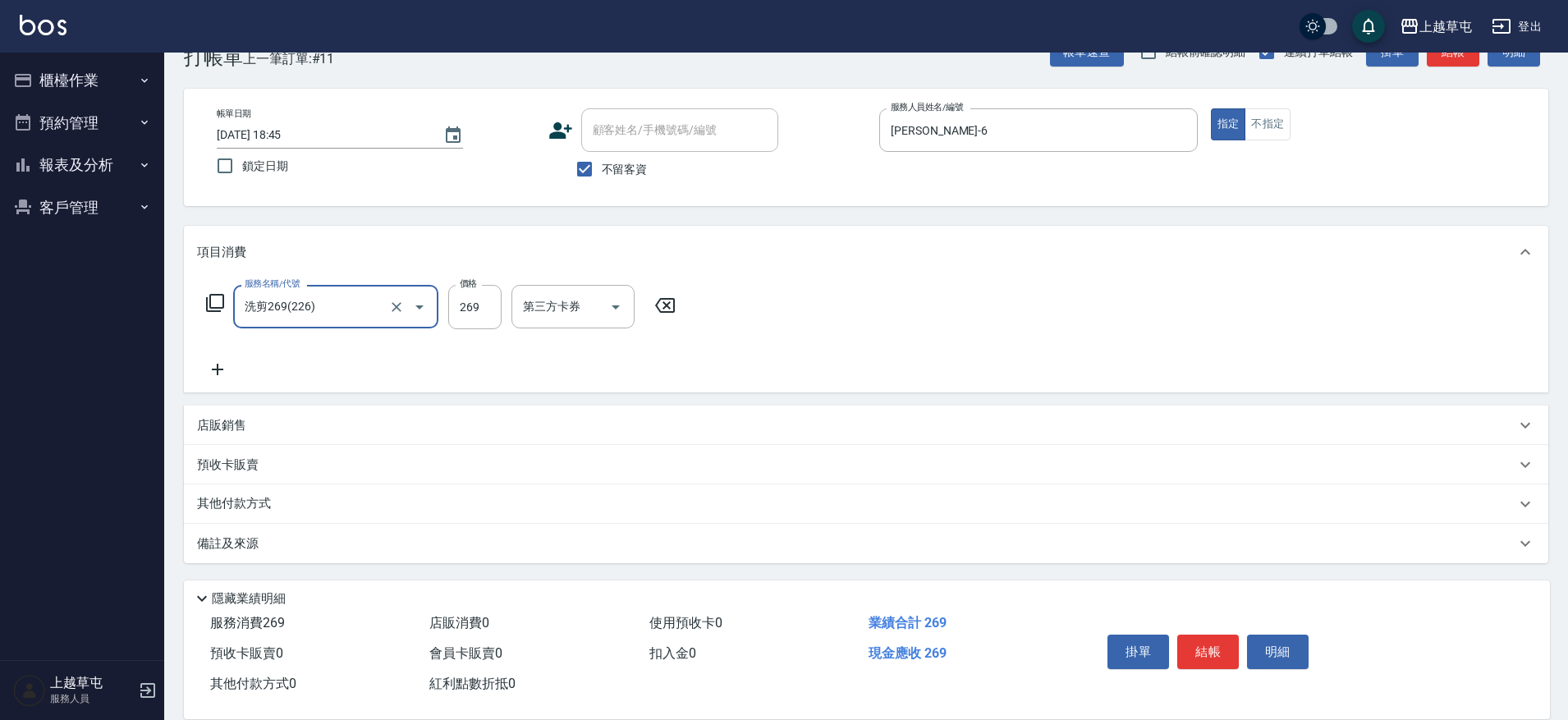
type input "洗剪269(226)"
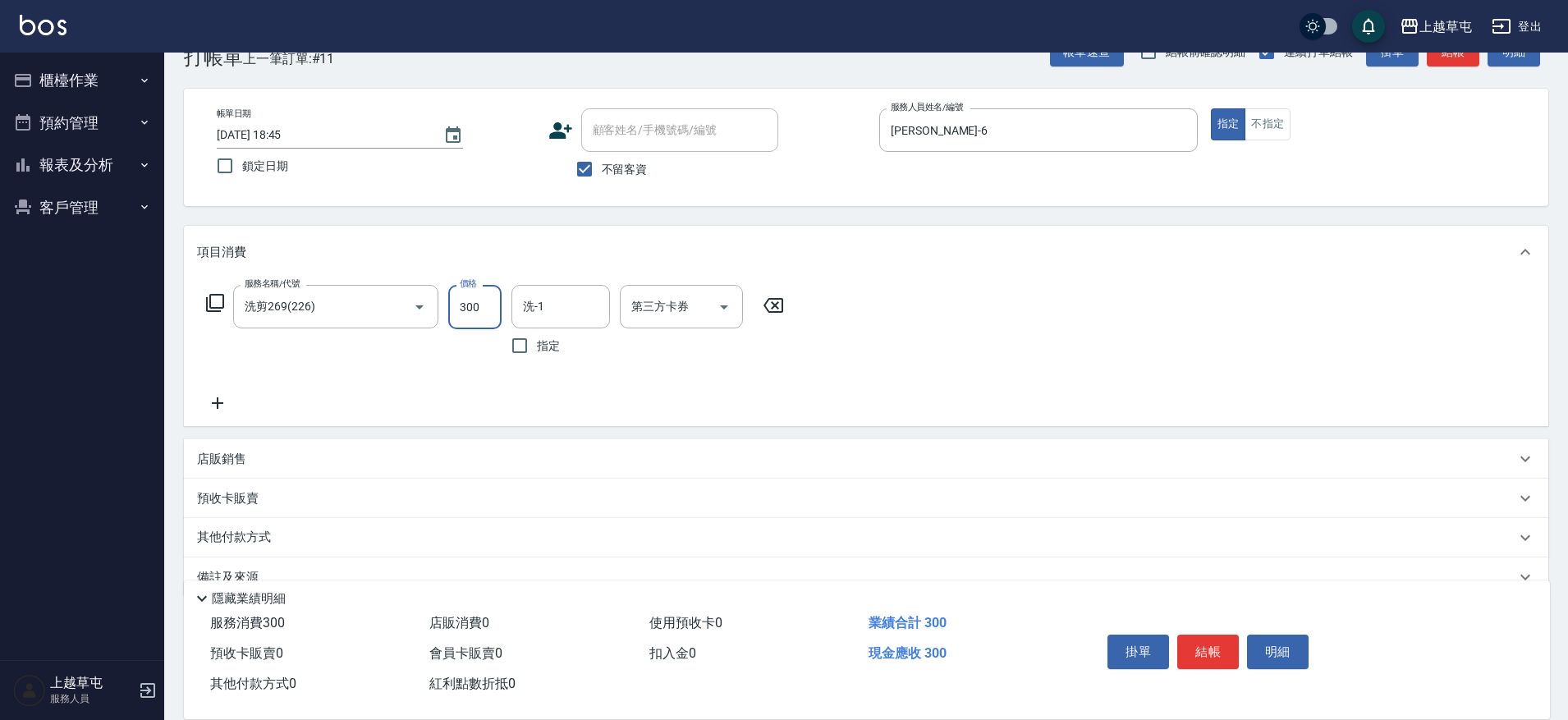
type input "300"
type input "[PERSON_NAME]-35"
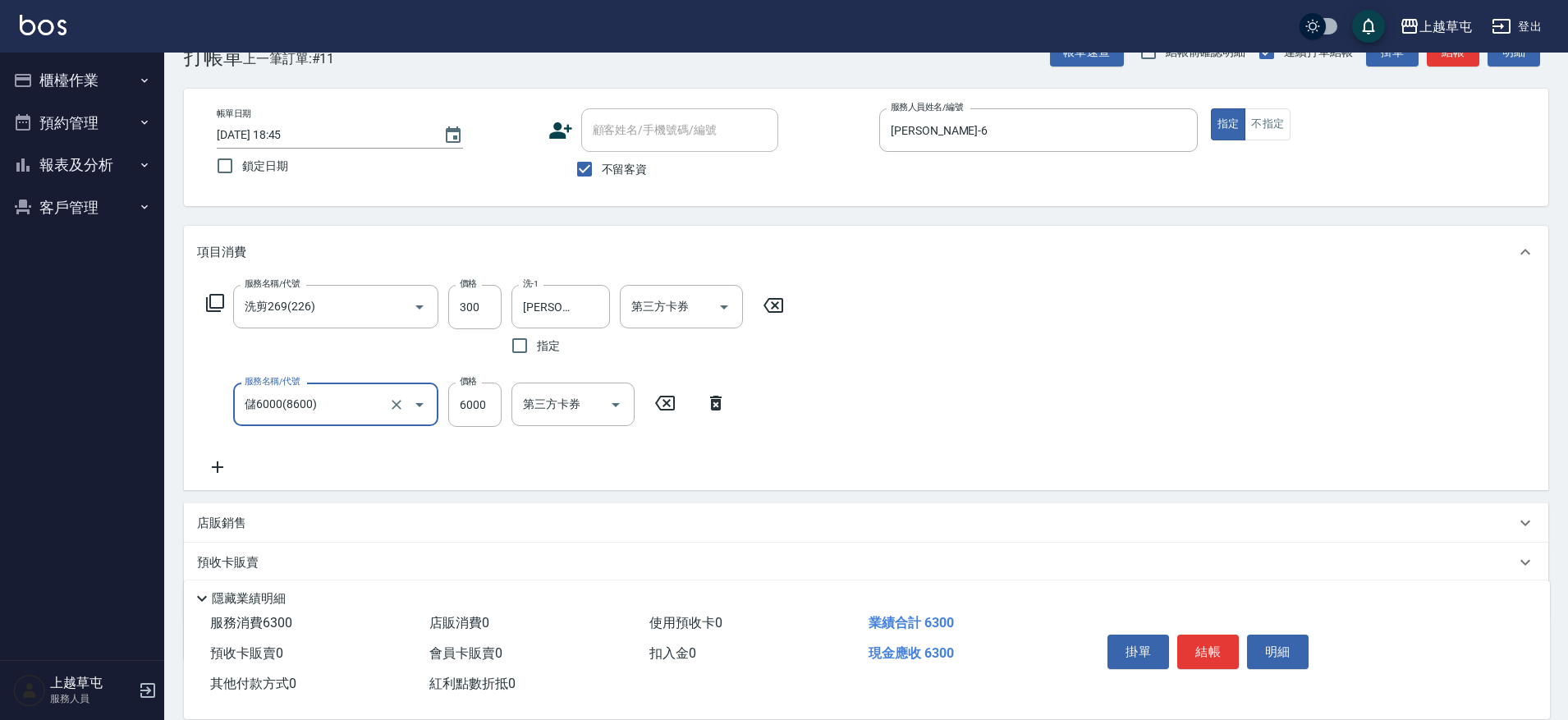
type input "儲6000(8600)"
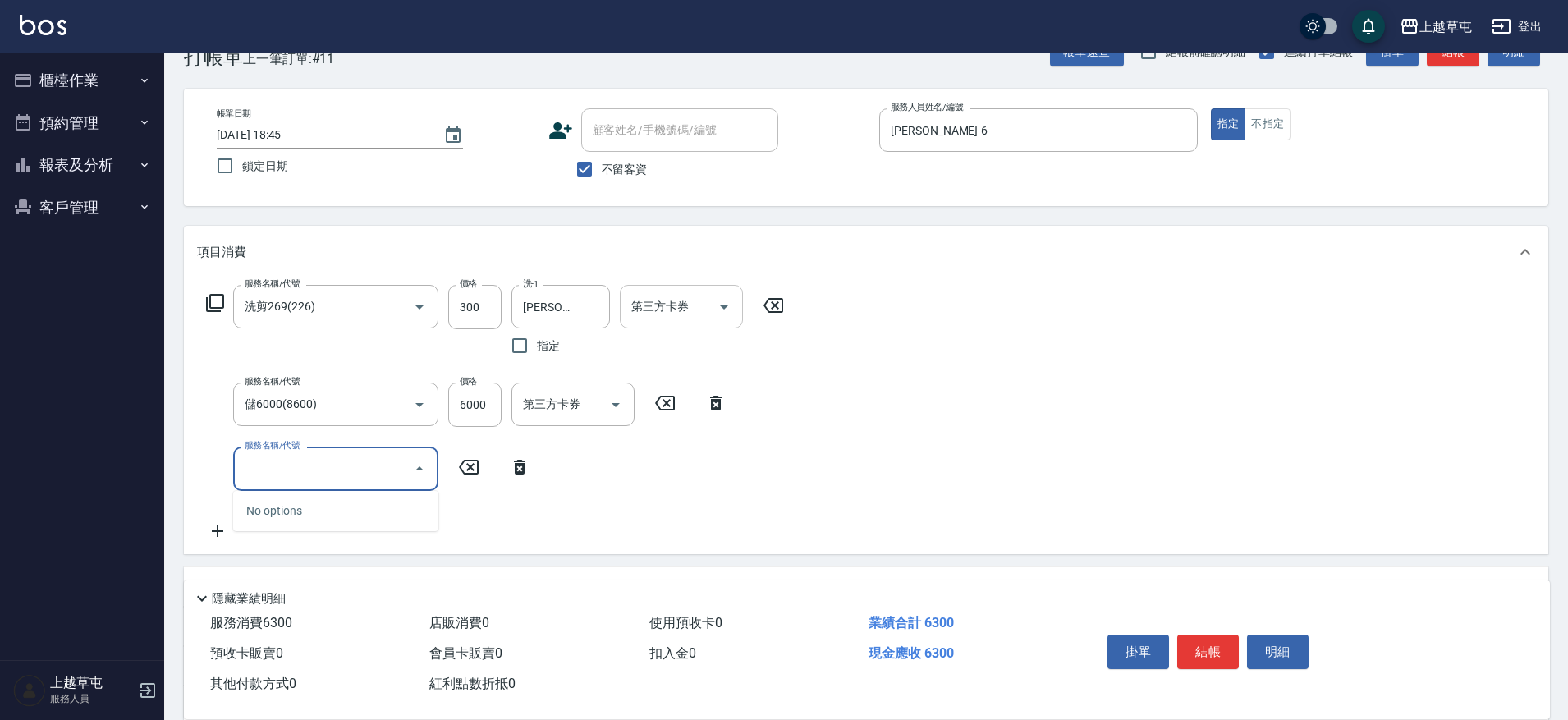
click at [668, 319] on input "第三方卡券" at bounding box center [668, 307] width 83 height 28
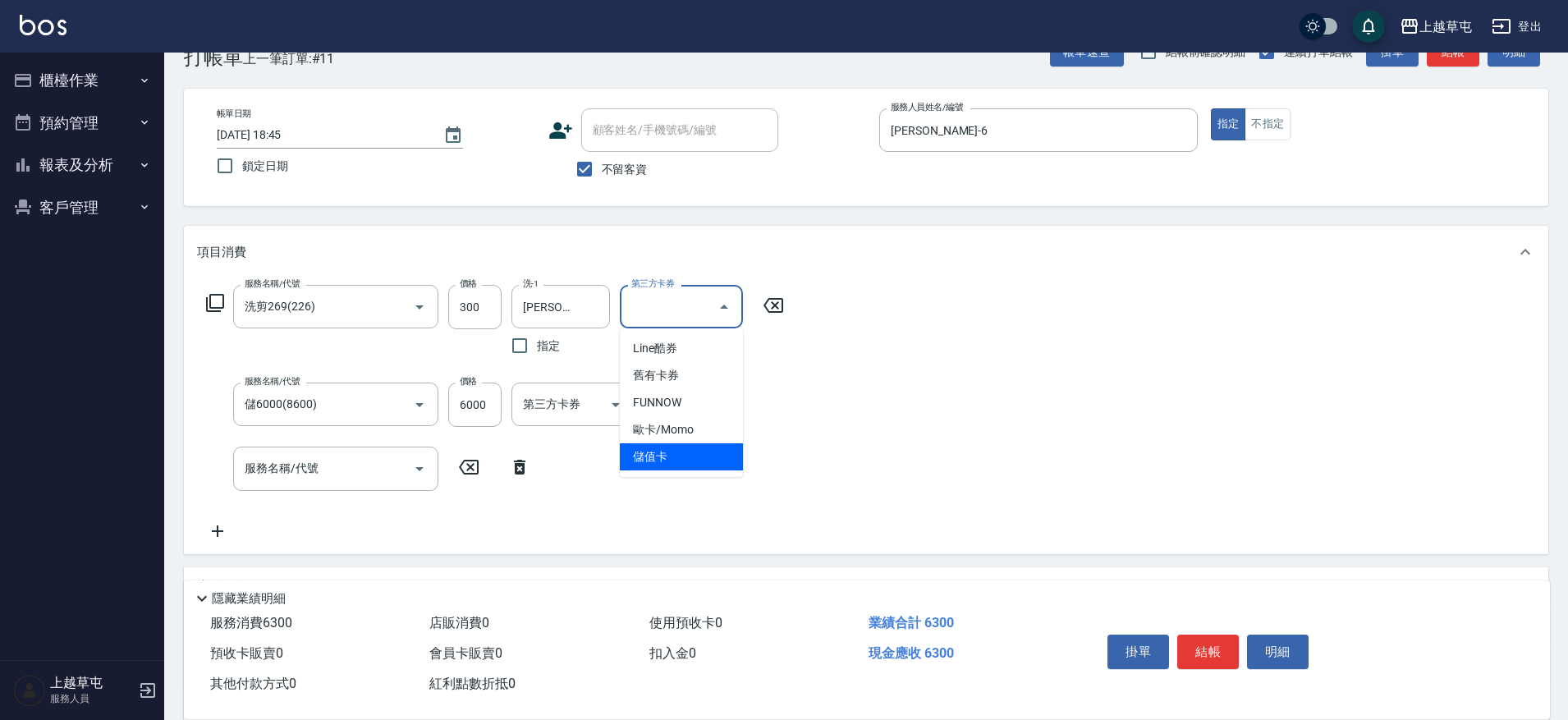
click at [682, 471] on ul "Line酷券 舊有卡券 FUNNOW 歐卡/Momo 儲值卡" at bounding box center [682, 403] width 123 height 149
click at [651, 451] on span "儲值卡" at bounding box center [682, 457] width 123 height 27
type input "儲值卡"
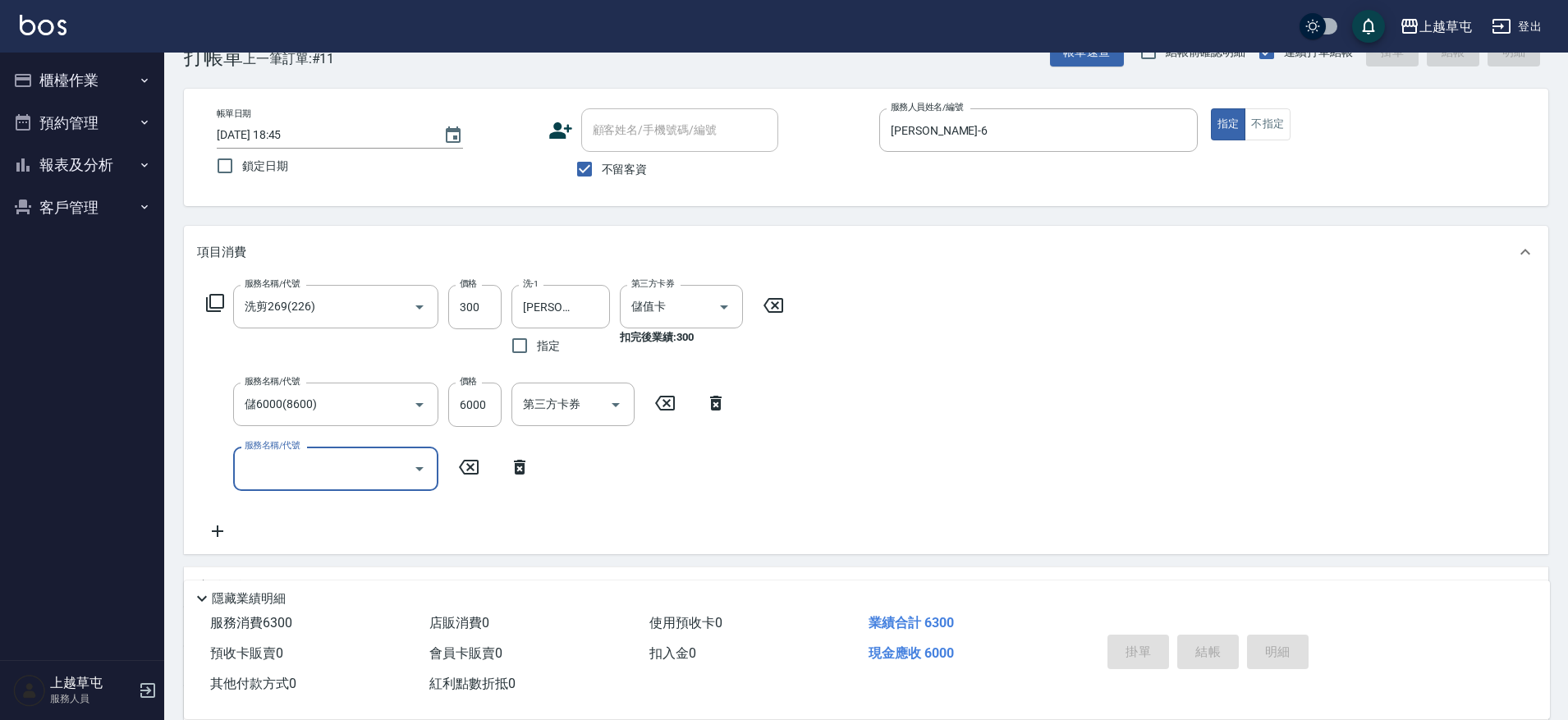
type input "[DATE] 18:46"
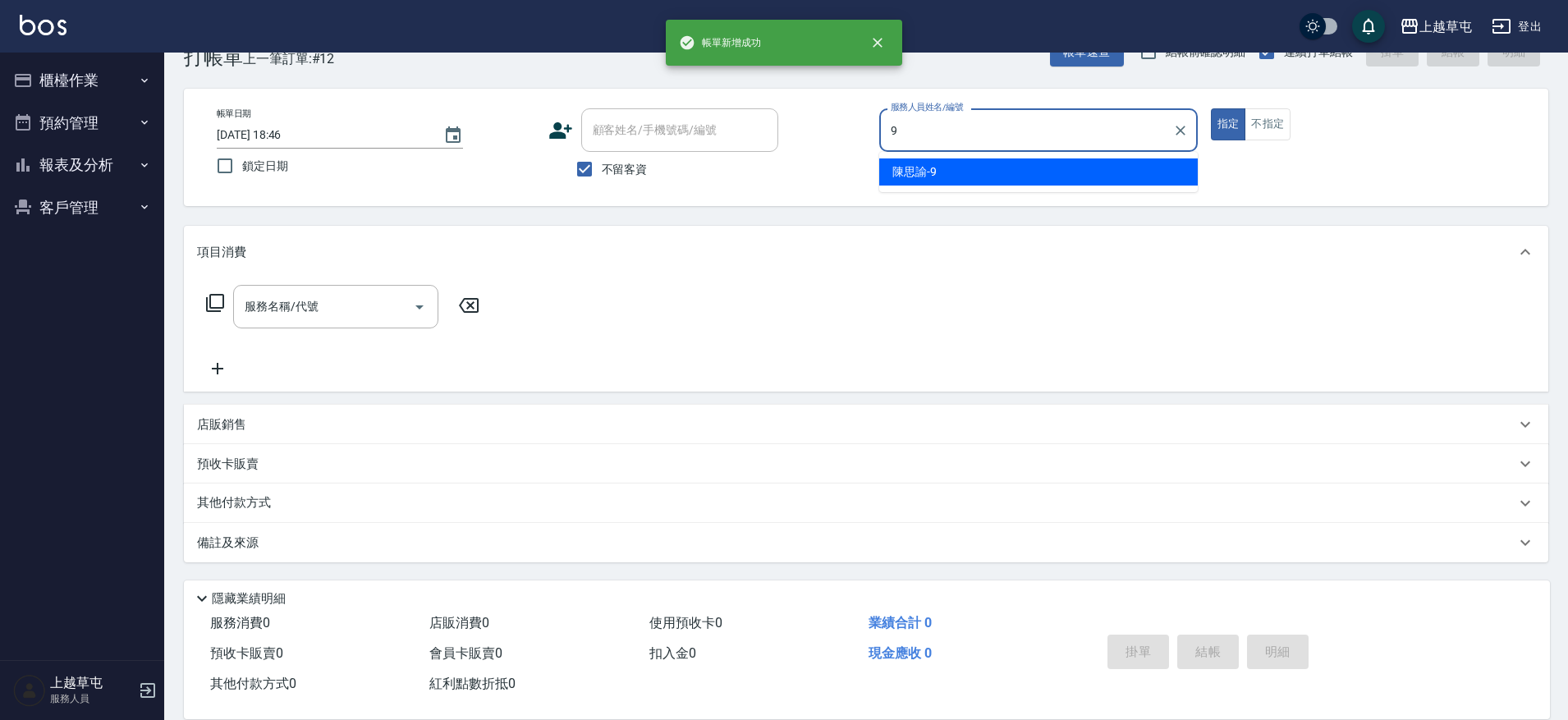
type input "[PERSON_NAME]-9"
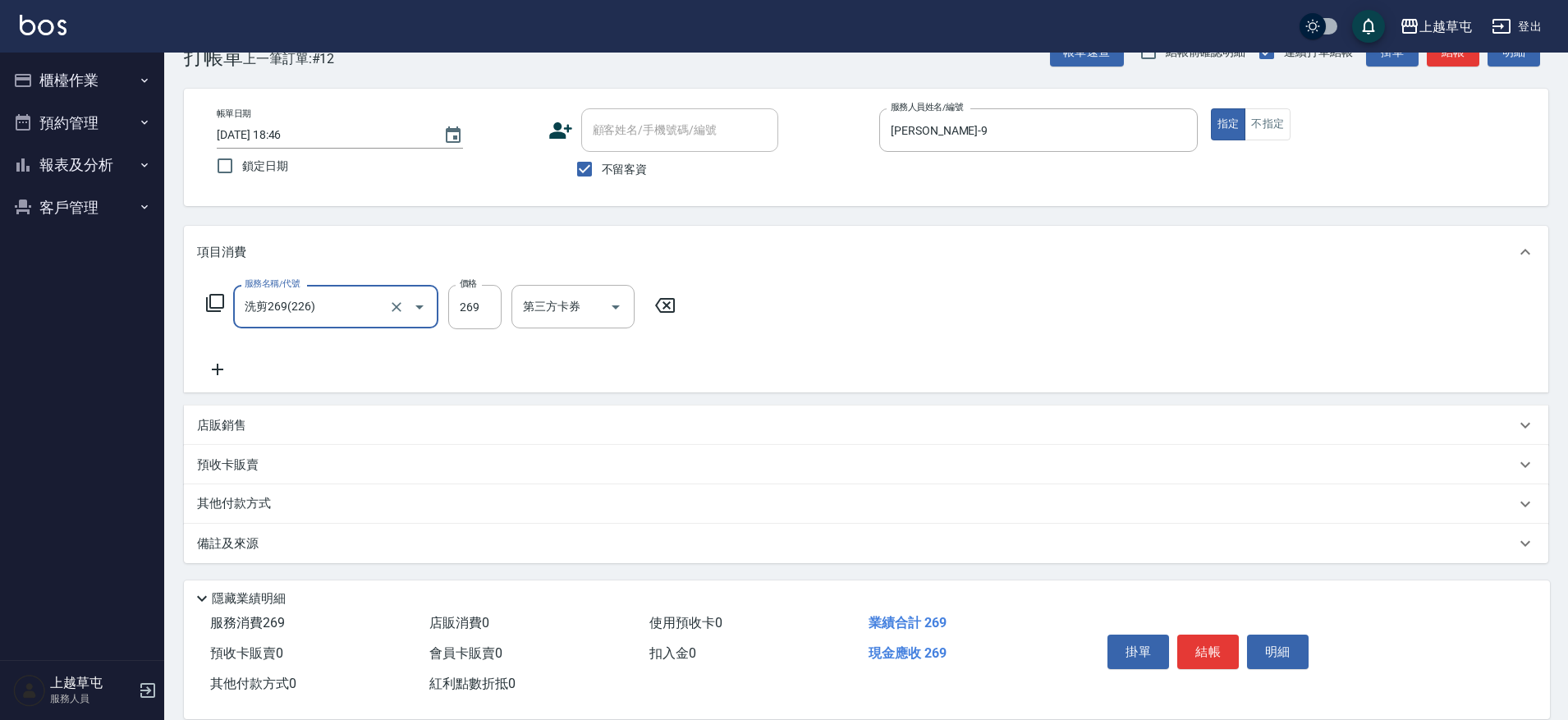
type input "洗剪269(226)"
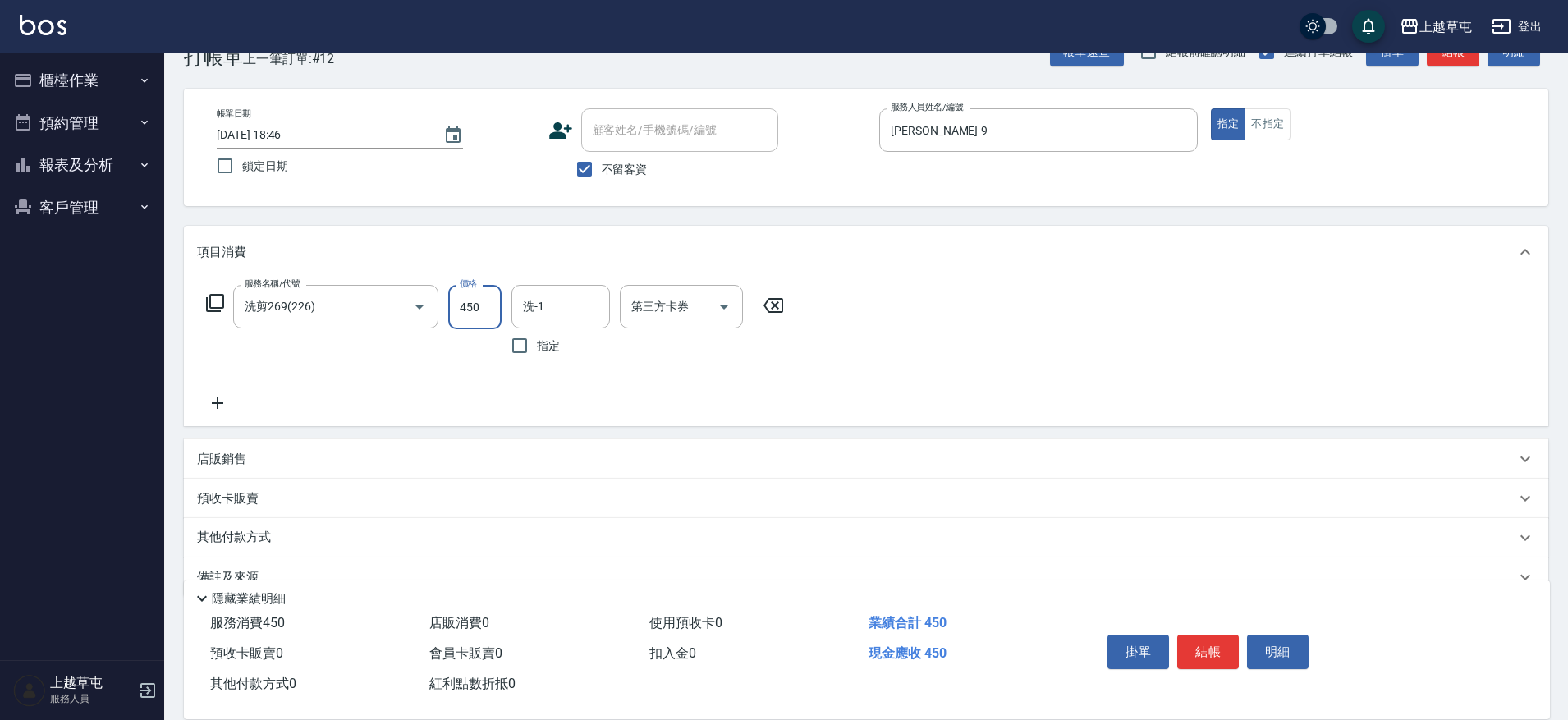
type input "450"
type input "3"
type input "[PERSON_NAME]-25"
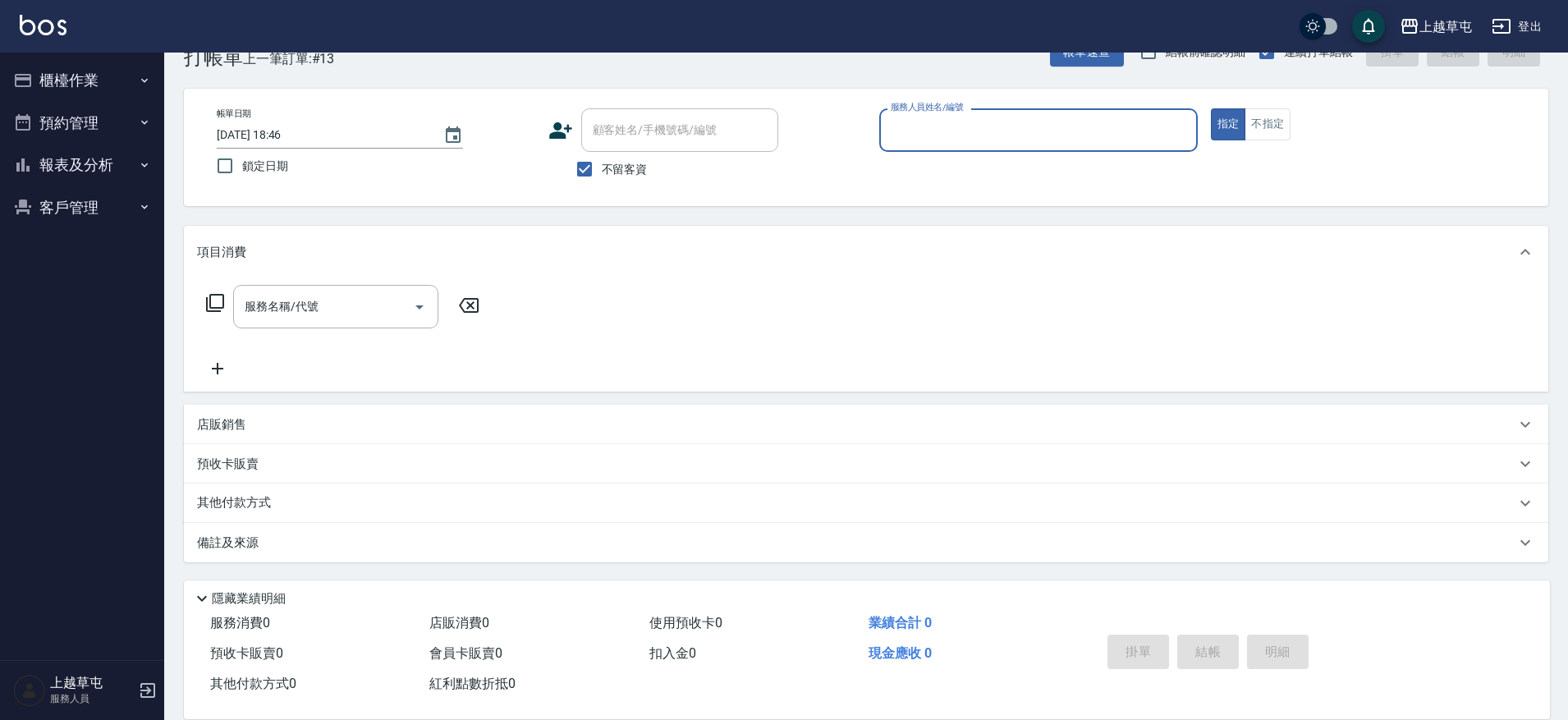
click at [73, 154] on button "報表及分析" at bounding box center [82, 165] width 151 height 43
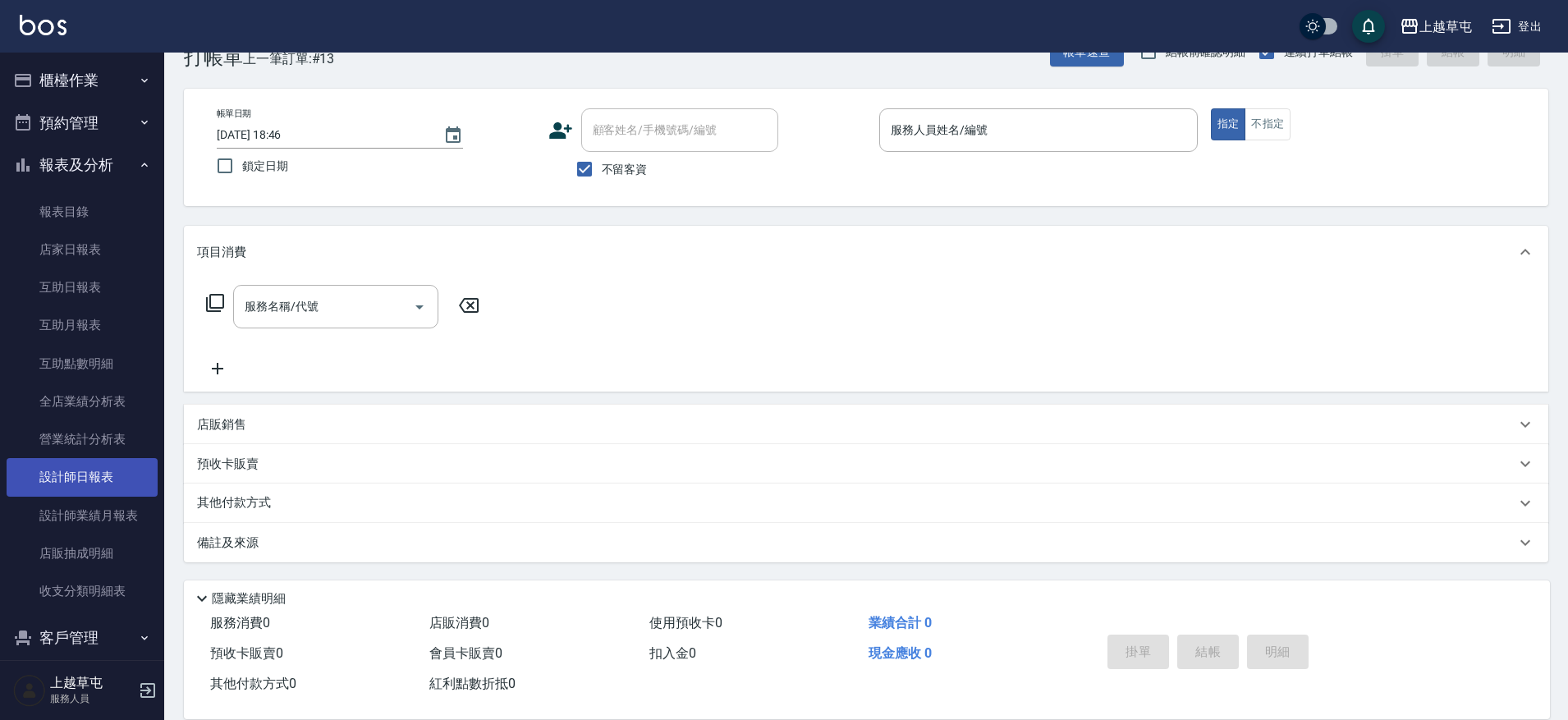
click at [85, 474] on link "設計師日報表" at bounding box center [82, 477] width 151 height 38
